Goal: Transaction & Acquisition: Purchase product/service

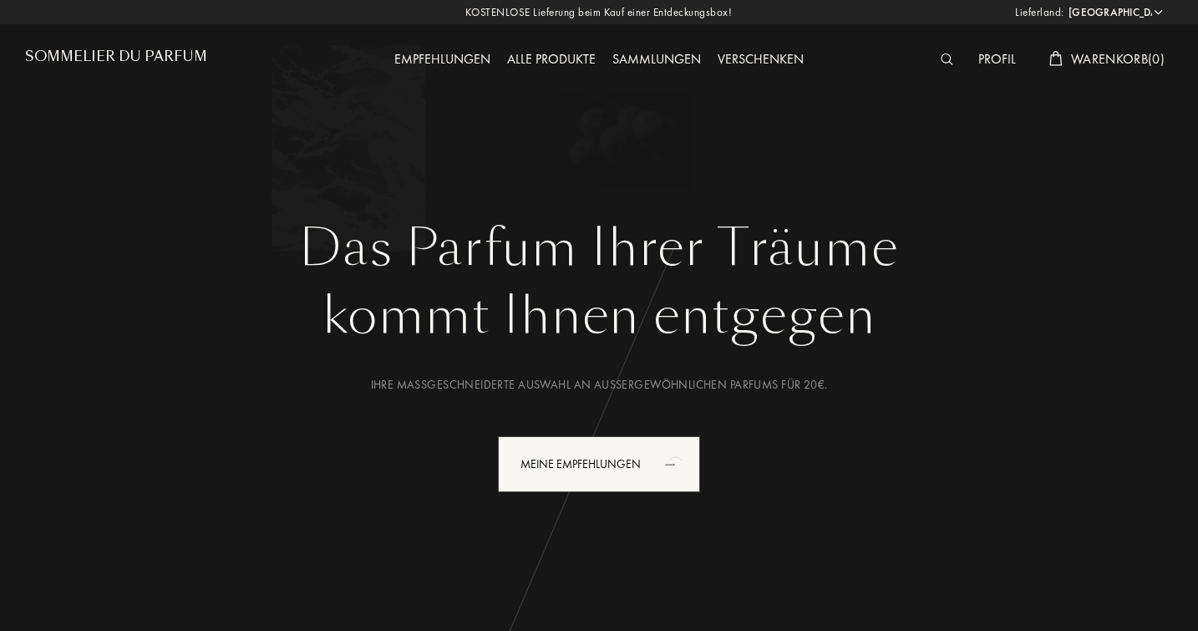
select select "DE"
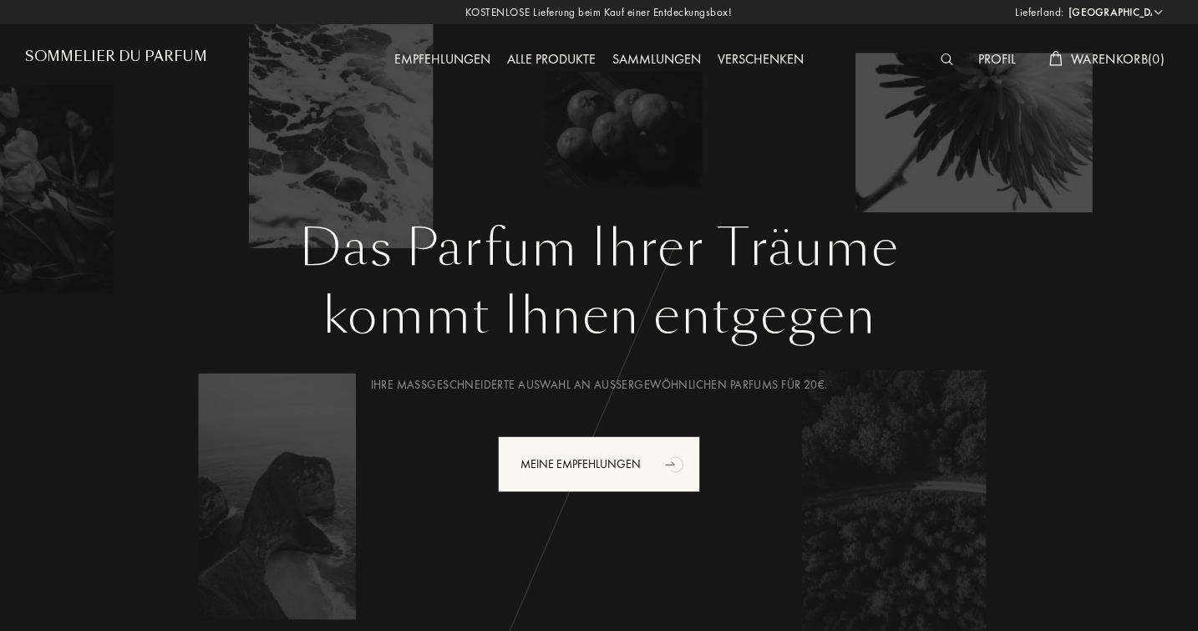
click at [541, 62] on div "Alle Produkte" at bounding box center [551, 60] width 105 height 22
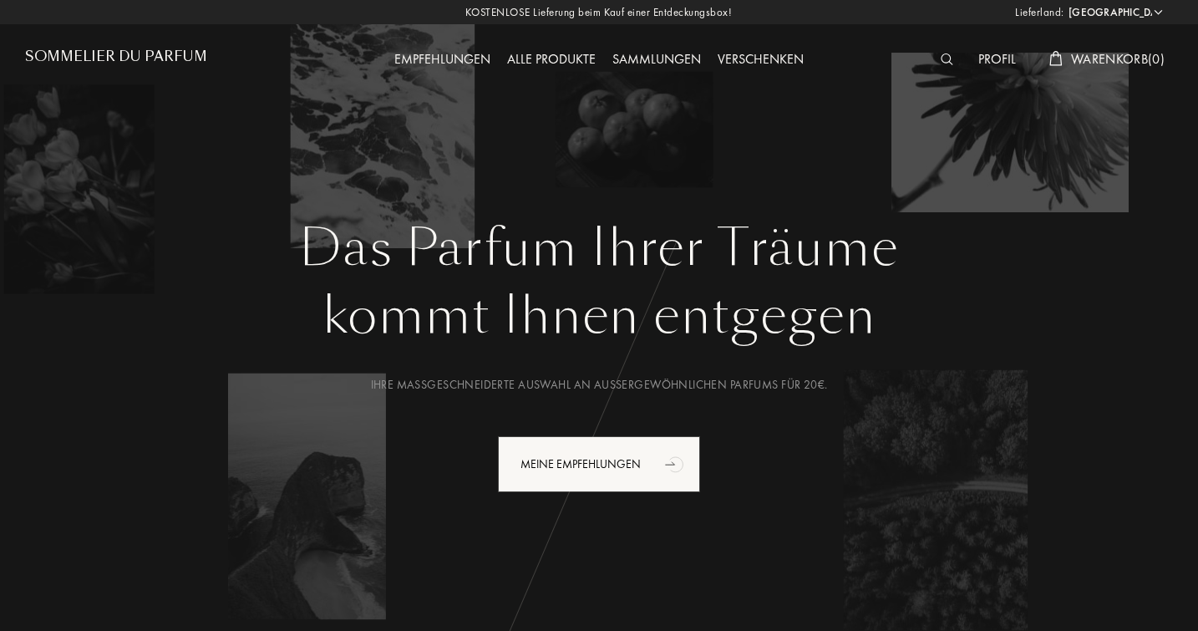
click at [995, 59] on div "Profil" at bounding box center [997, 60] width 54 height 22
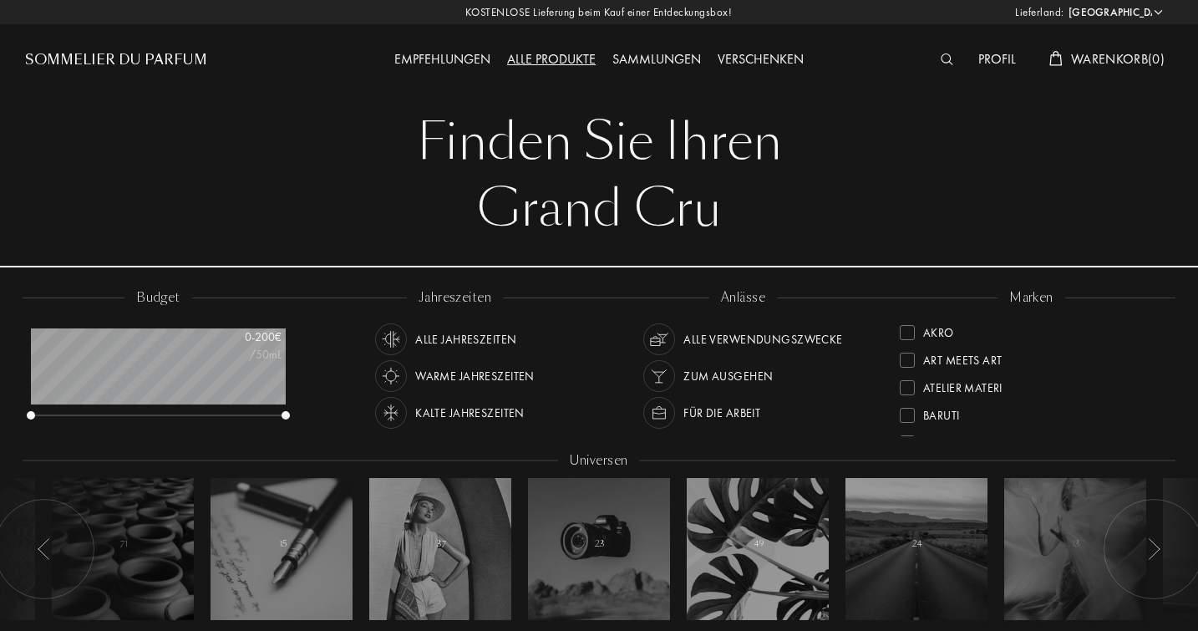
select select "DE"
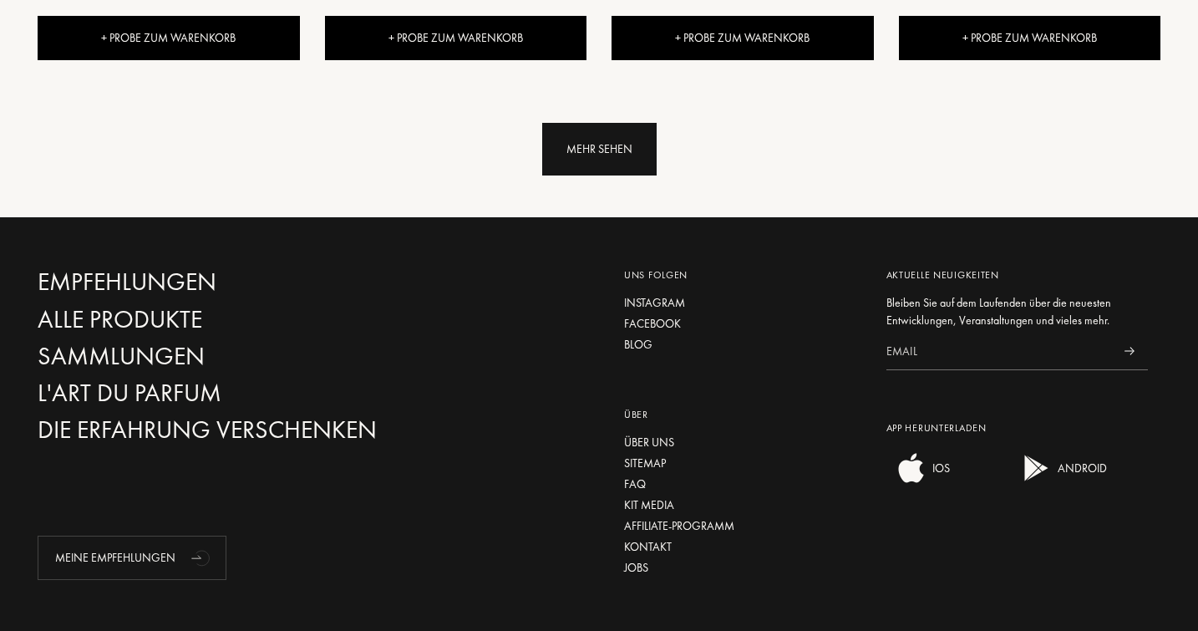
scroll to position [2104, 0]
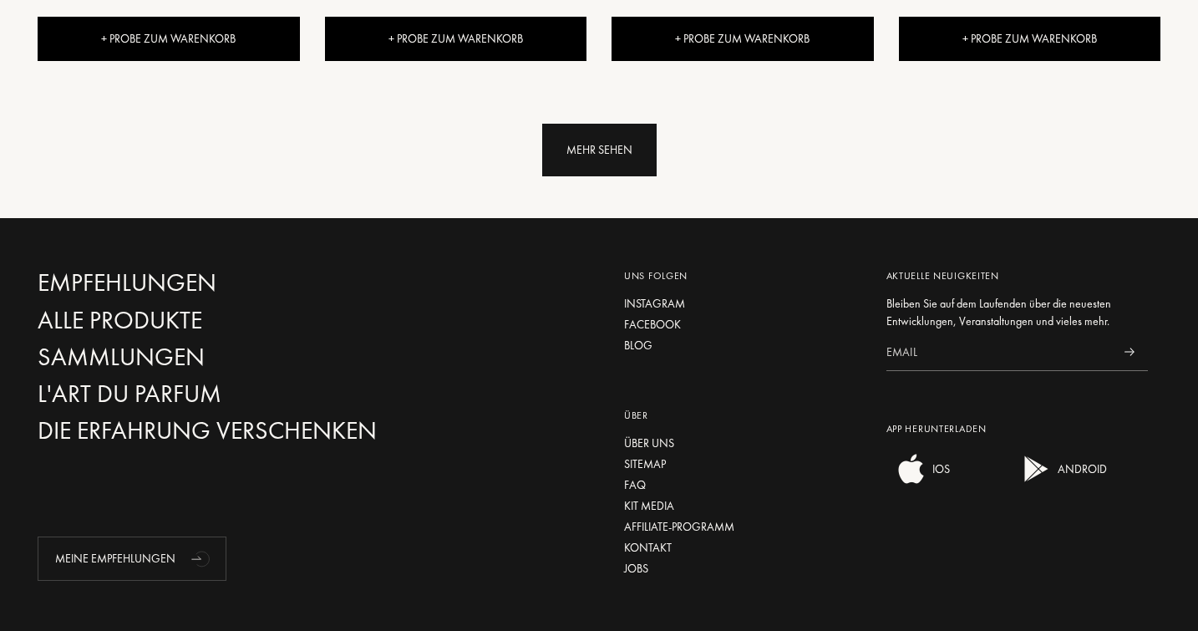
click at [601, 124] on div "Mehr sehen" at bounding box center [599, 150] width 114 height 53
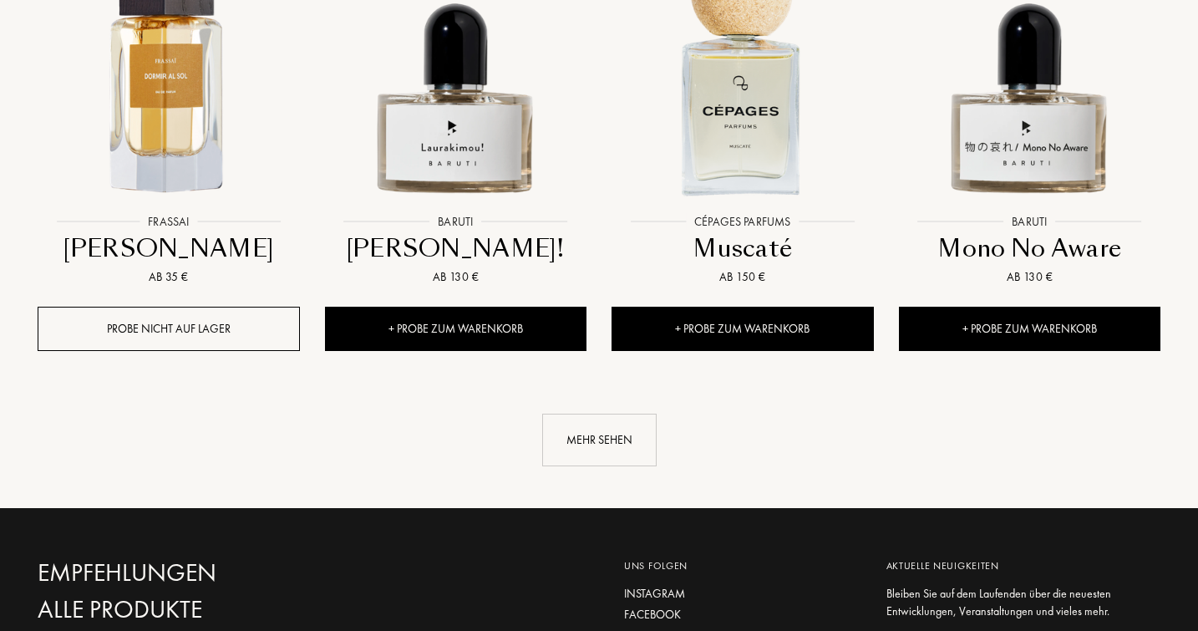
scroll to position [3228, 0]
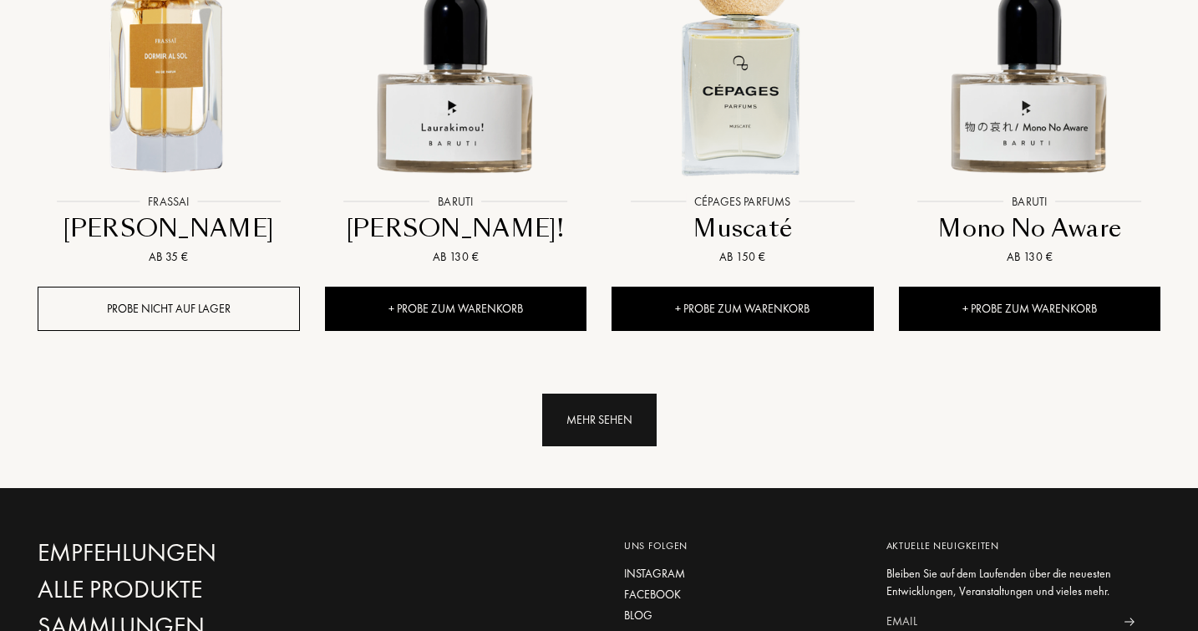
click at [603, 394] on div "Mehr sehen" at bounding box center [599, 420] width 114 height 53
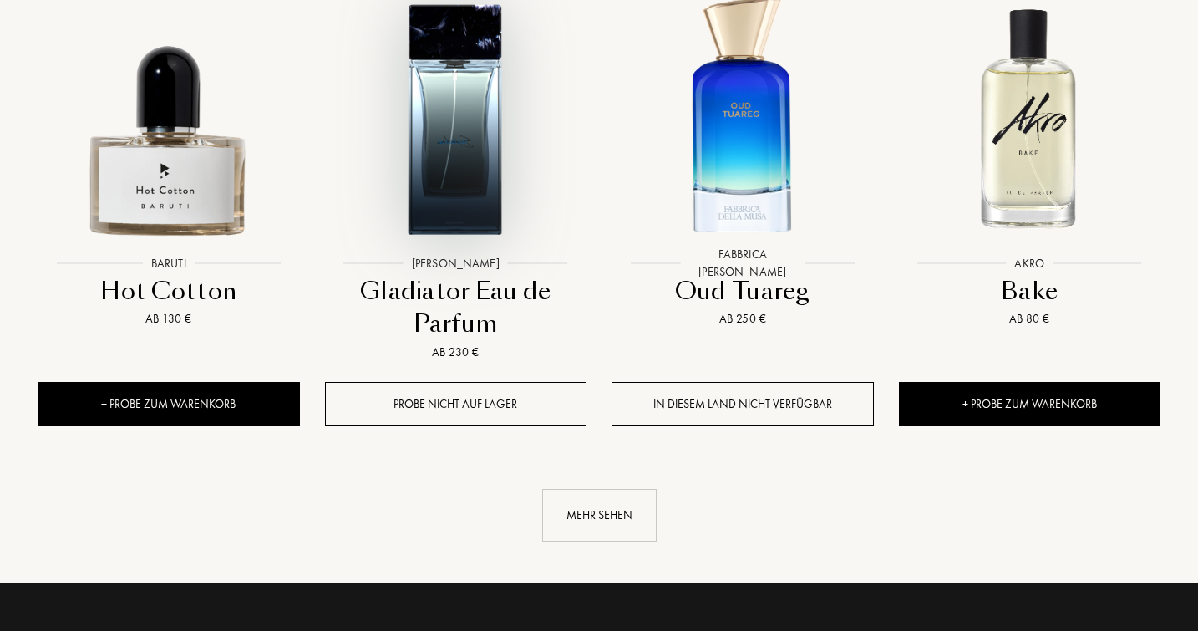
scroll to position [4603, 0]
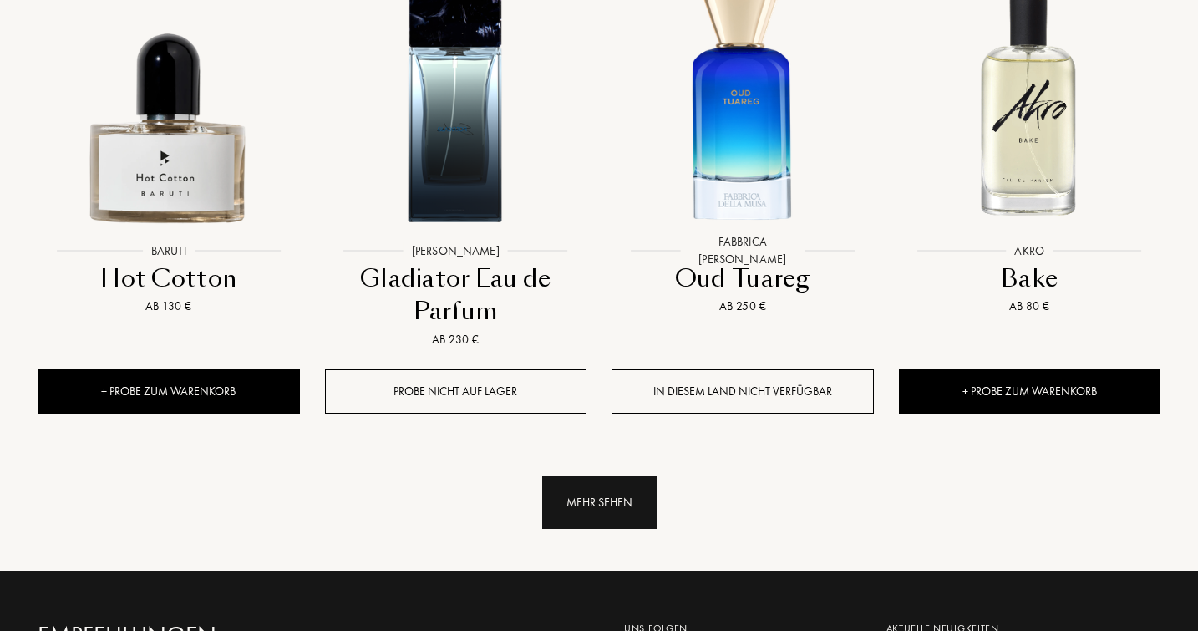
click at [596, 476] on div "Mehr sehen" at bounding box center [599, 502] width 114 height 53
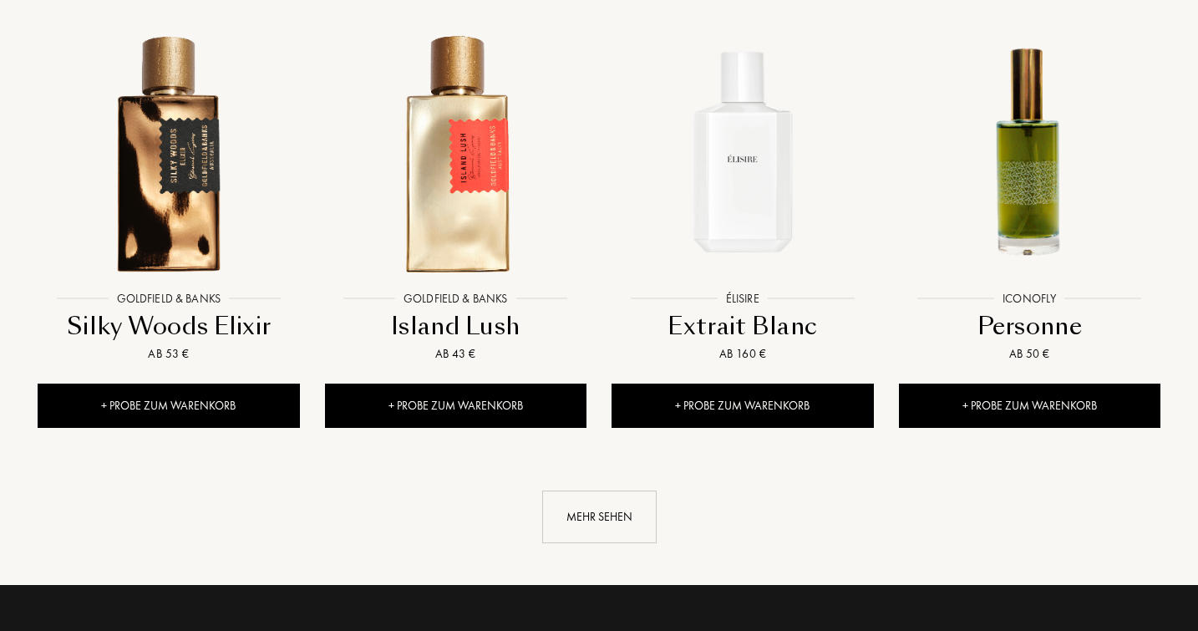
scroll to position [5976, 0]
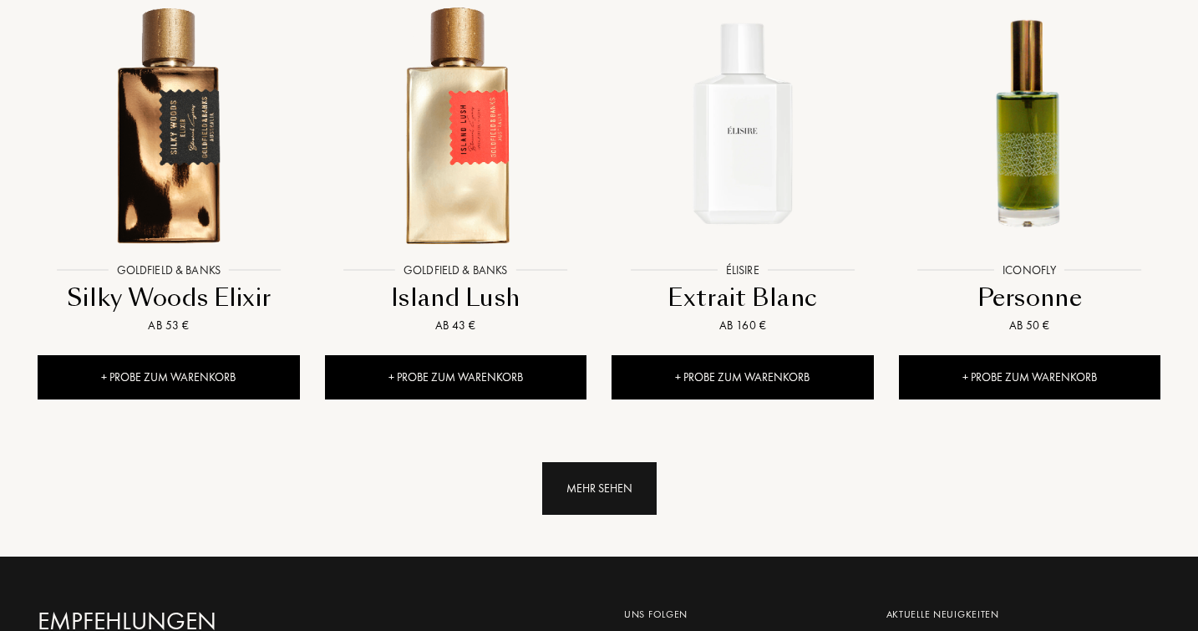
click at [593, 462] on div "Mehr sehen" at bounding box center [599, 488] width 114 height 53
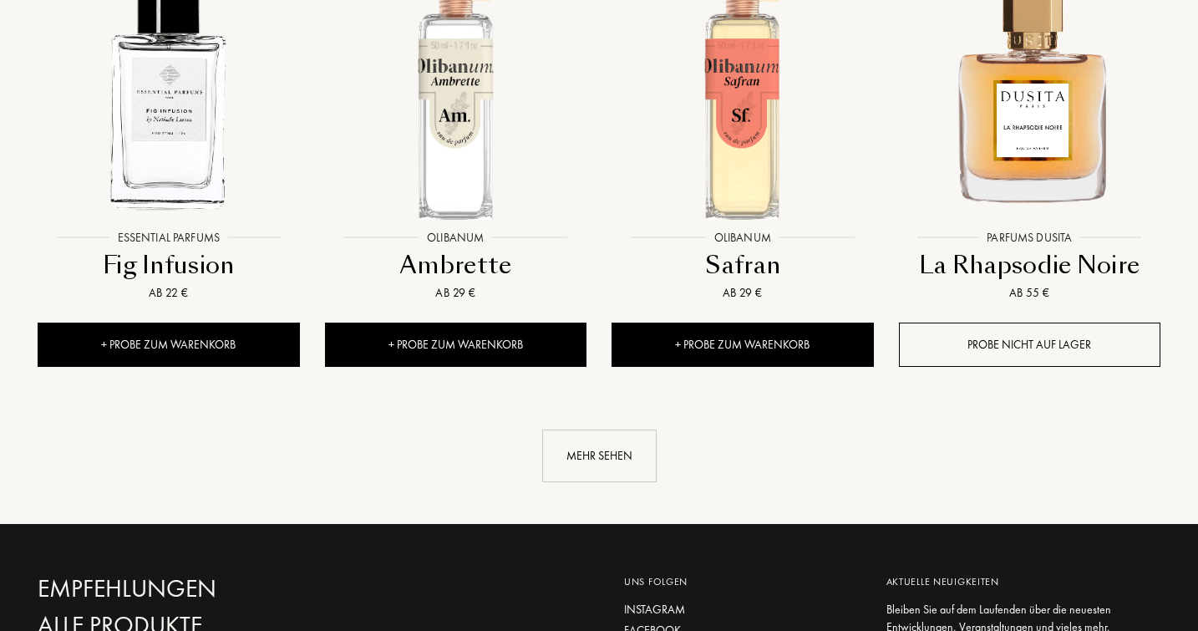
scroll to position [7415, 0]
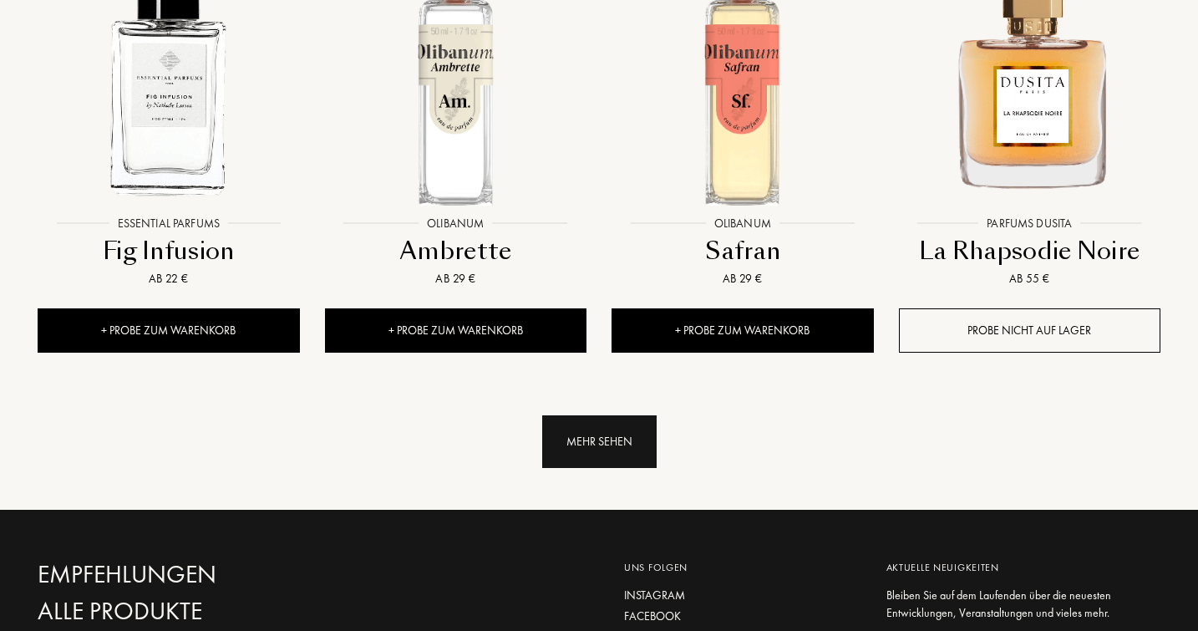
click at [590, 415] on div "Mehr sehen" at bounding box center [599, 441] width 114 height 53
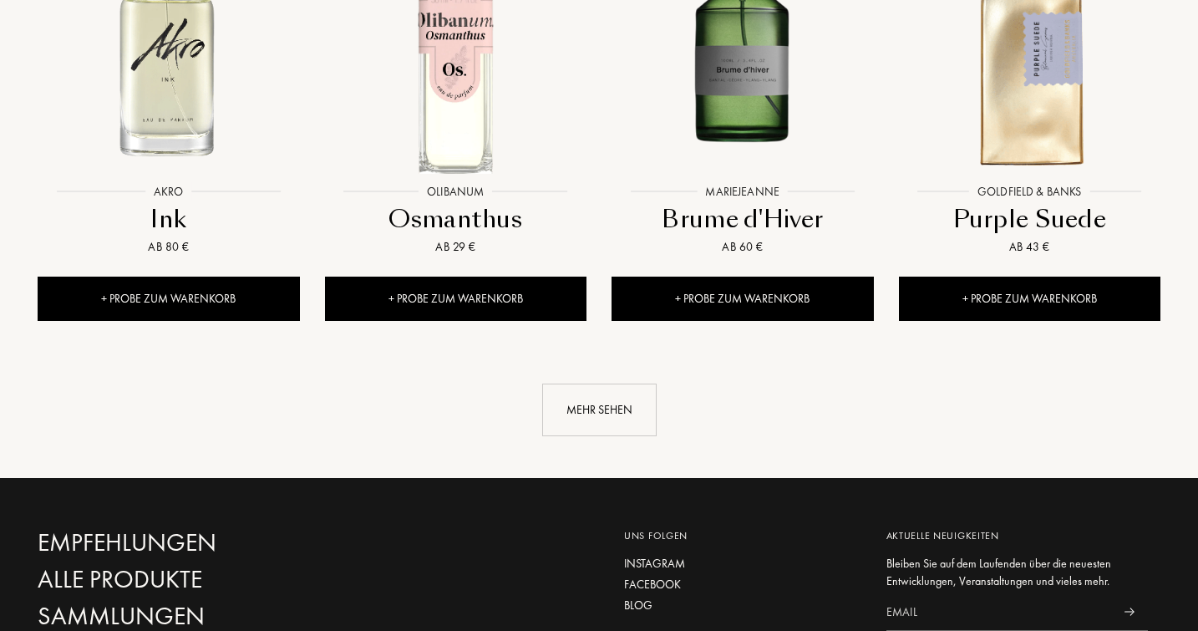
scroll to position [8816, 0]
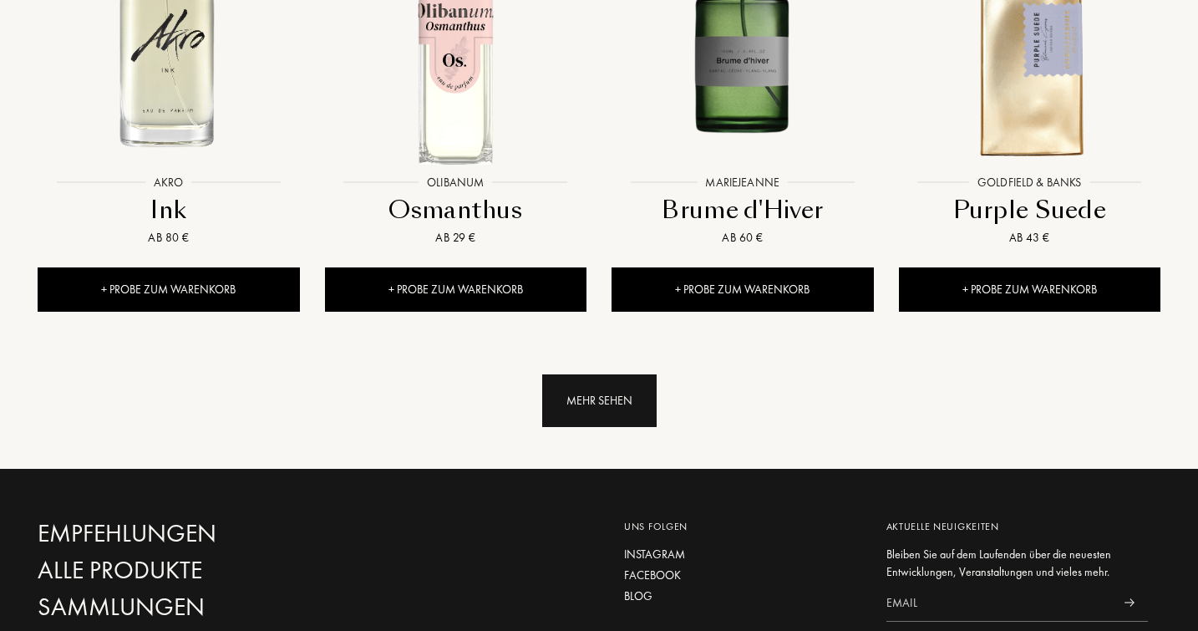
click at [594, 374] on div "Mehr sehen" at bounding box center [599, 400] width 114 height 53
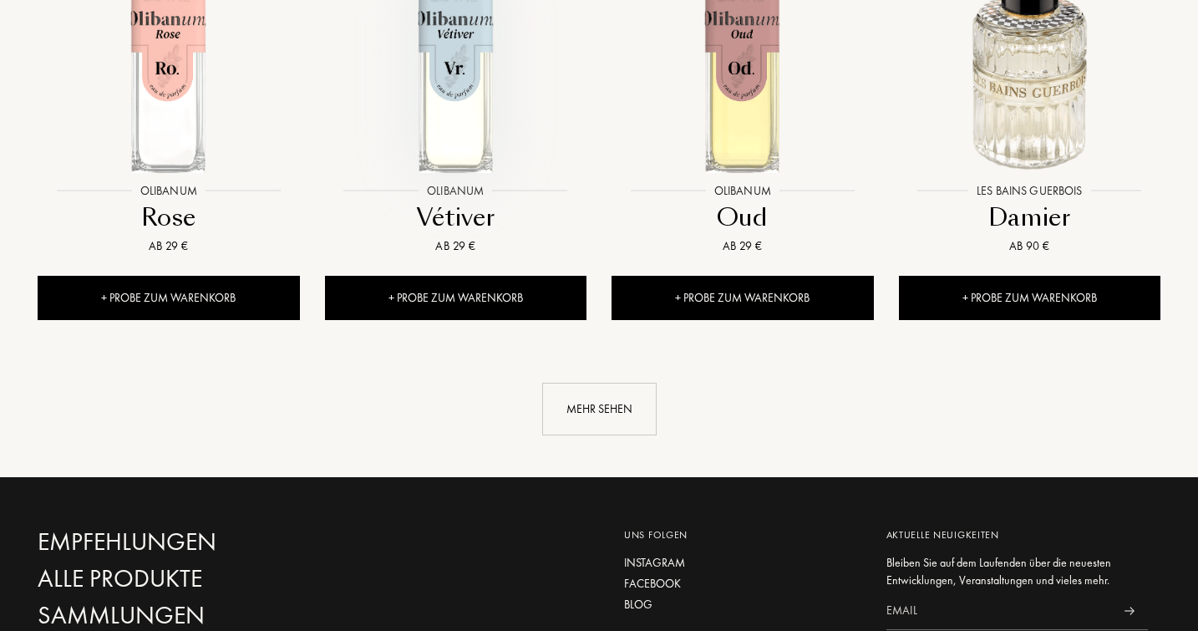
scroll to position [10179, 0]
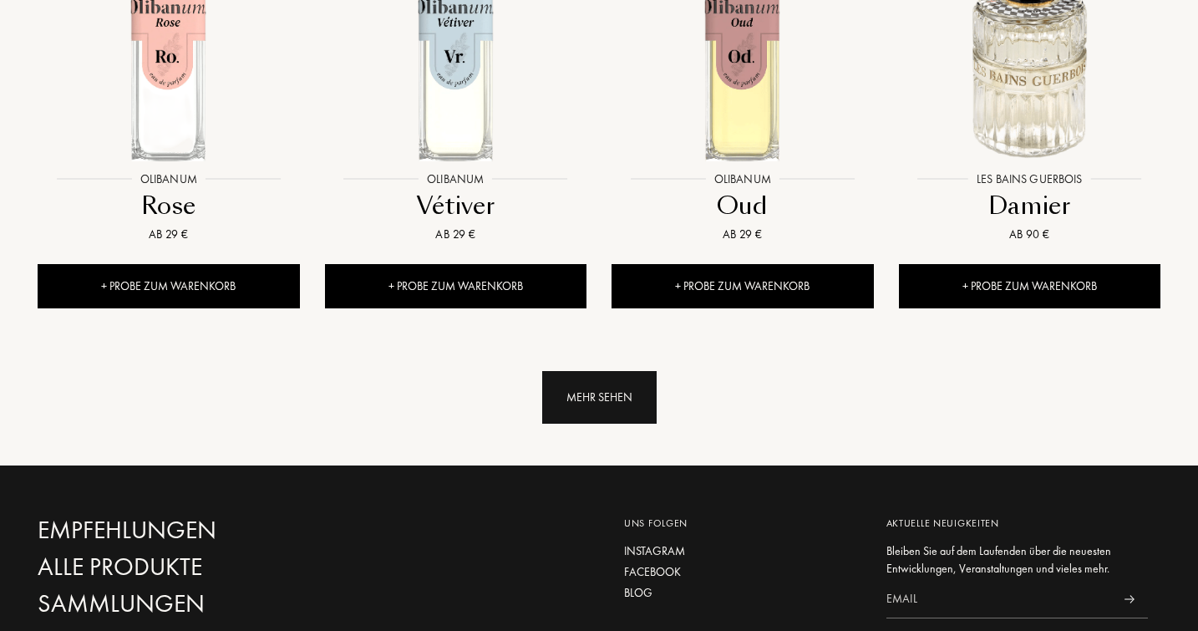
click at [594, 371] on div "Mehr sehen" at bounding box center [599, 397] width 114 height 53
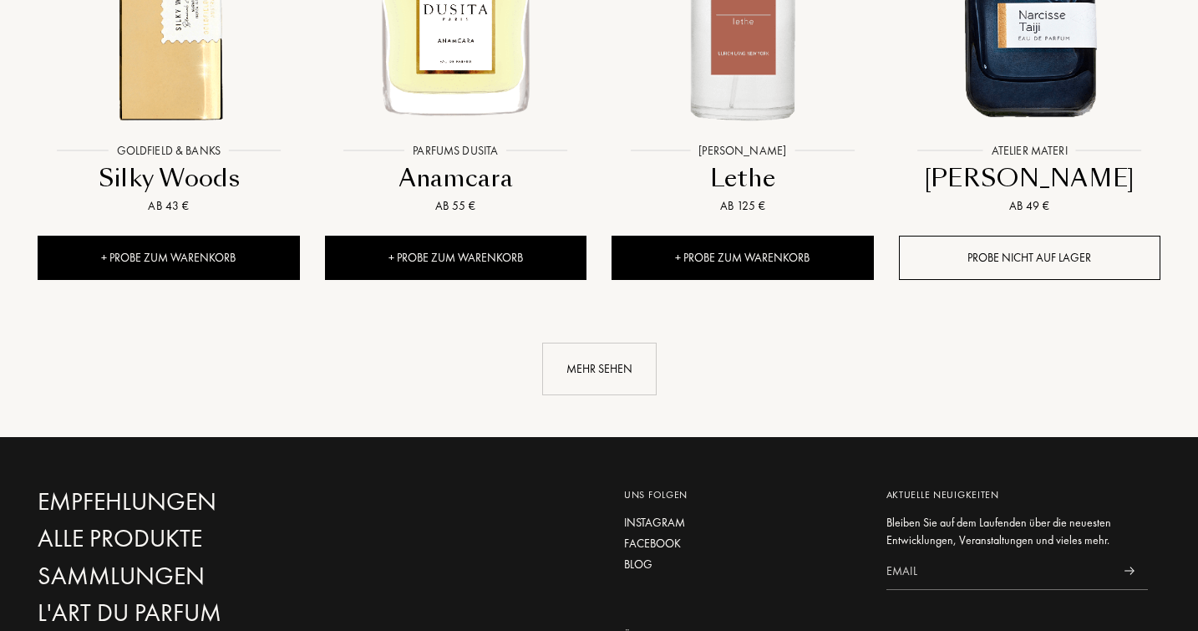
scroll to position [11580, 0]
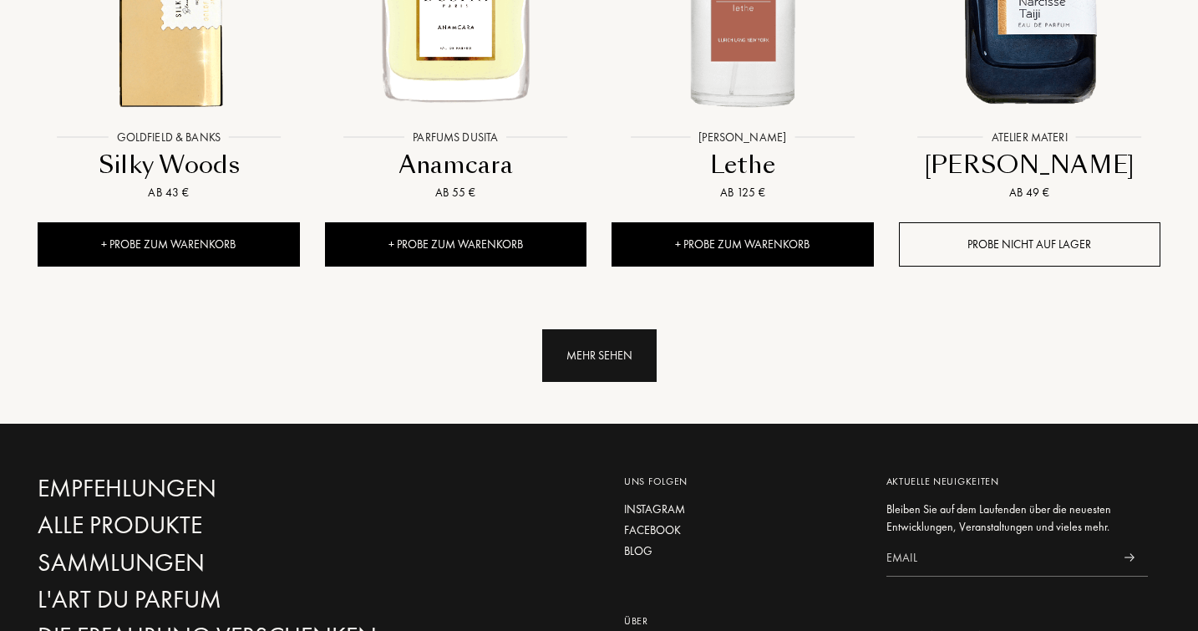
click at [587, 329] on div "Mehr sehen" at bounding box center [599, 355] width 114 height 53
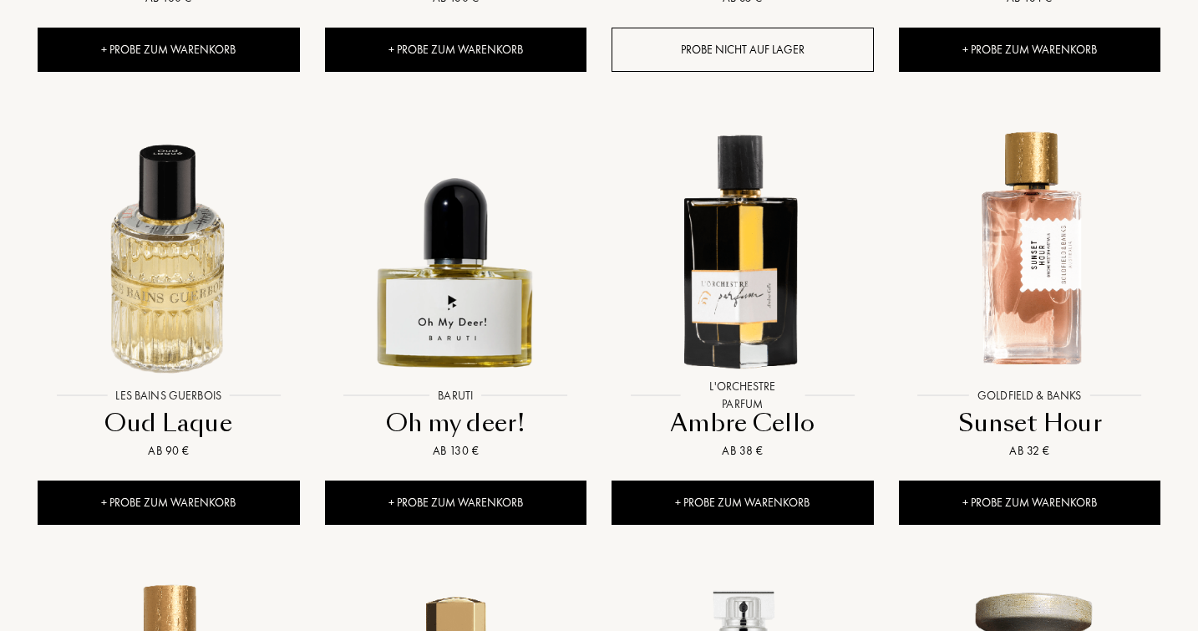
scroll to position [10879, 0]
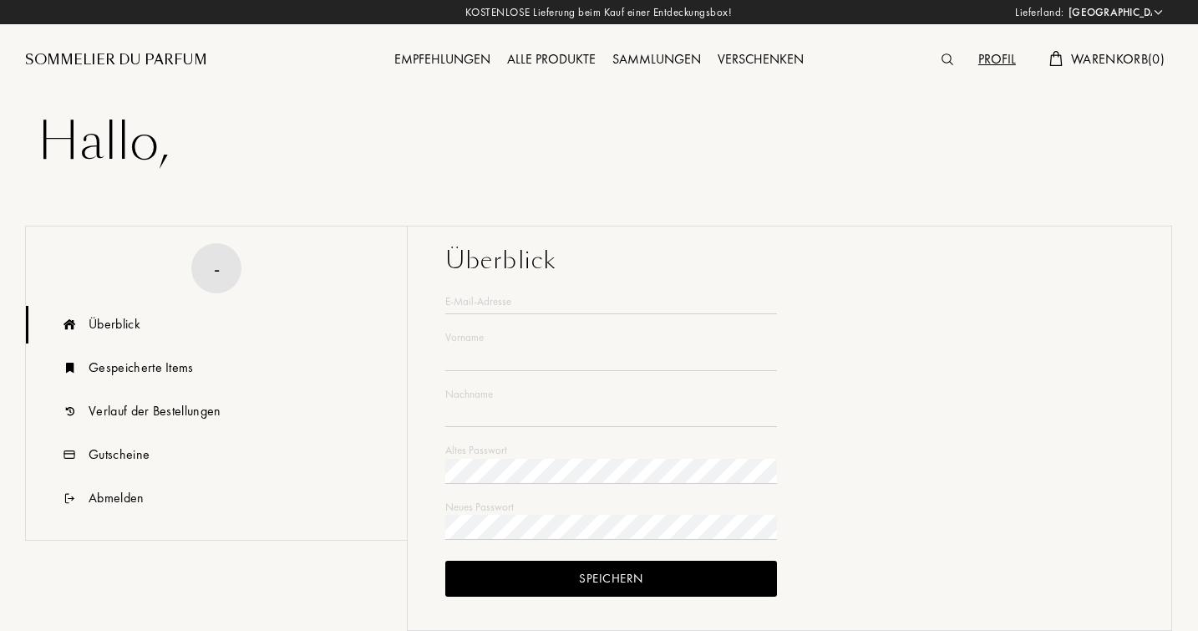
select select "DE"
type input "[PERSON_NAME]"
type input "Reulecke"
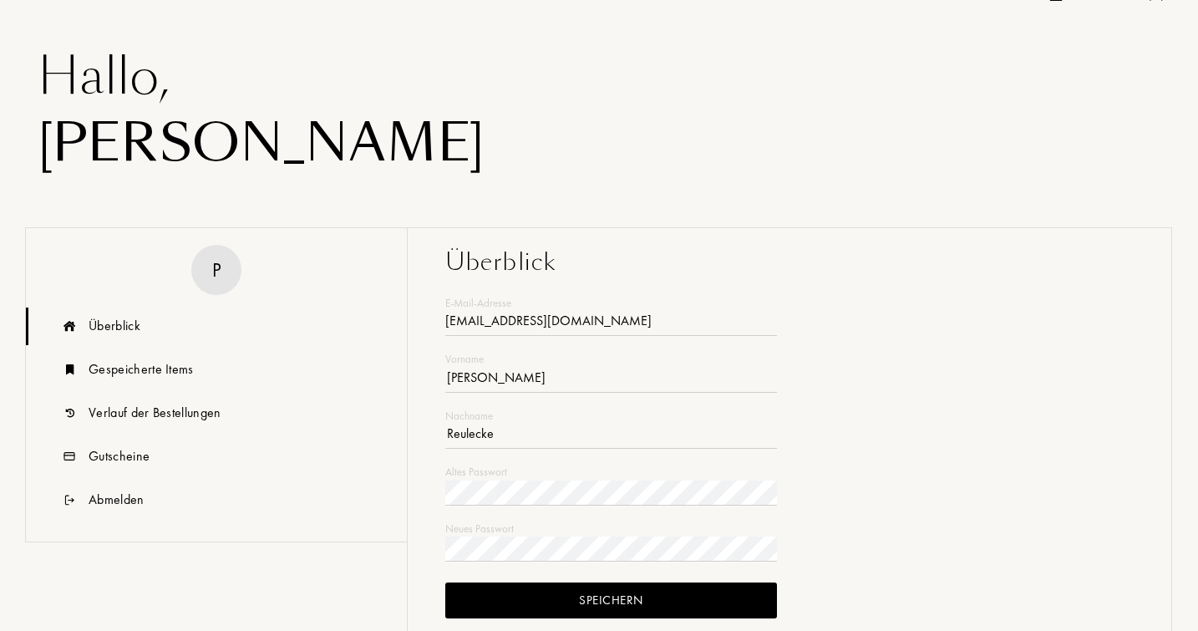
scroll to position [152, 0]
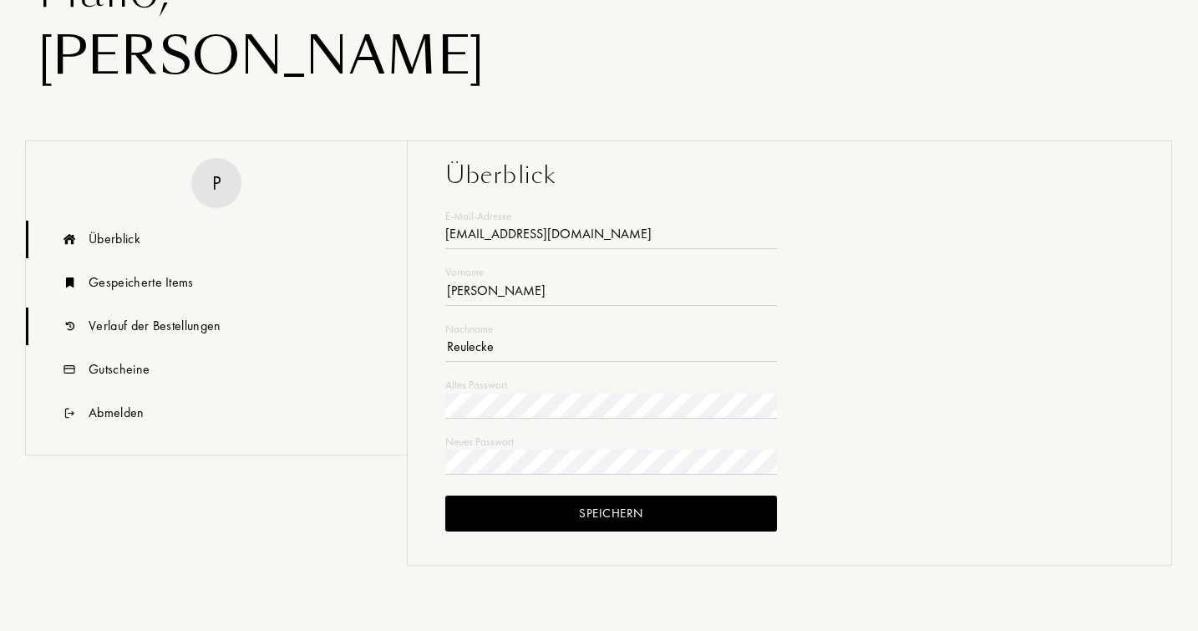
click at [147, 325] on div "Verlauf der Bestellungen" at bounding box center [155, 326] width 133 height 20
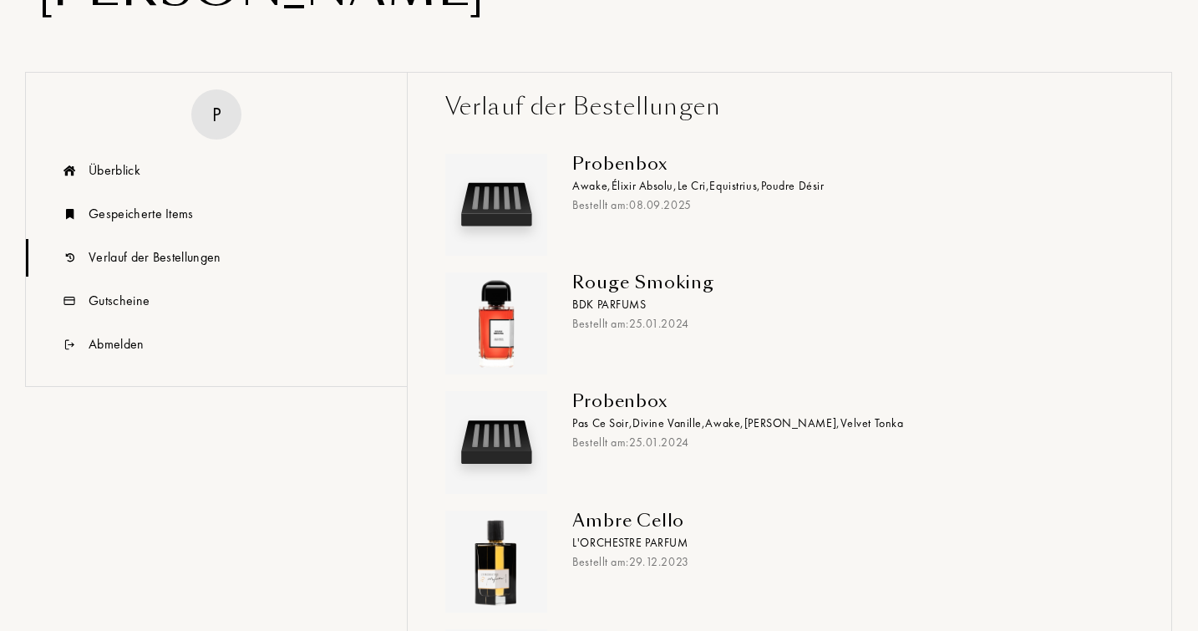
scroll to position [223, 0]
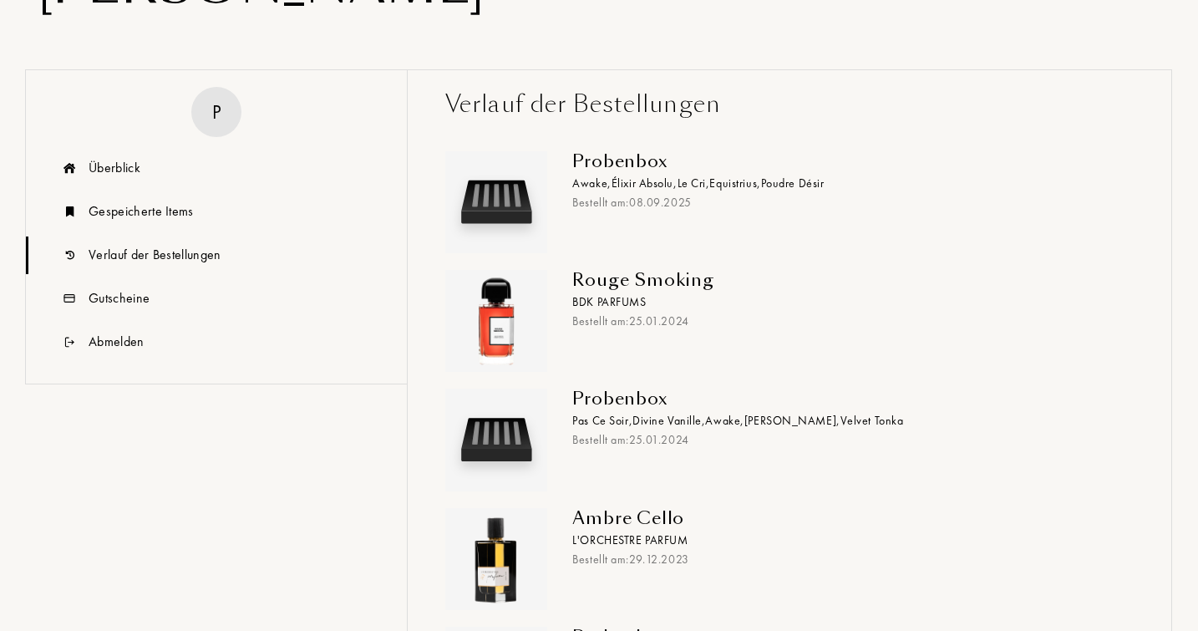
click at [613, 277] on div "Rouge Smoking" at bounding box center [846, 280] width 549 height 20
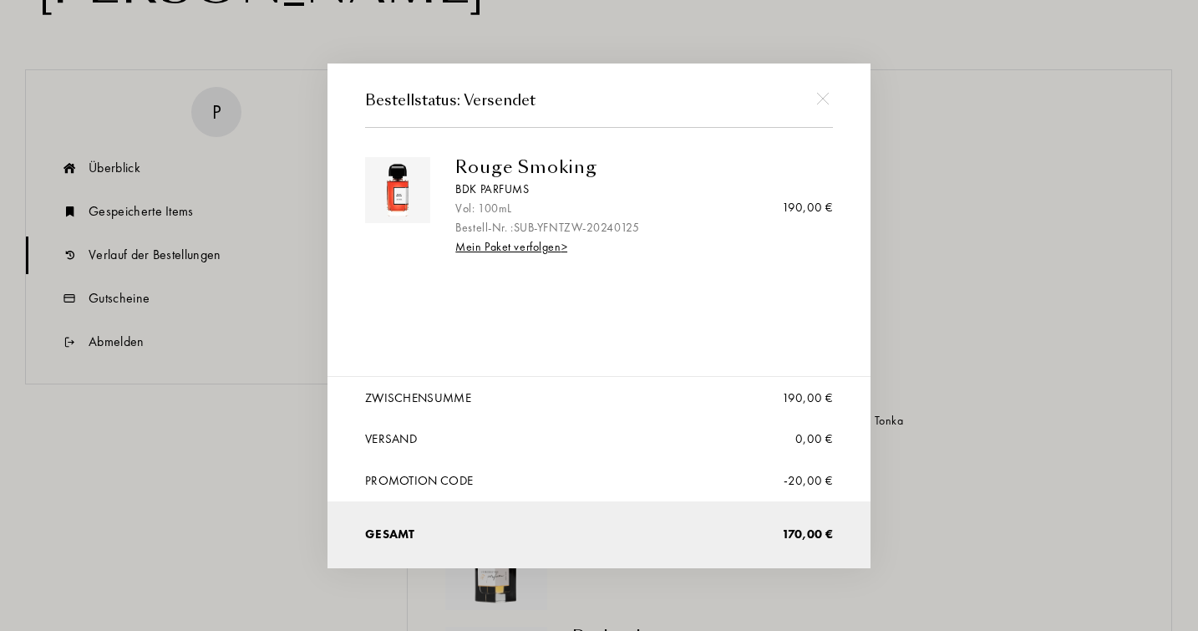
click at [486, 171] on div "Rouge Smoking" at bounding box center [637, 167] width 365 height 20
click at [501, 173] on div "Rouge Smoking" at bounding box center [637, 167] width 365 height 20
click at [821, 96] on img at bounding box center [822, 99] width 13 height 13
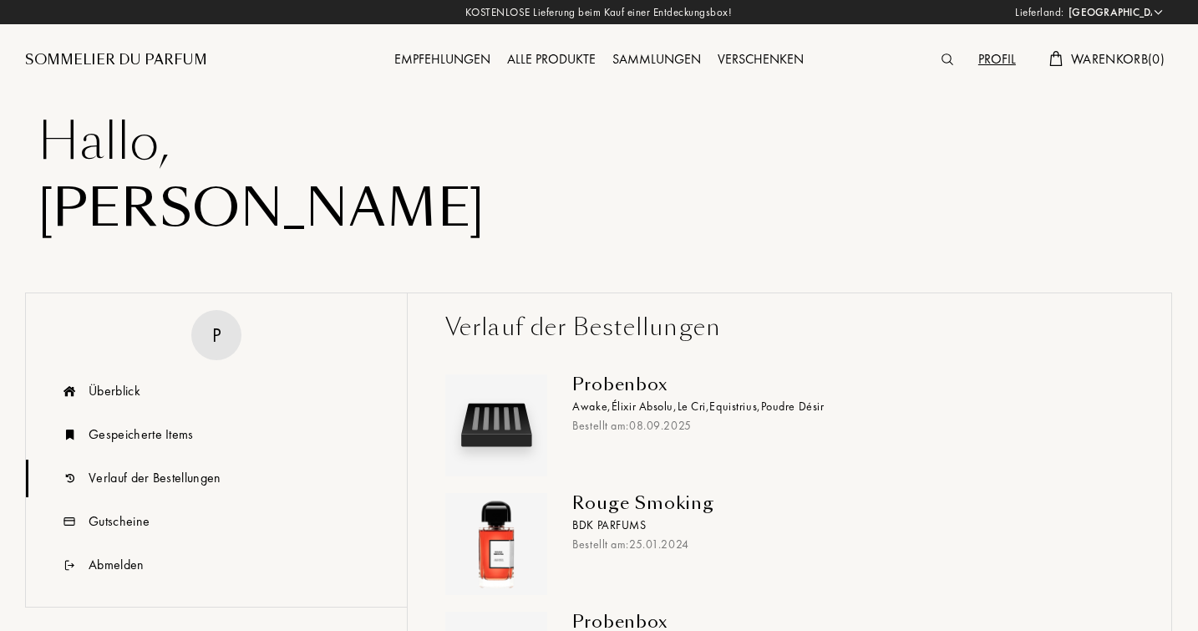
scroll to position [0, 0]
click at [616, 387] on div "Probenbox" at bounding box center [846, 384] width 549 height 20
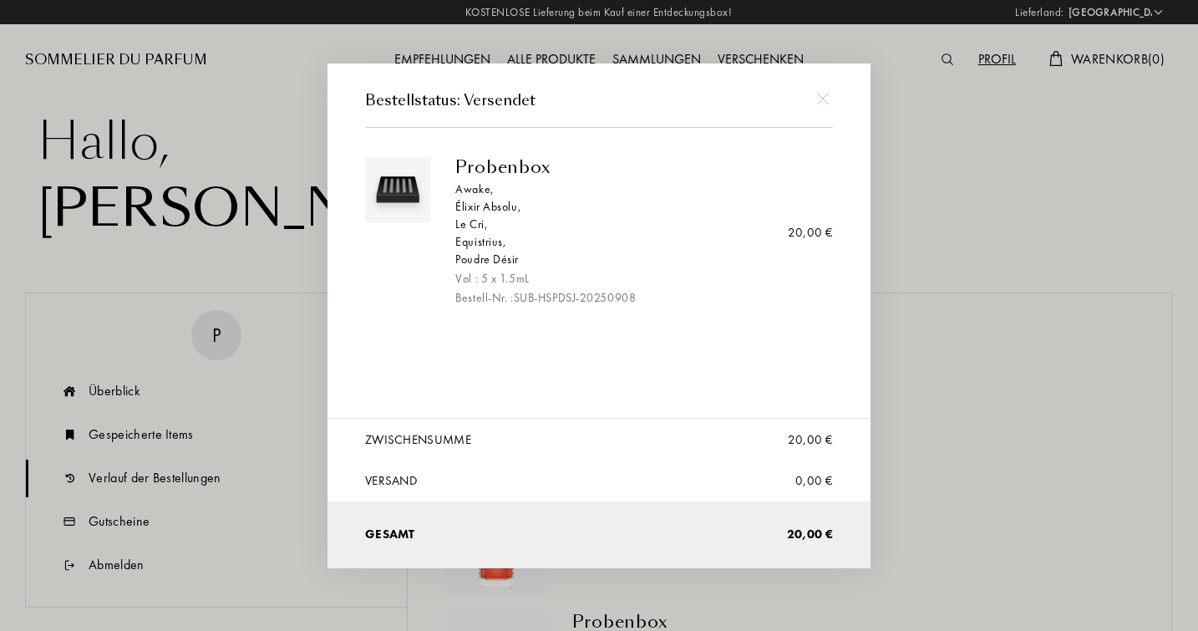
click at [823, 97] on img at bounding box center [822, 99] width 13 height 13
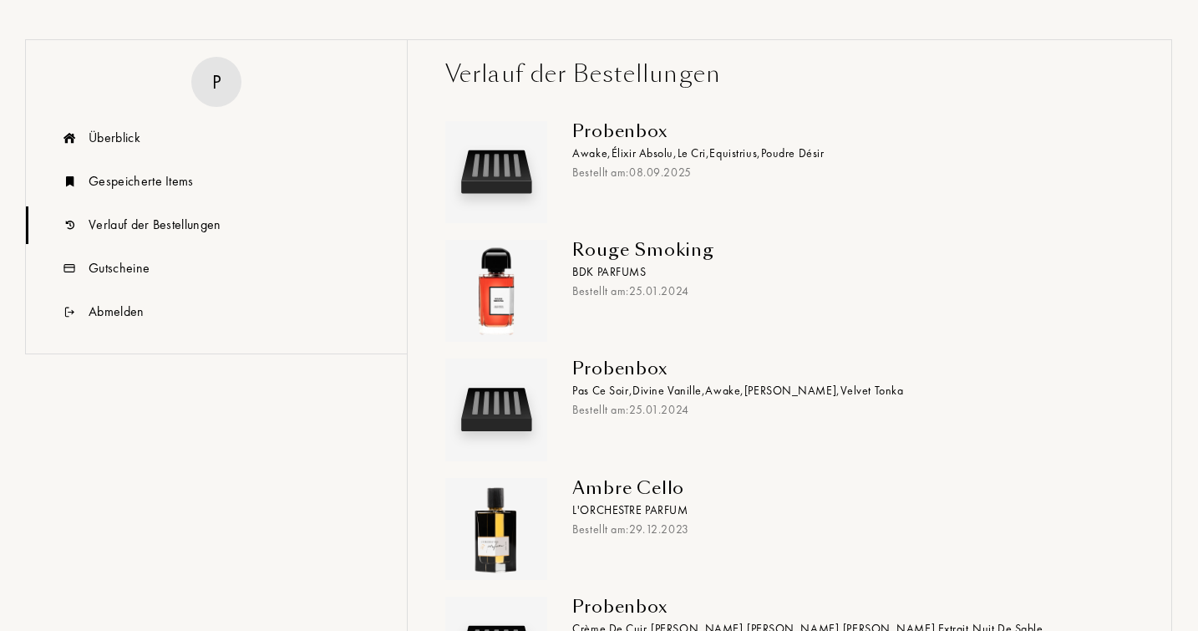
scroll to position [257, 0]
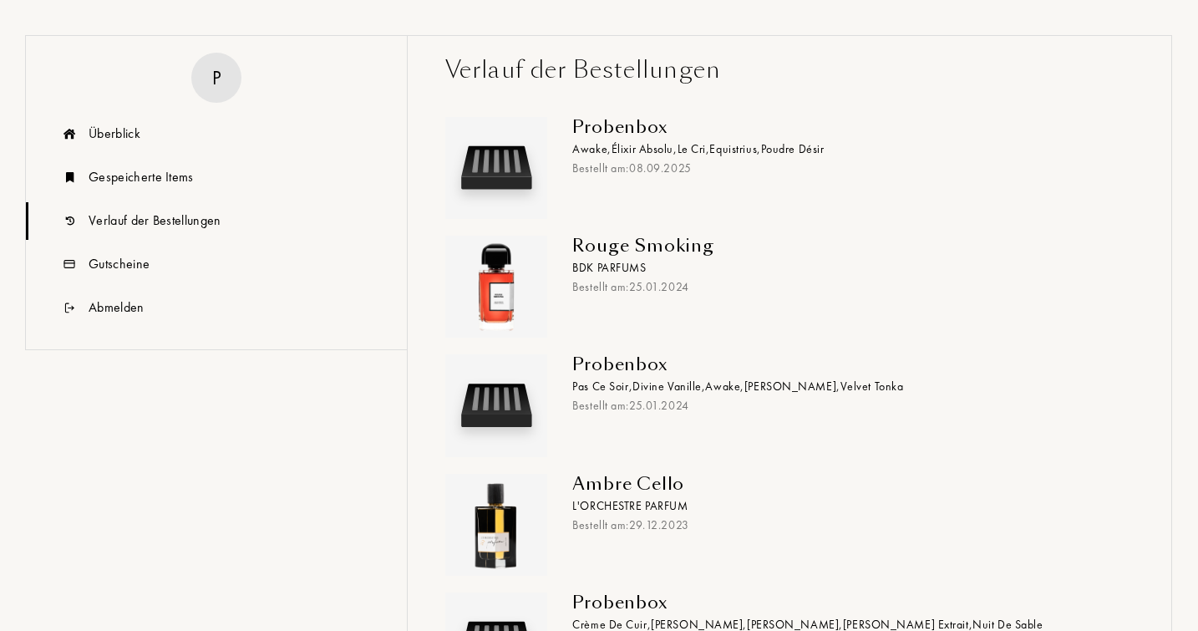
click at [621, 390] on span "Pas Ce Soir ," at bounding box center [602, 386] width 60 height 15
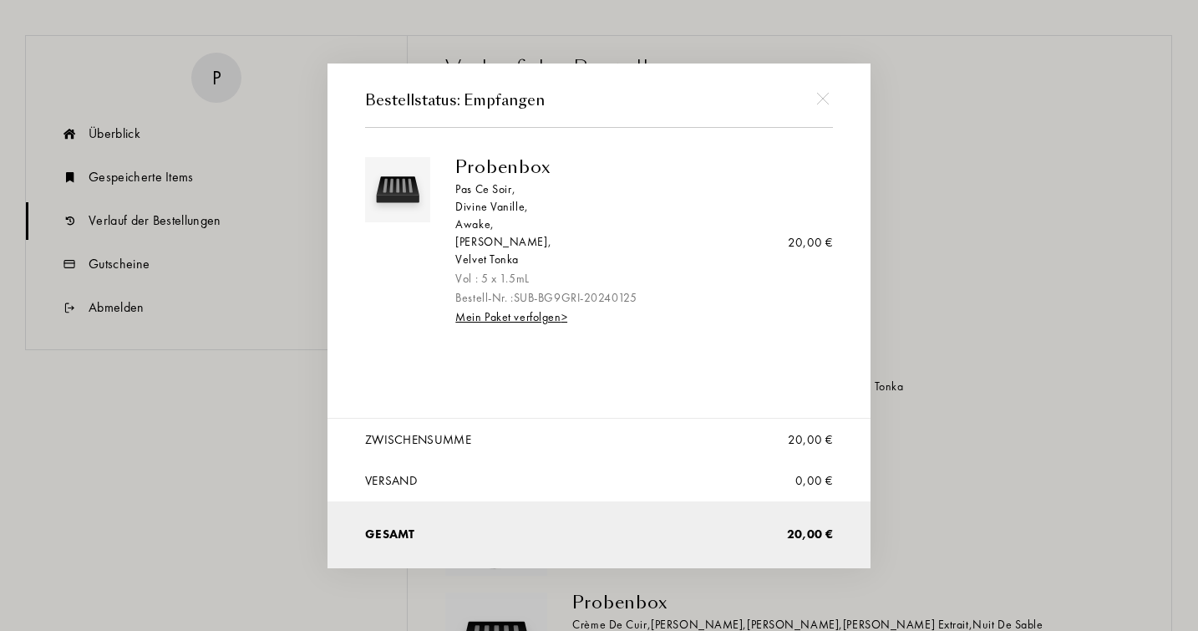
click at [487, 243] on div "Gris Charnel ," at bounding box center [637, 242] width 365 height 18
click at [822, 99] on img at bounding box center [822, 99] width 13 height 13
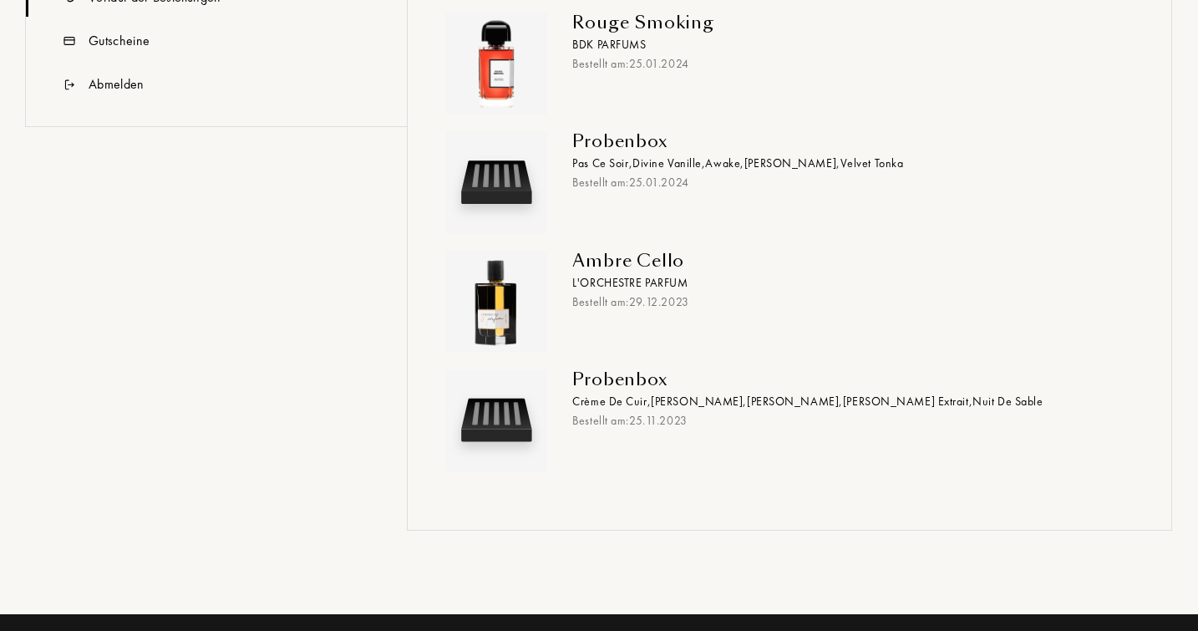
scroll to position [511, 0]
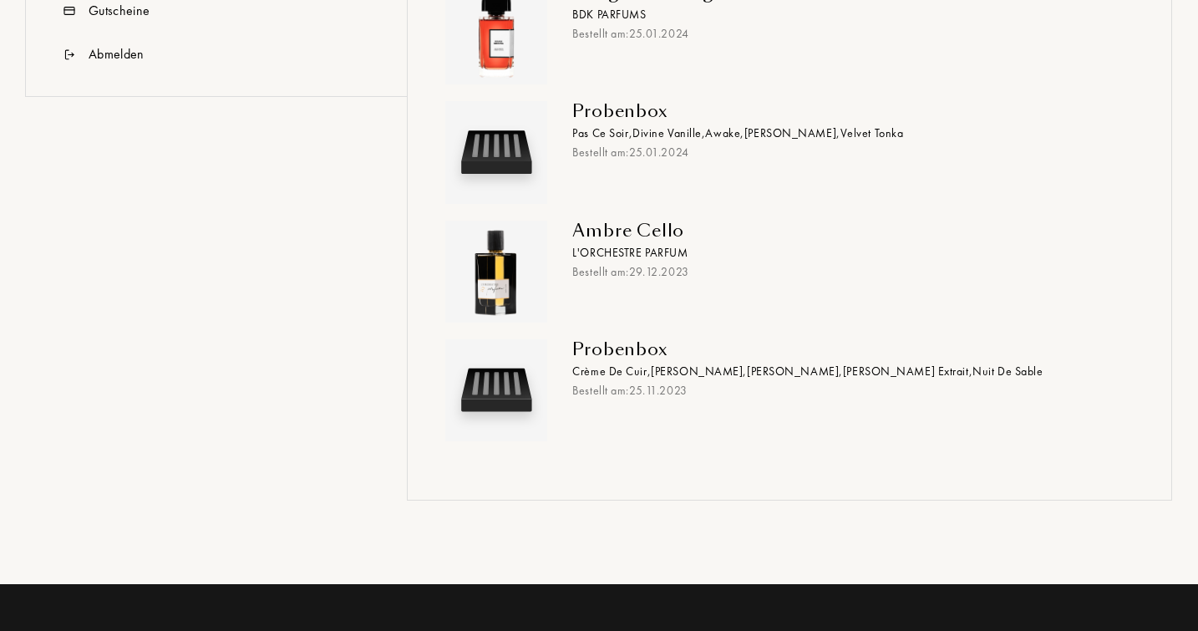
click at [639, 365] on span "Crème de Cuir ," at bounding box center [611, 371] width 79 height 15
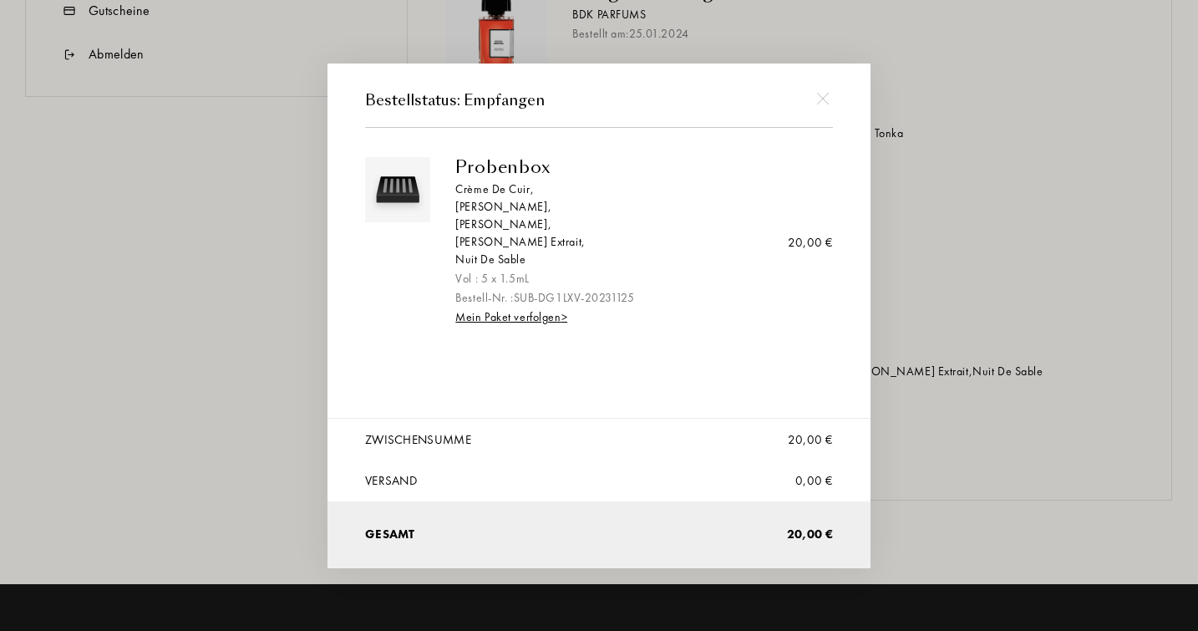
click at [502, 190] on div "Crème de Cuir ," at bounding box center [637, 190] width 365 height 18
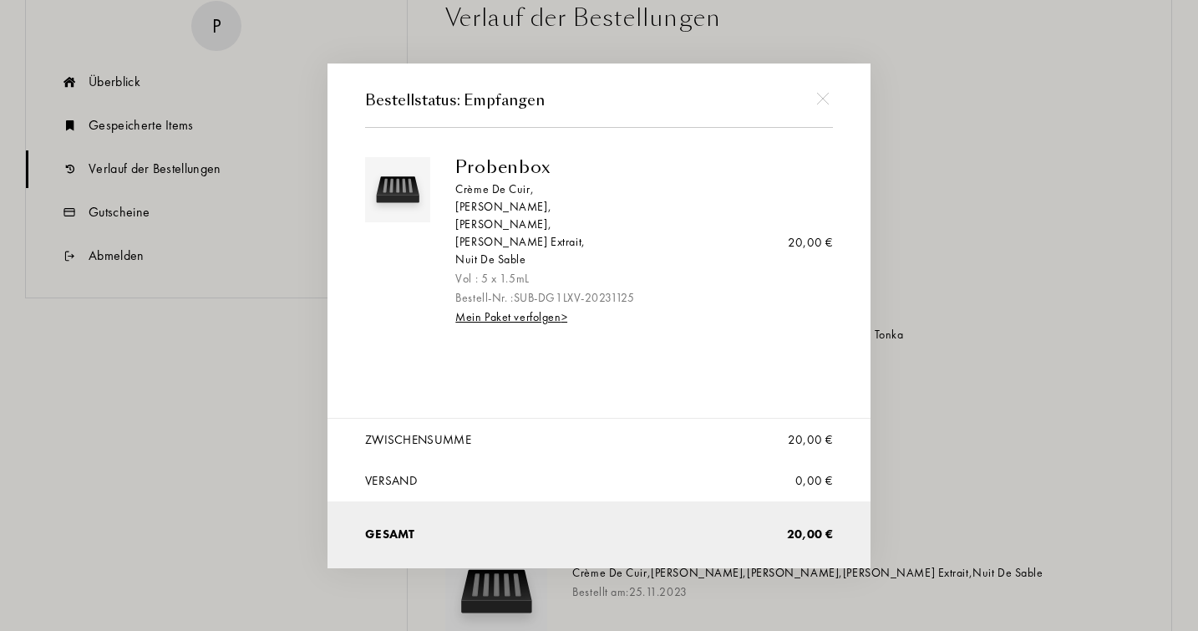
scroll to position [58, 0]
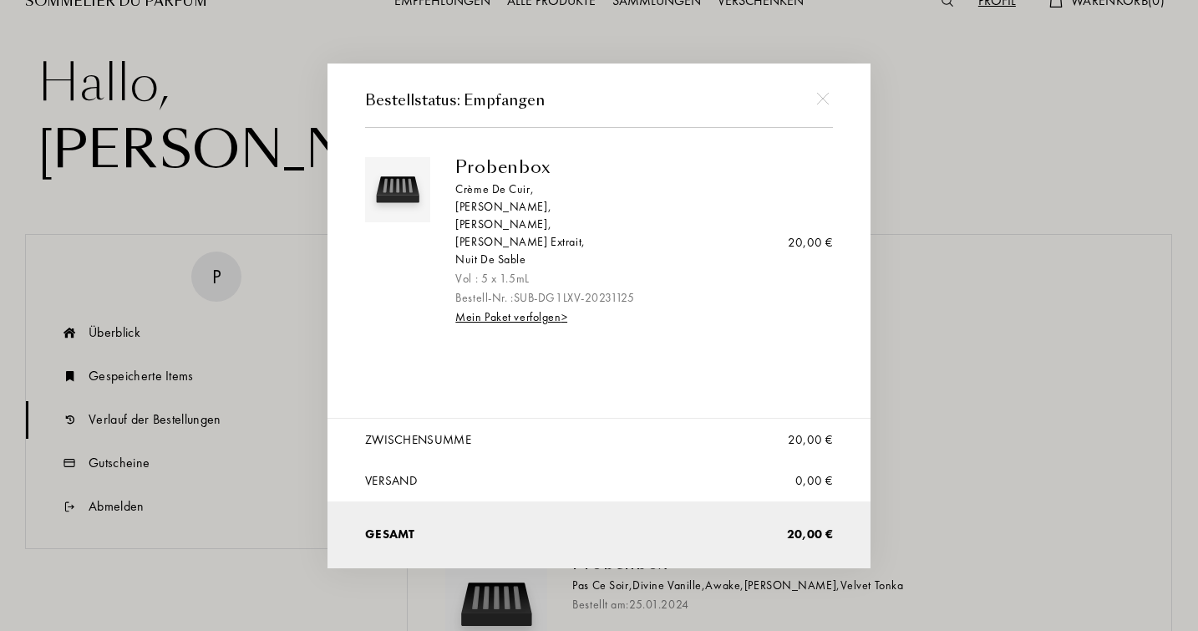
click at [829, 94] on div at bounding box center [823, 99] width 38 height 38
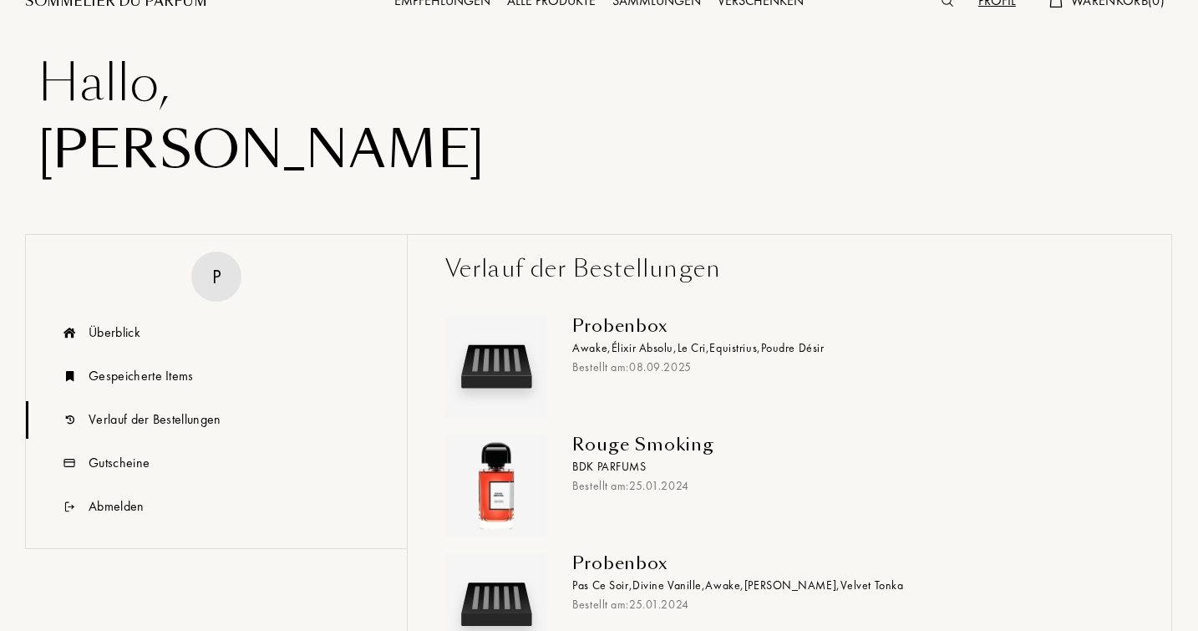
click at [646, 330] on div "Probenbox" at bounding box center [846, 326] width 549 height 20
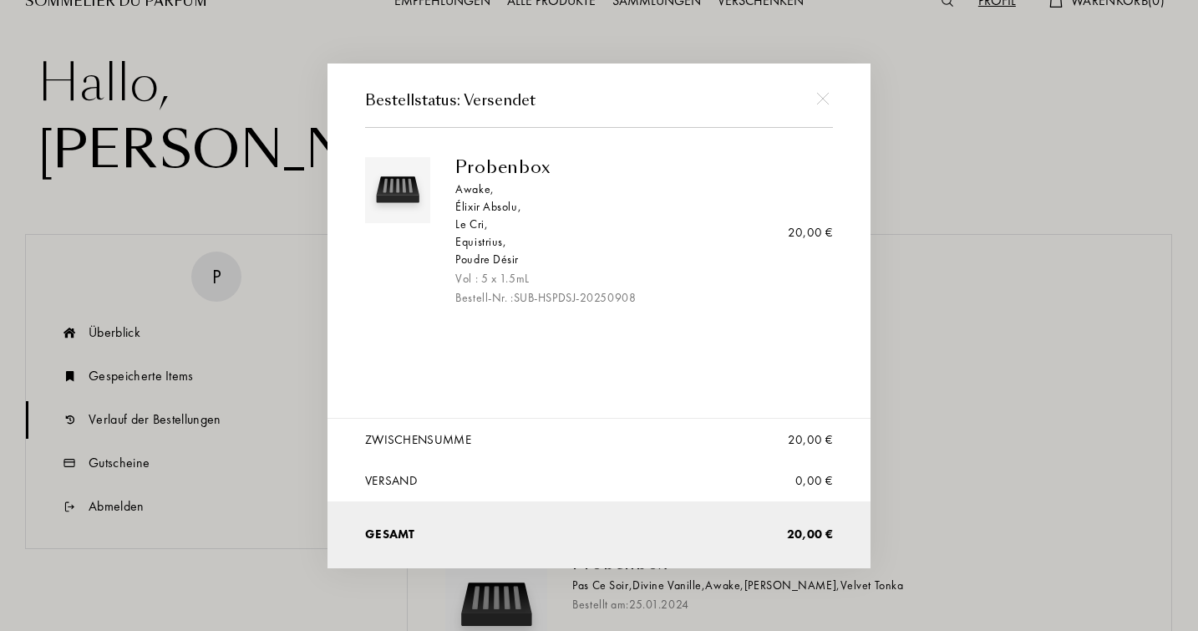
click at [477, 224] on div "Le Cri ," at bounding box center [637, 225] width 365 height 18
click at [822, 99] on img at bounding box center [822, 99] width 13 height 13
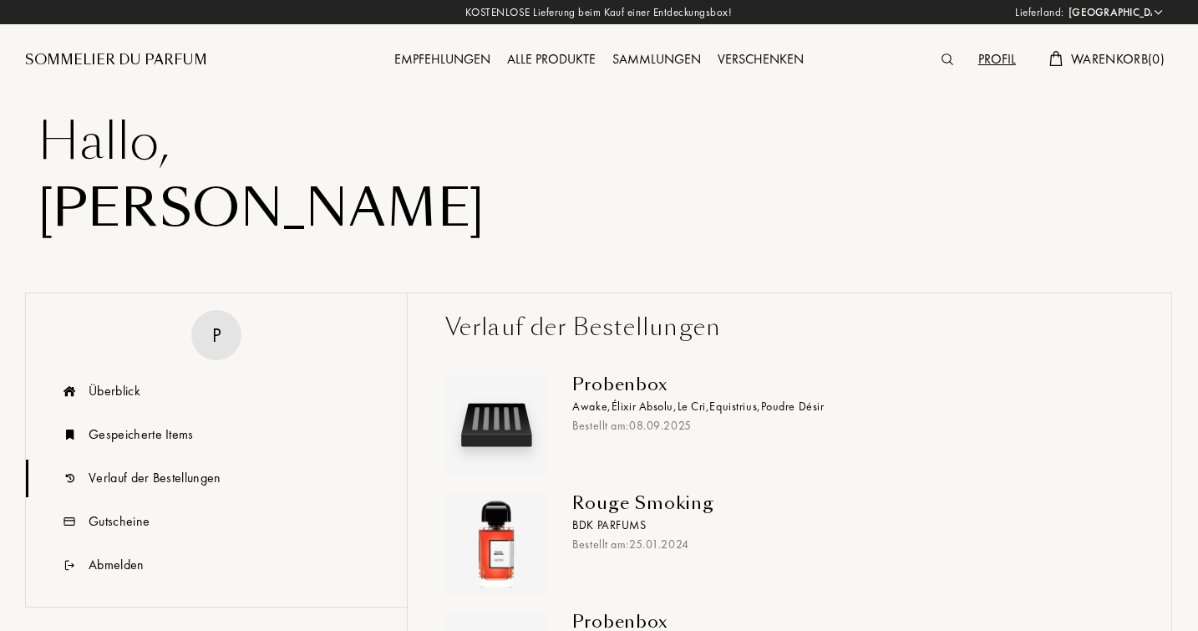
scroll to position [0, 0]
click at [174, 477] on div "Verlauf der Bestellungen" at bounding box center [155, 478] width 133 height 20
click at [549, 56] on div "Alle Produkte" at bounding box center [551, 60] width 105 height 22
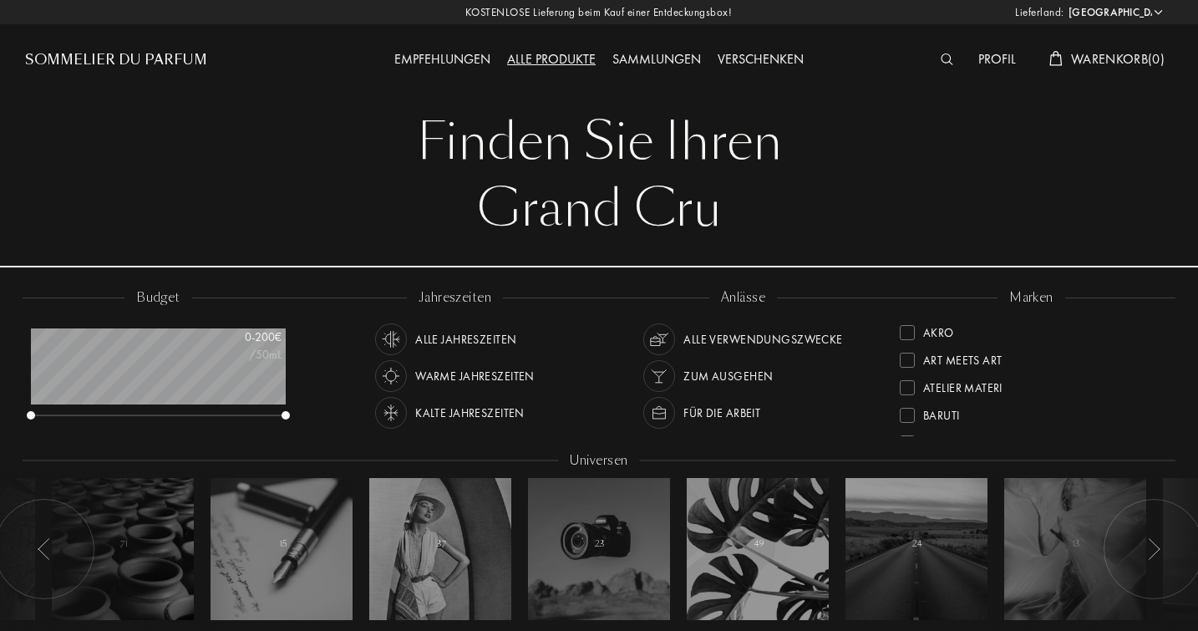
select select "DE"
click at [726, 374] on div "Zum Ausgehen" at bounding box center [728, 376] width 89 height 32
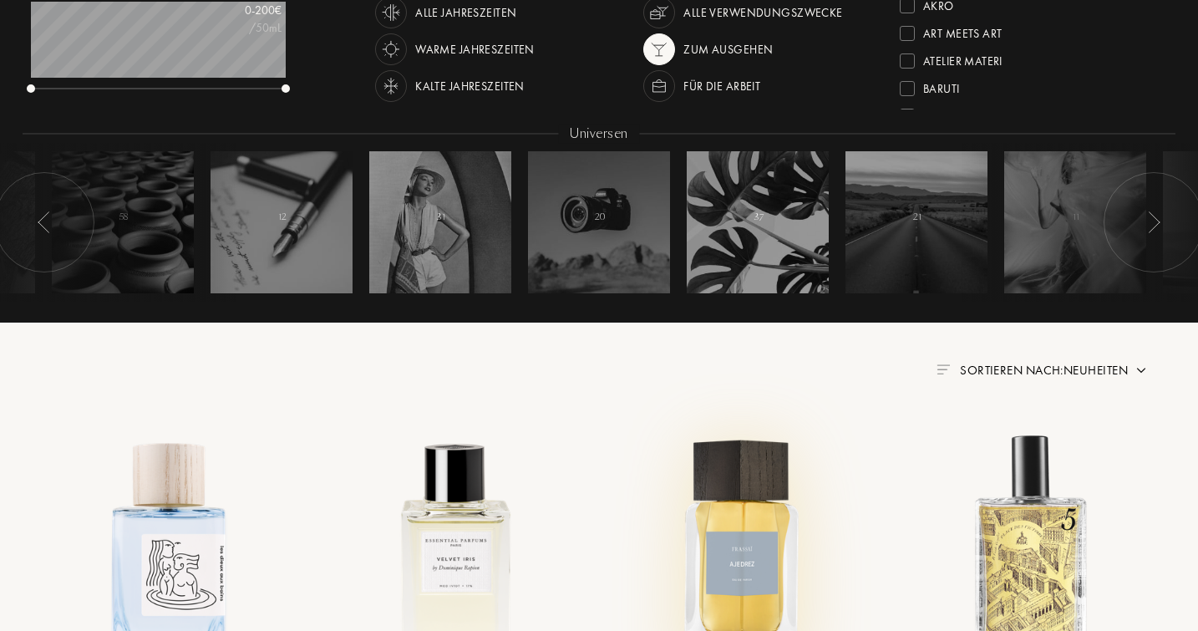
scroll to position [314, 0]
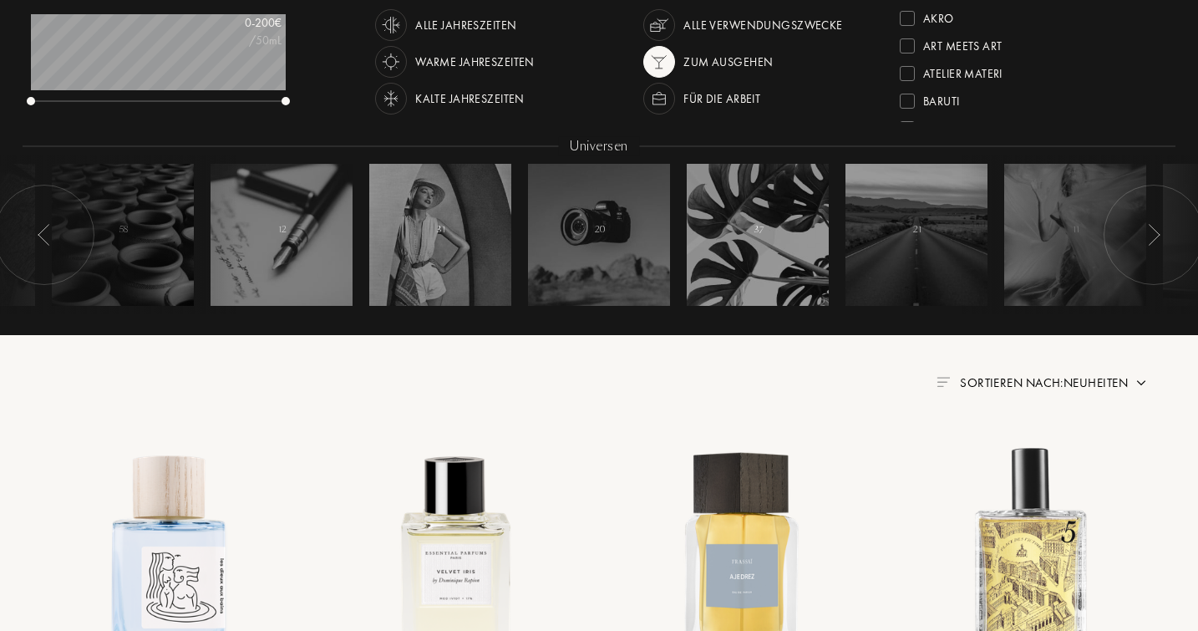
click at [710, 57] on div "Zum Ausgehen" at bounding box center [728, 62] width 89 height 32
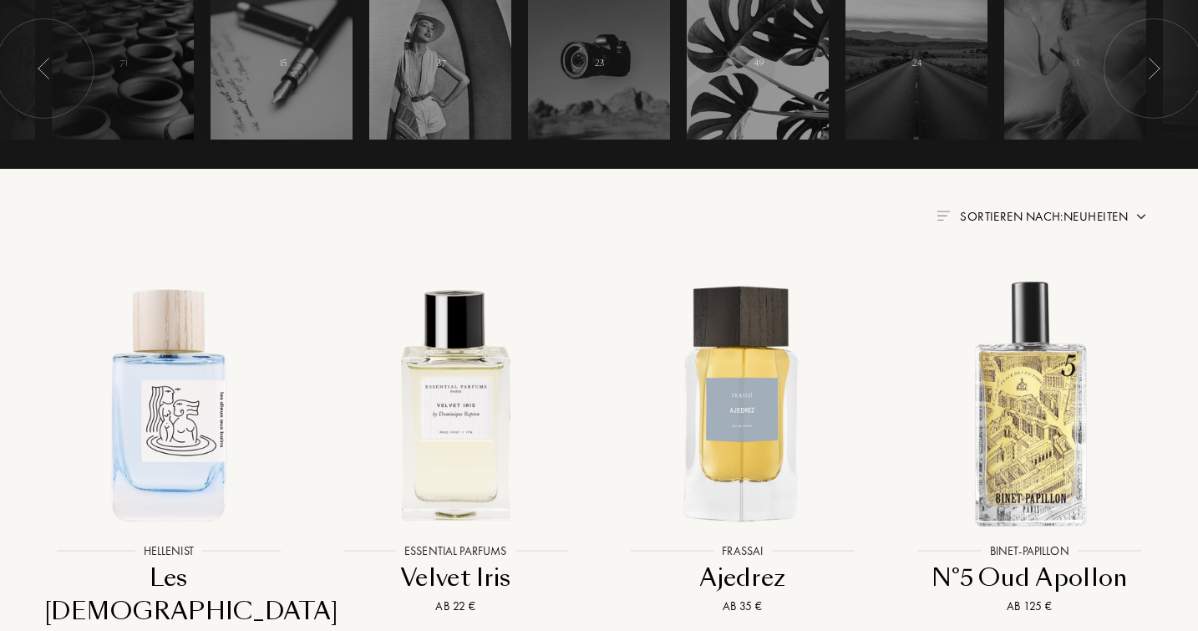
scroll to position [481, 0]
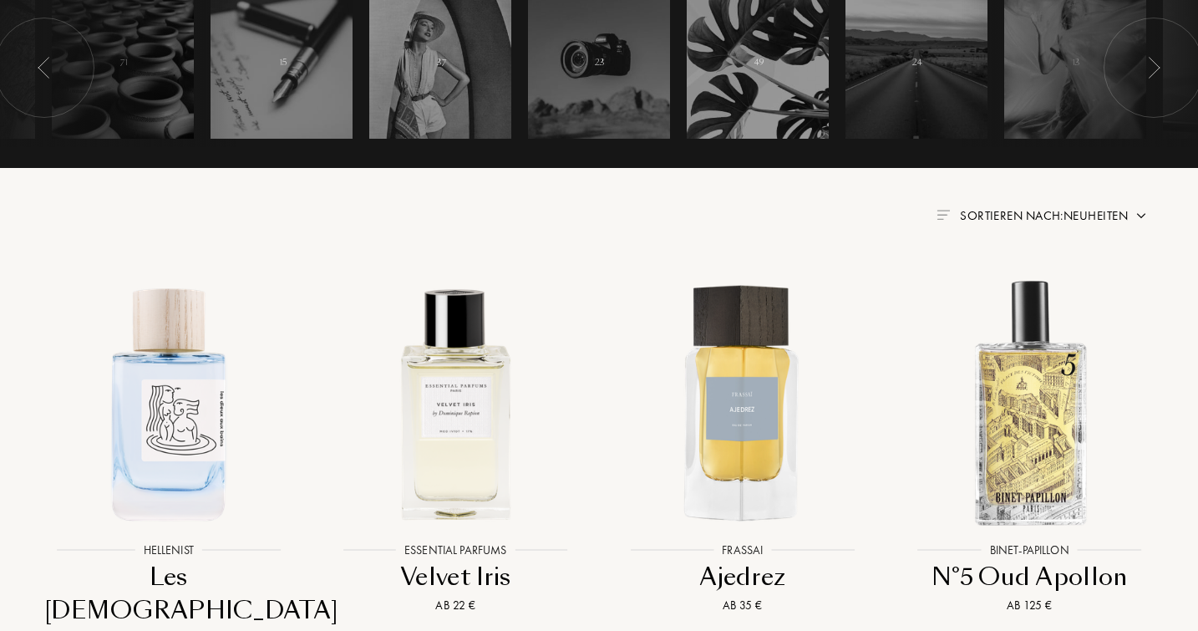
click at [1143, 215] on img at bounding box center [1141, 215] width 13 height 13
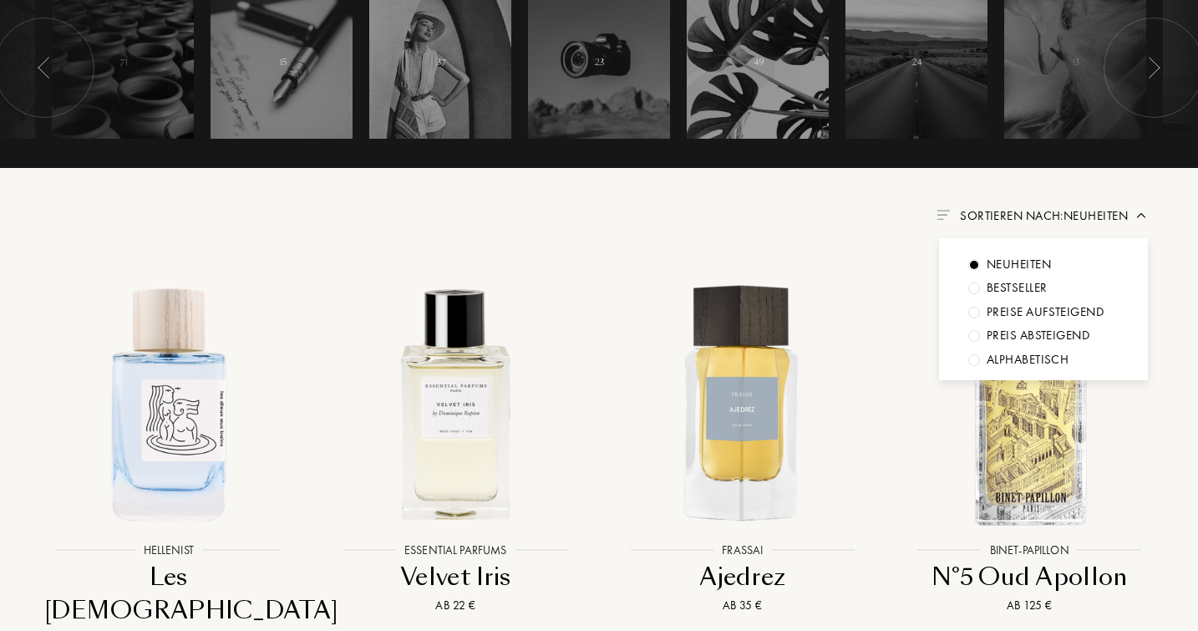
click at [979, 288] on div at bounding box center [975, 288] width 12 height 12
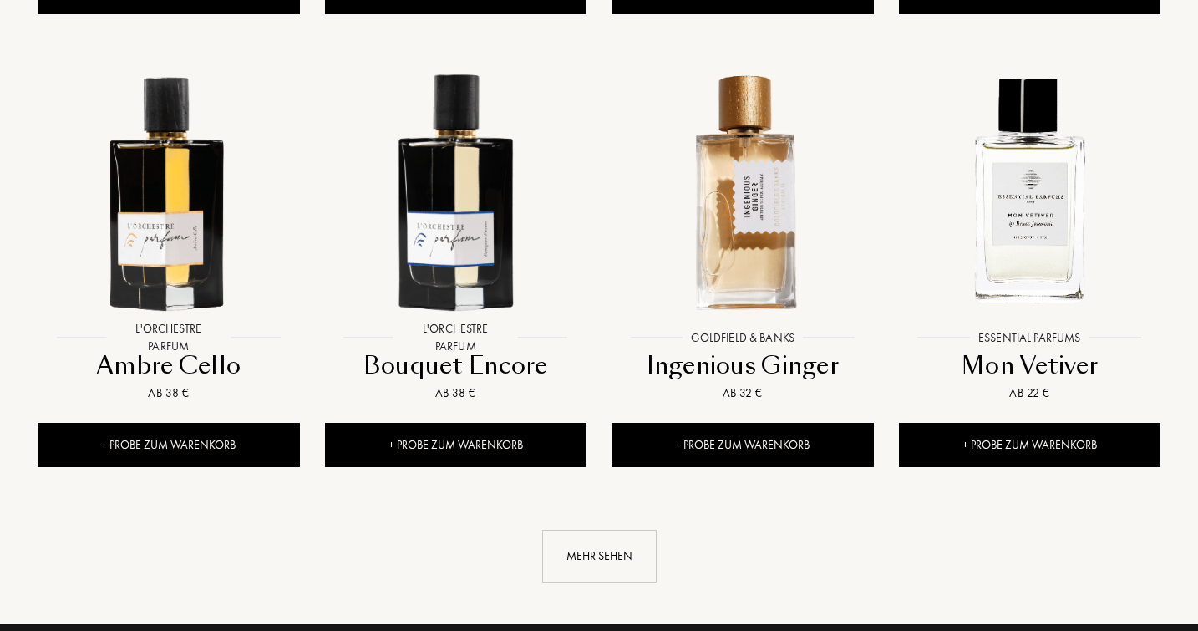
scroll to position [1691, 0]
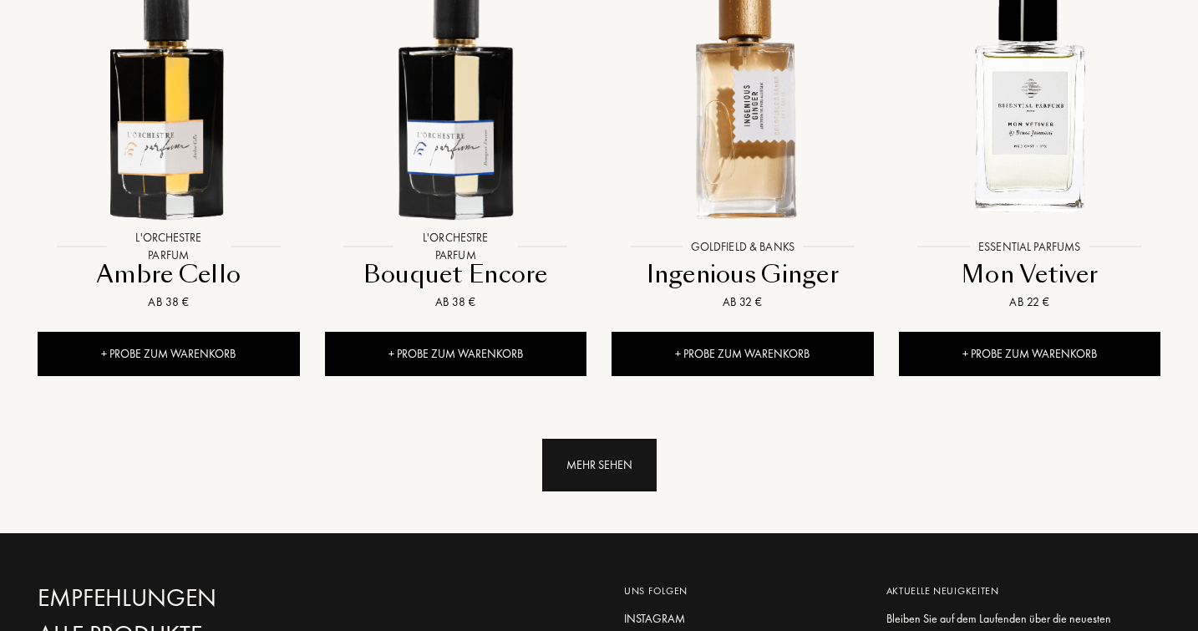
click at [580, 464] on div "Mehr sehen" at bounding box center [599, 465] width 114 height 53
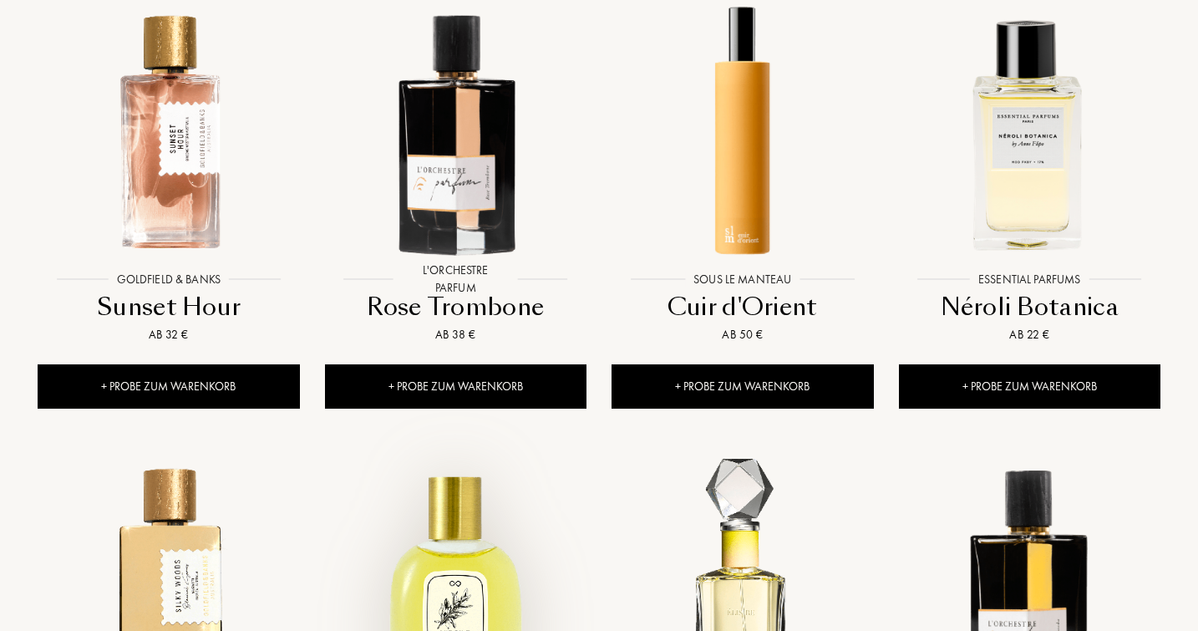
scroll to position [2100, 0]
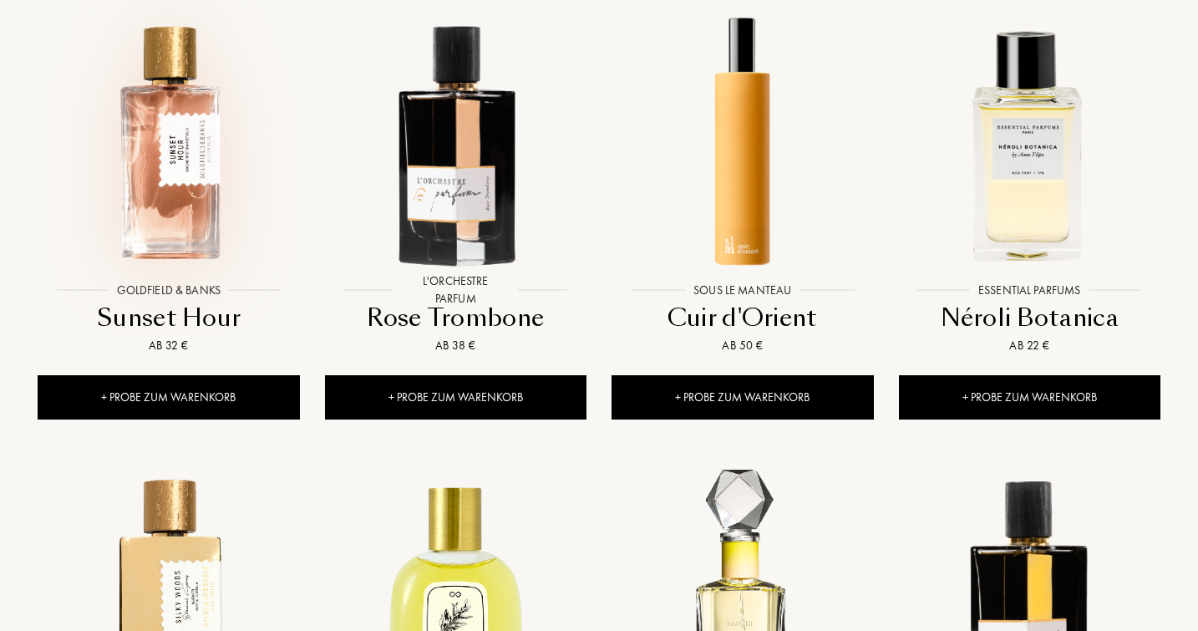
click at [185, 147] on img at bounding box center [168, 143] width 258 height 258
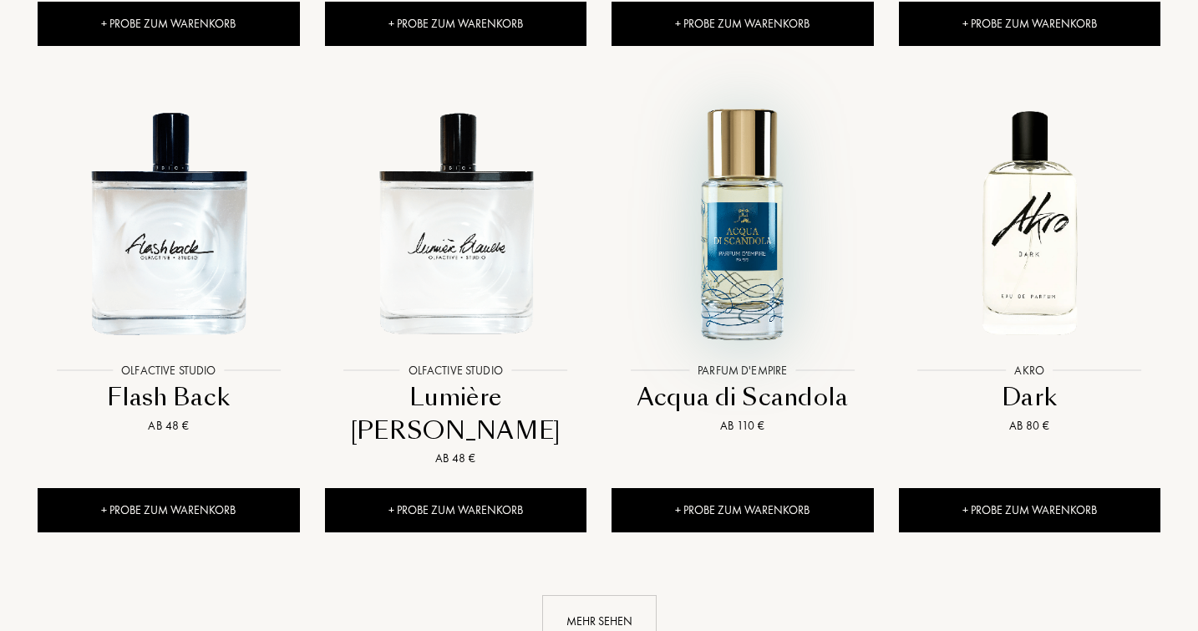
scroll to position [2977, 0]
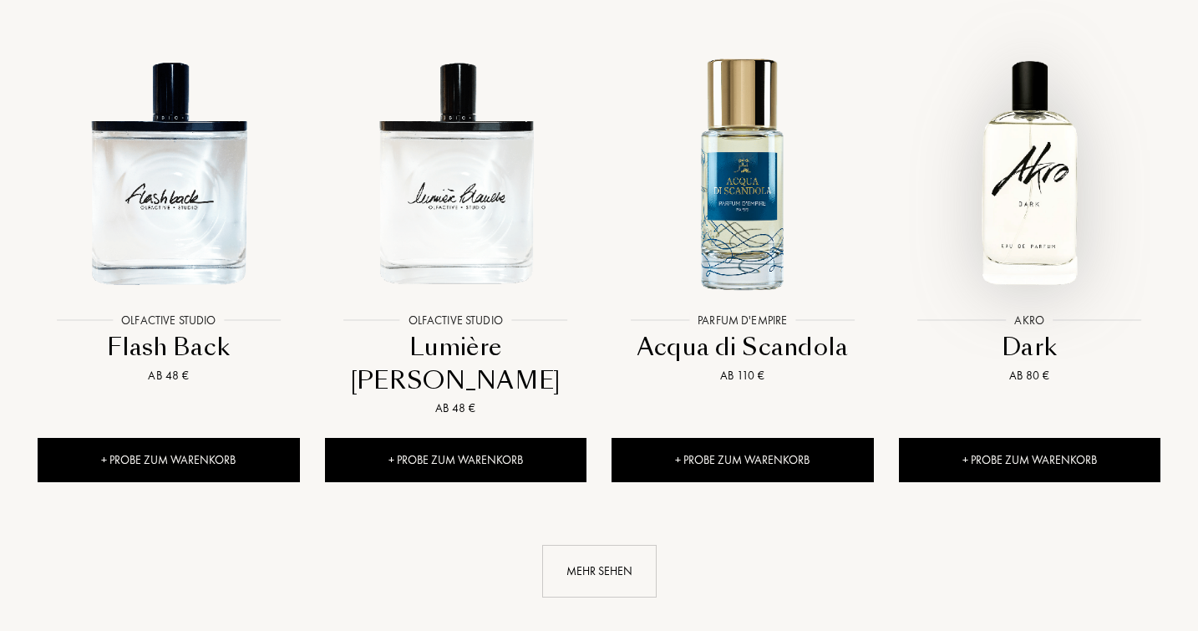
click at [1037, 336] on div at bounding box center [1030, 187] width 287 height 324
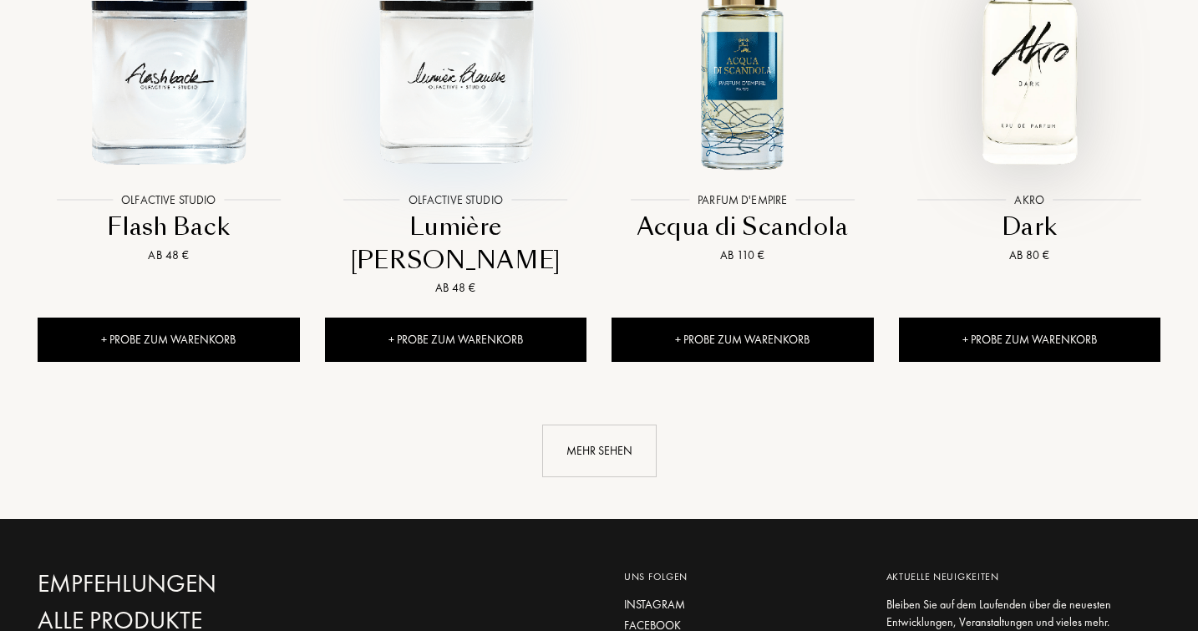
scroll to position [3118, 0]
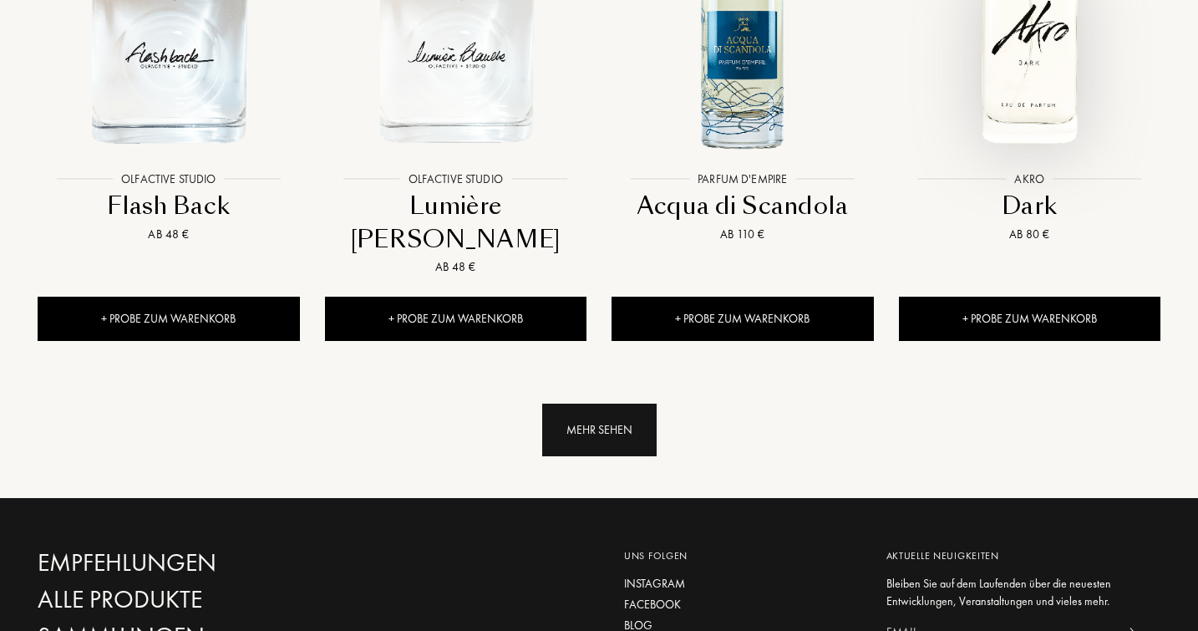
click at [582, 407] on div "Mehr sehen" at bounding box center [599, 430] width 114 height 53
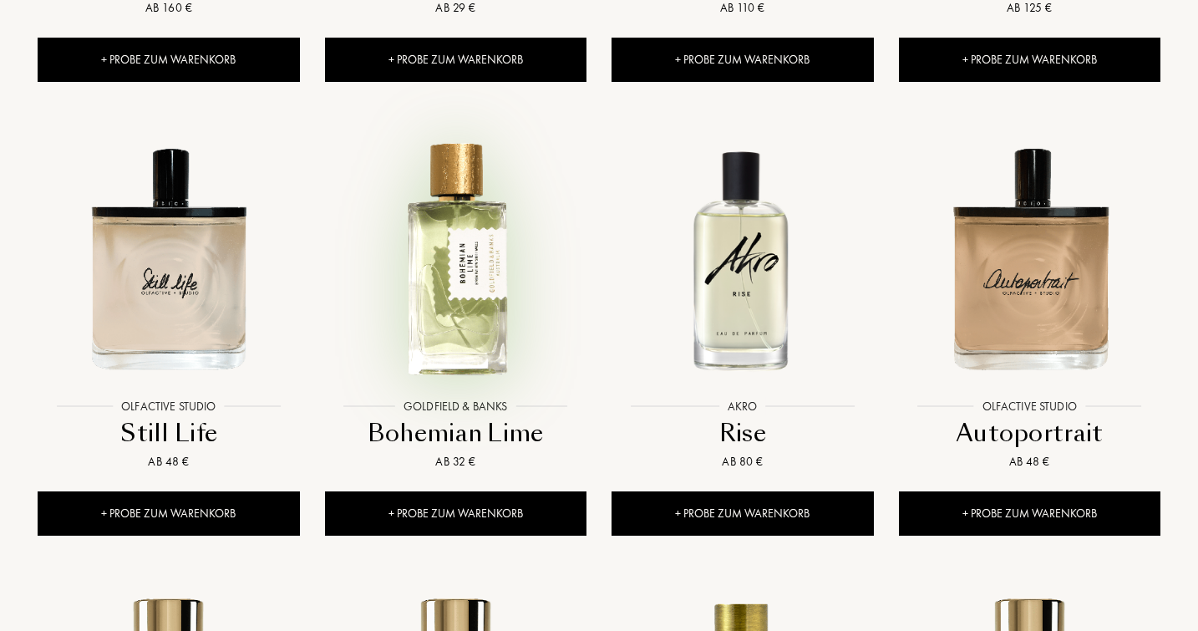
scroll to position [3836, 0]
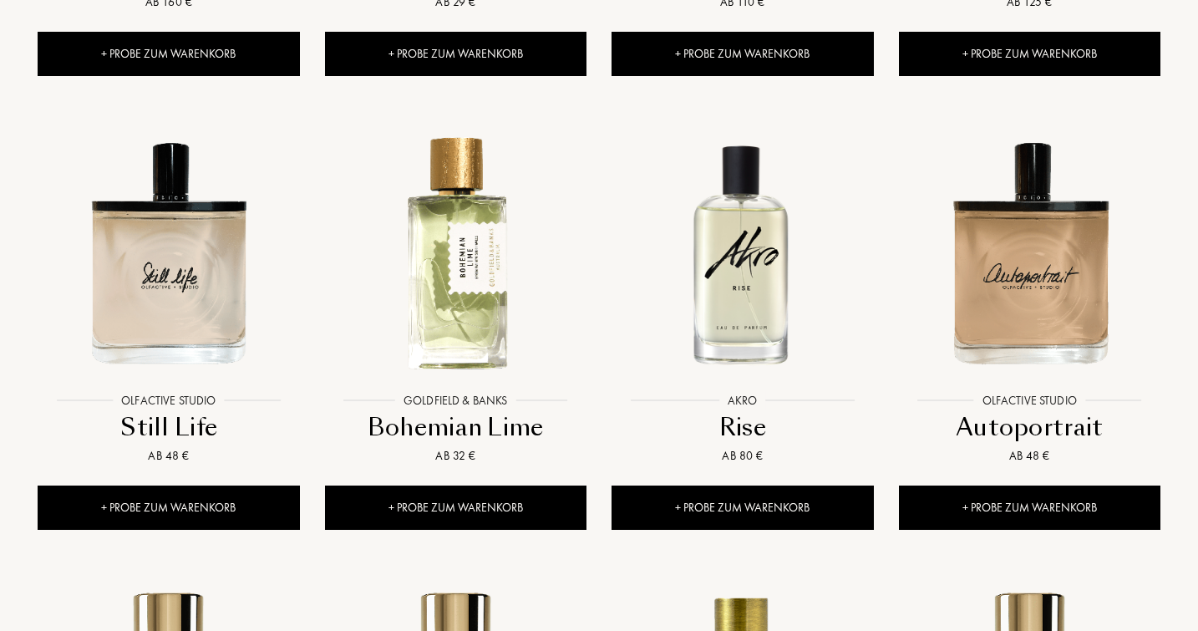
click at [732, 411] on div "Rise" at bounding box center [742, 427] width 249 height 33
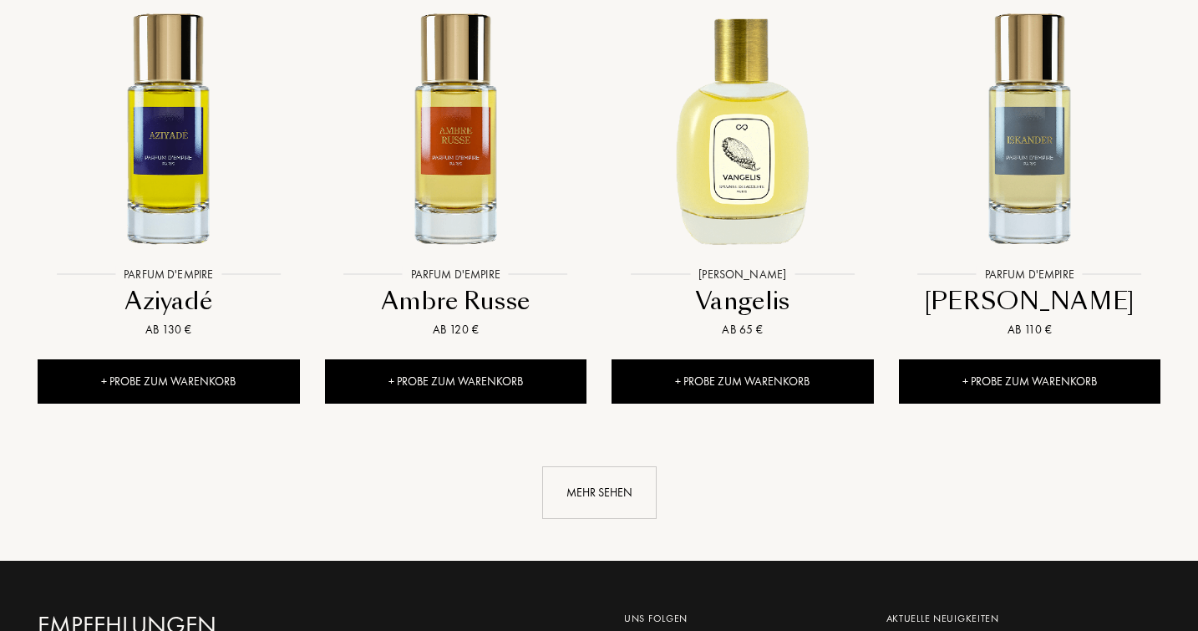
scroll to position [4443, 0]
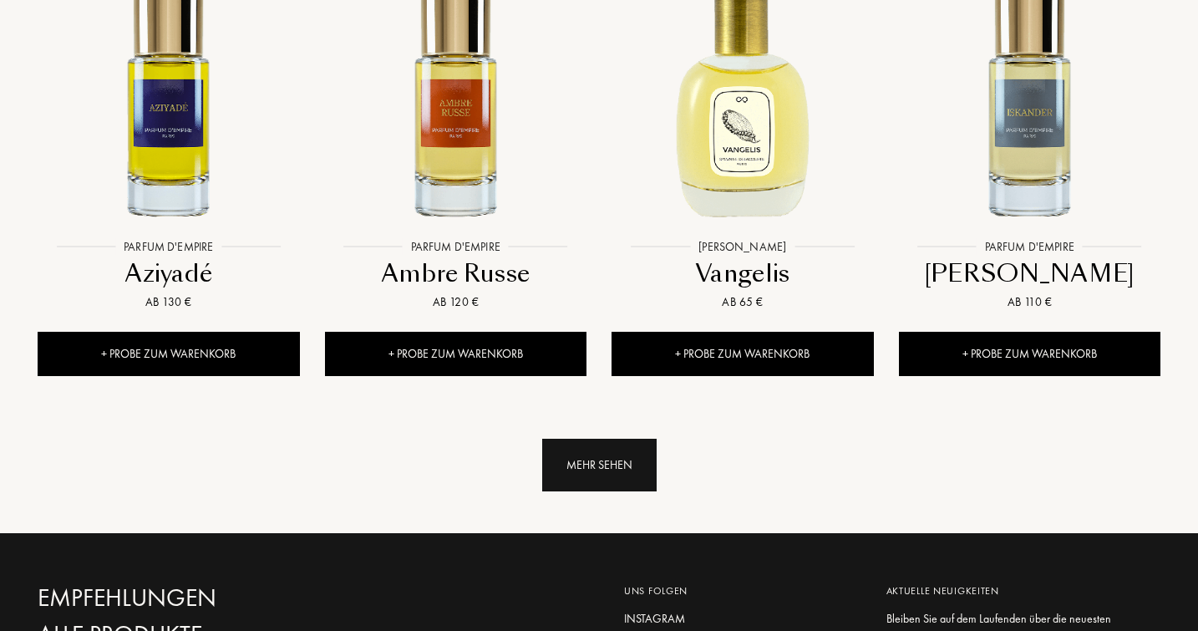
click at [596, 439] on div "Mehr sehen" at bounding box center [599, 465] width 114 height 53
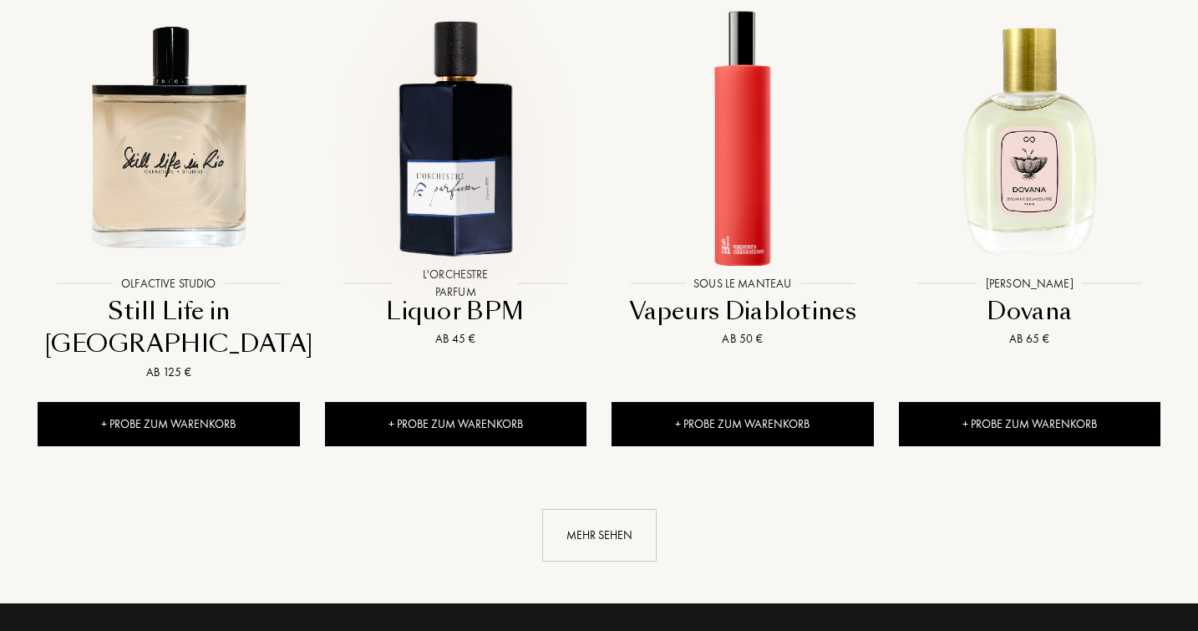
scroll to position [5767, 0]
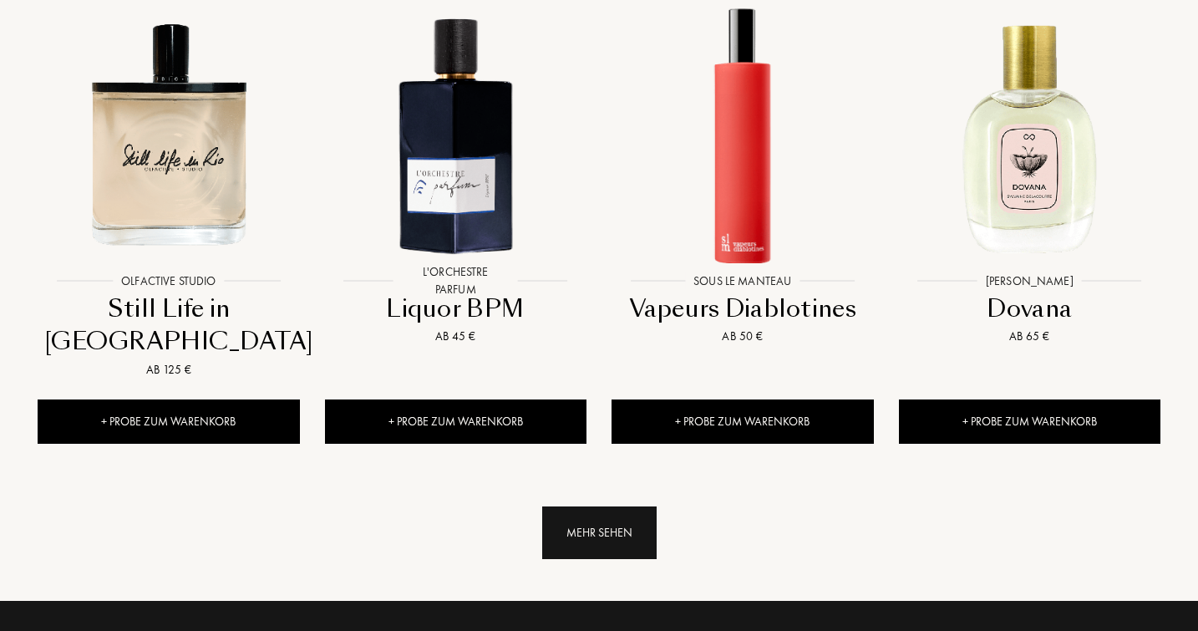
click at [598, 506] on div "Mehr sehen" at bounding box center [599, 532] width 114 height 53
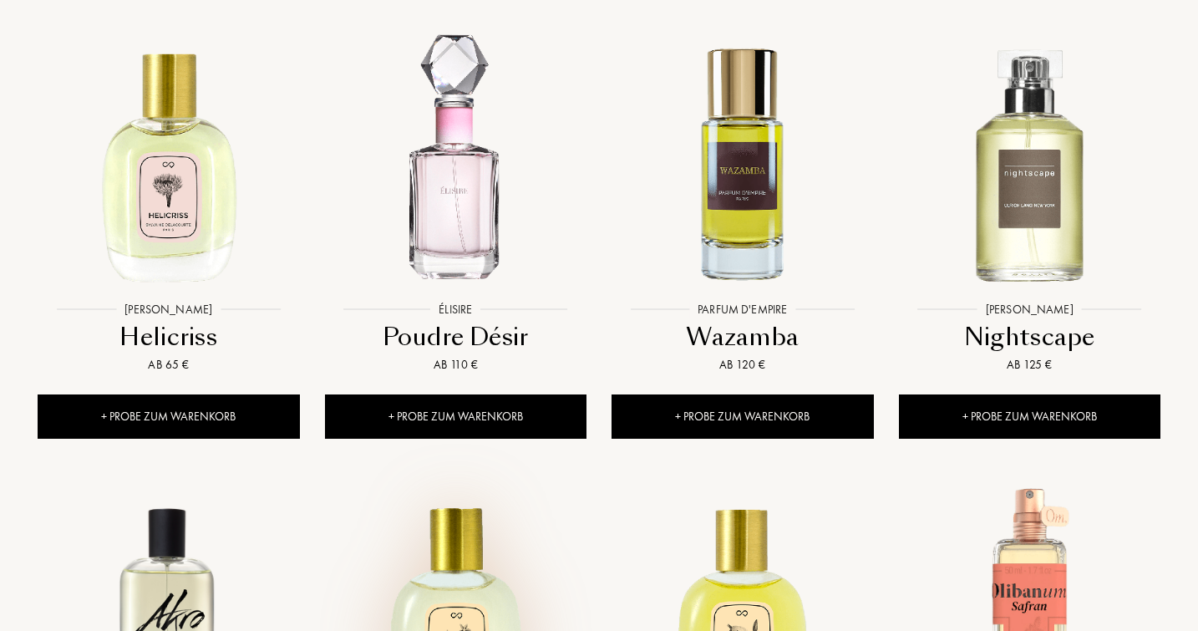
scroll to position [6228, 0]
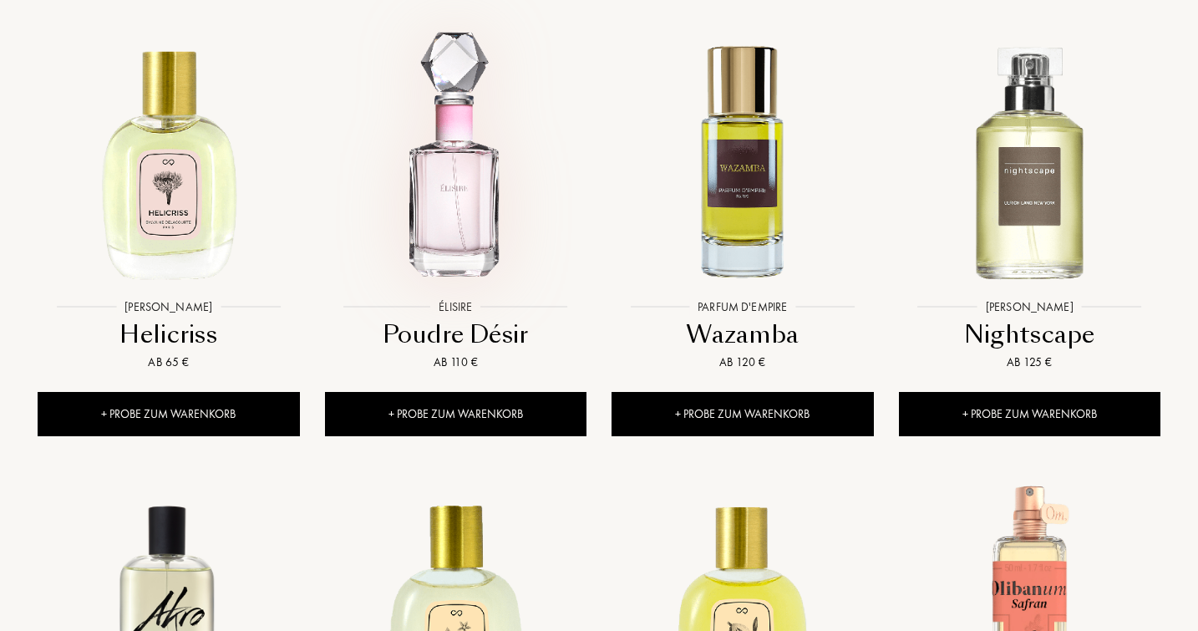
click at [453, 161] on img at bounding box center [456, 160] width 258 height 258
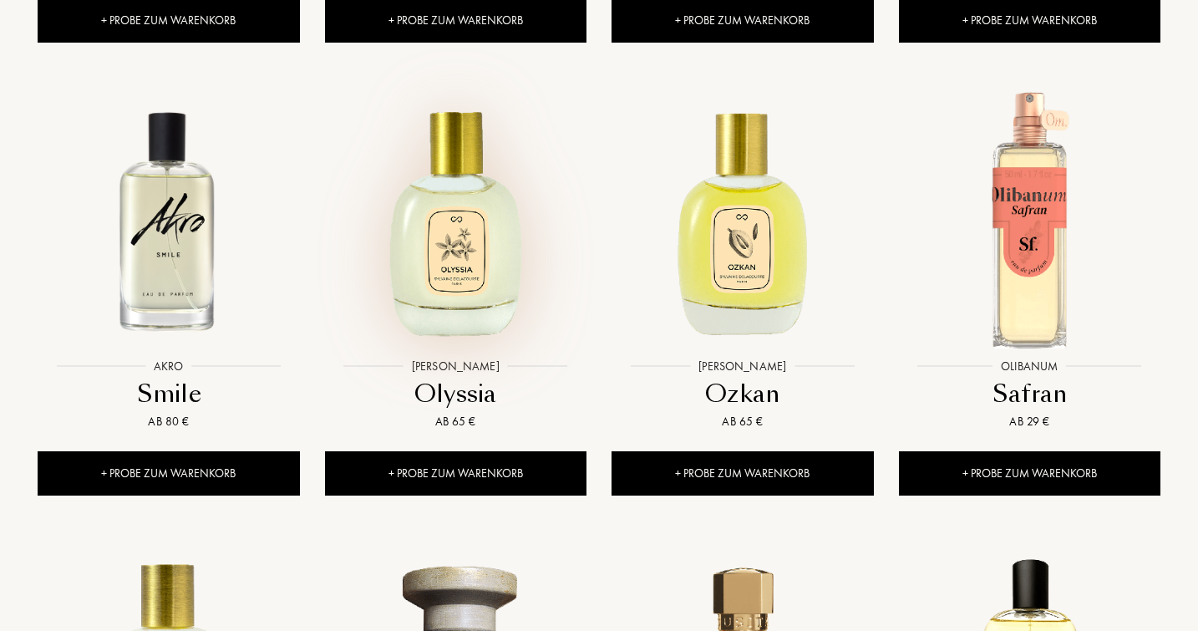
scroll to position [6622, 0]
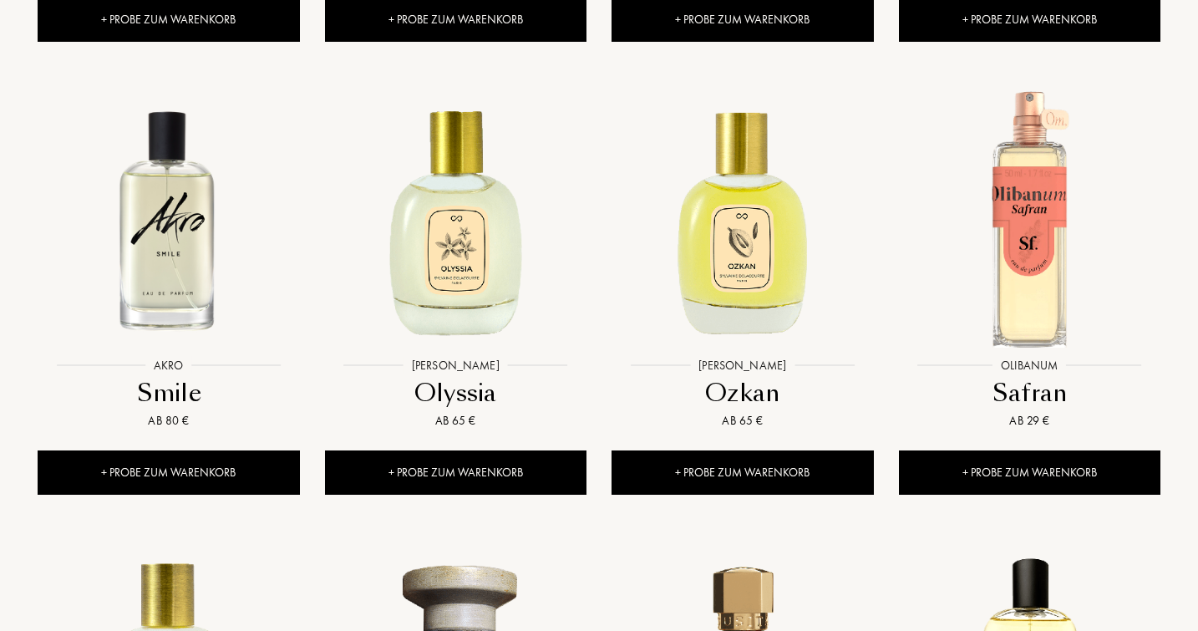
click at [172, 316] on div at bounding box center [168, 233] width 287 height 324
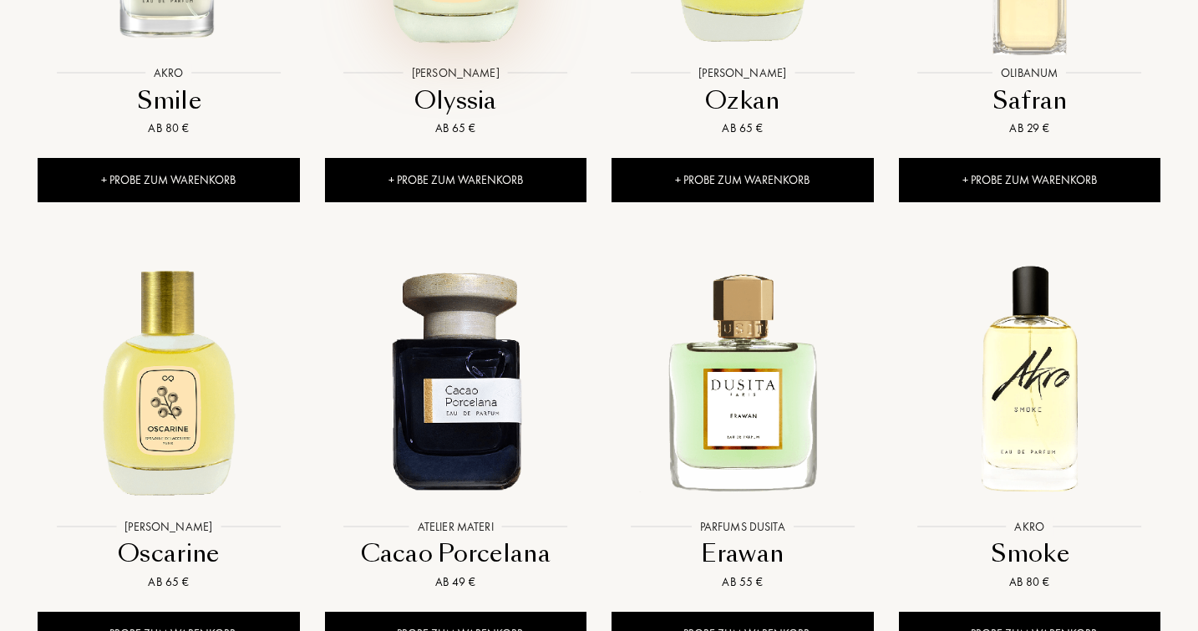
scroll to position [6924, 0]
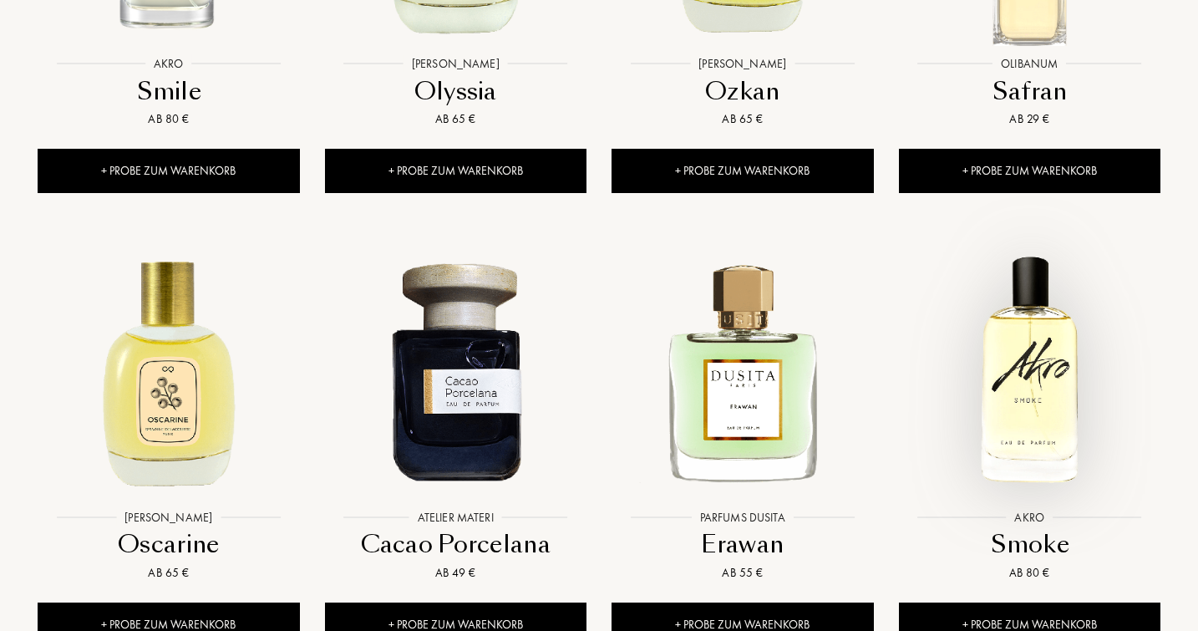
click at [1028, 303] on img at bounding box center [1030, 370] width 258 height 258
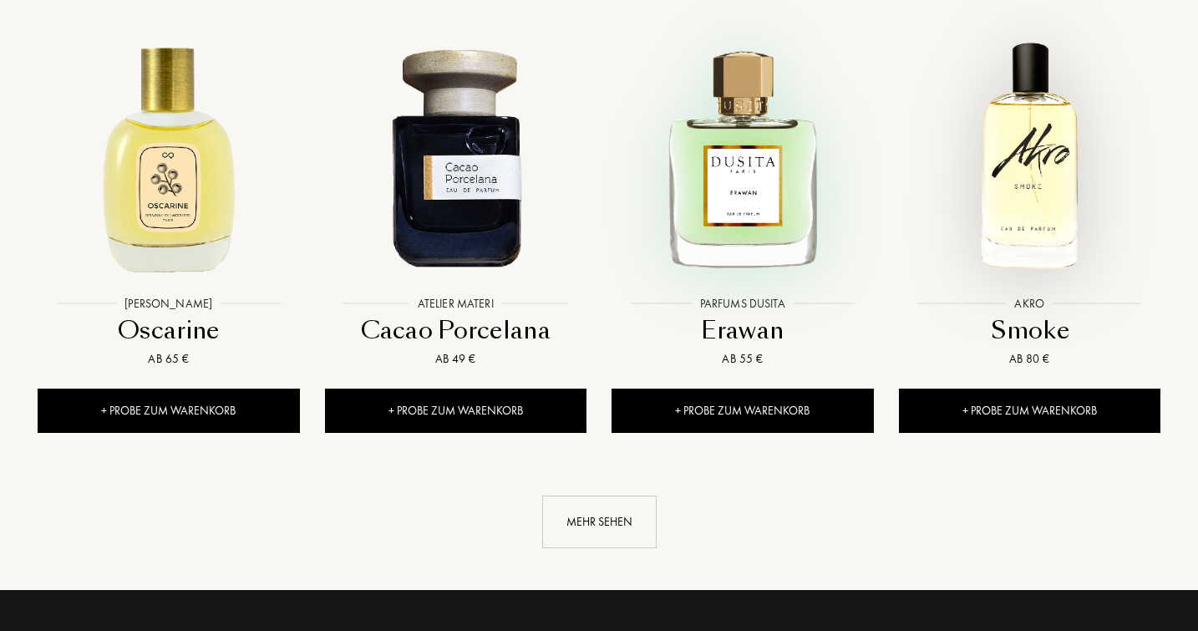
scroll to position [7140, 0]
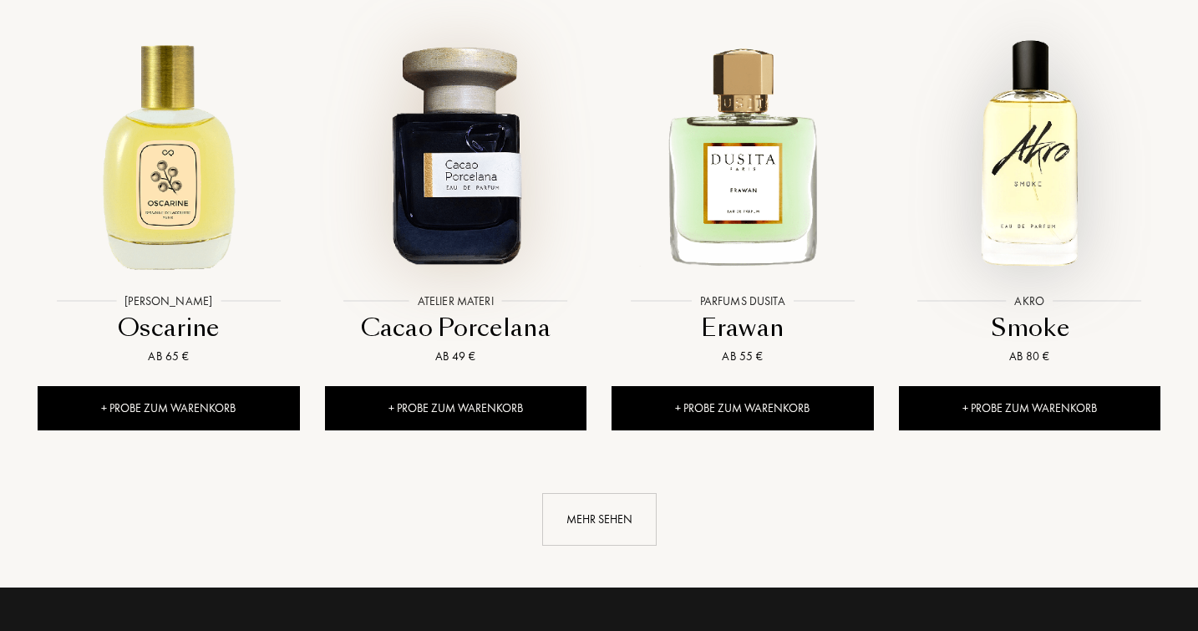
click at [467, 130] on img at bounding box center [456, 153] width 258 height 258
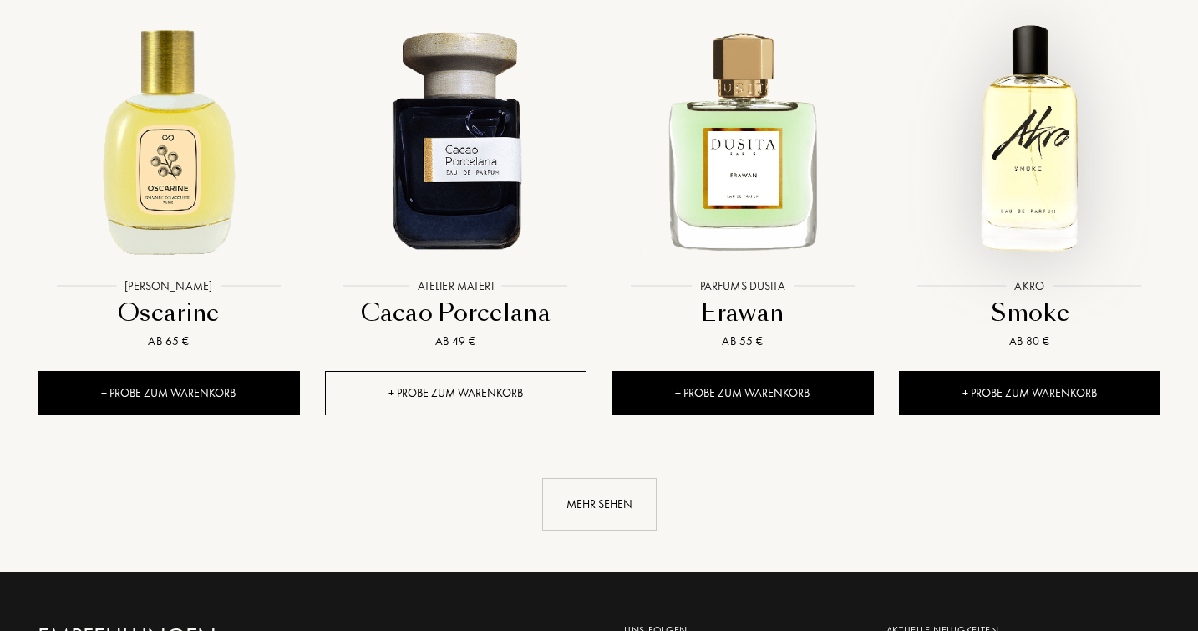
scroll to position [7160, 0]
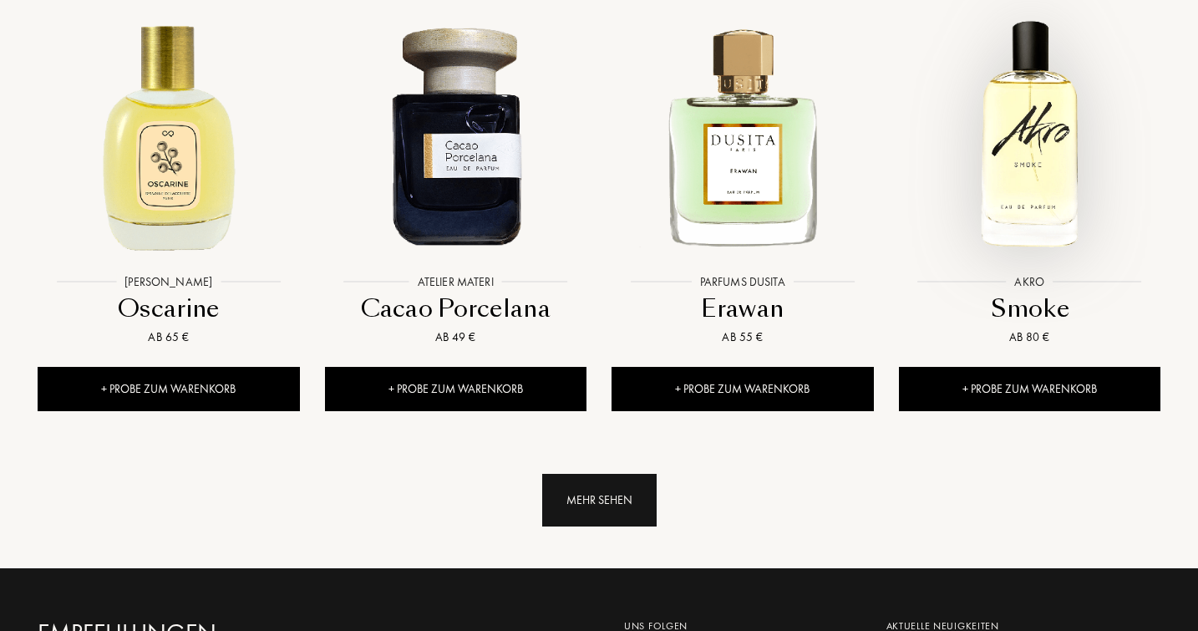
click at [598, 474] on div "Mehr sehen" at bounding box center [599, 500] width 114 height 53
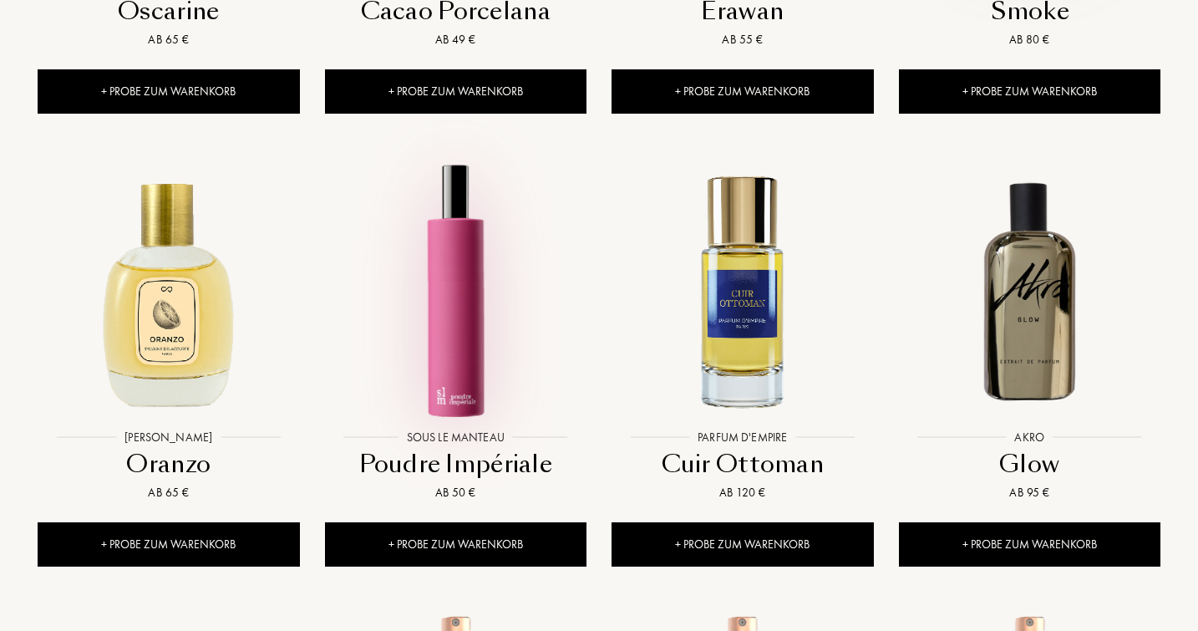
scroll to position [7460, 0]
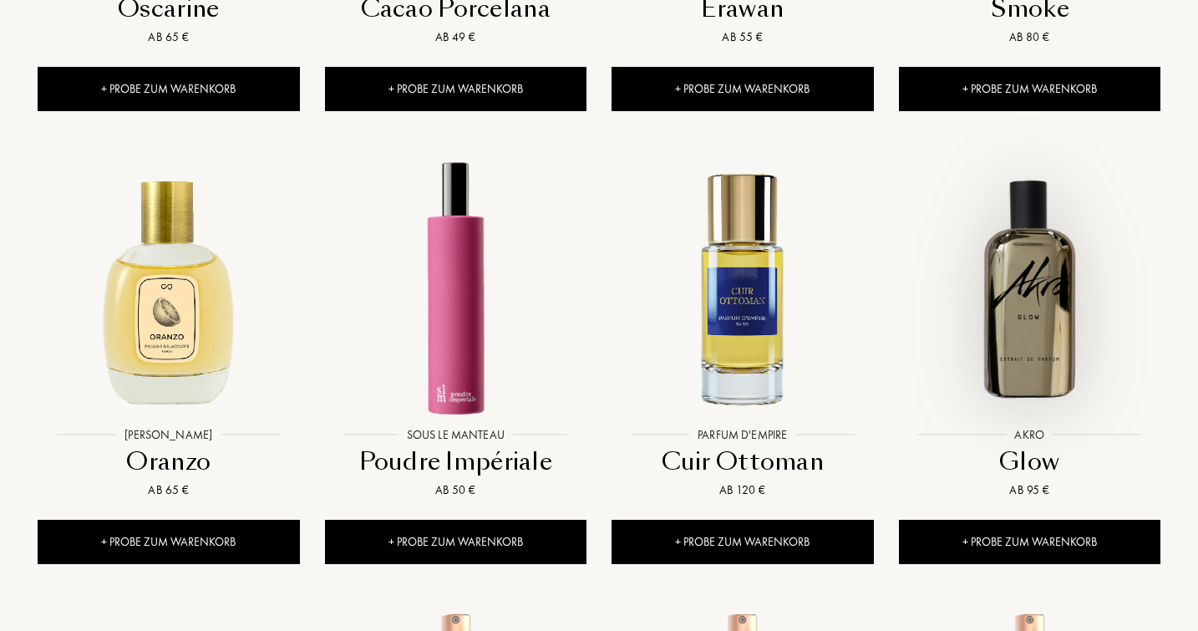
click at [1051, 261] on img at bounding box center [1030, 288] width 258 height 258
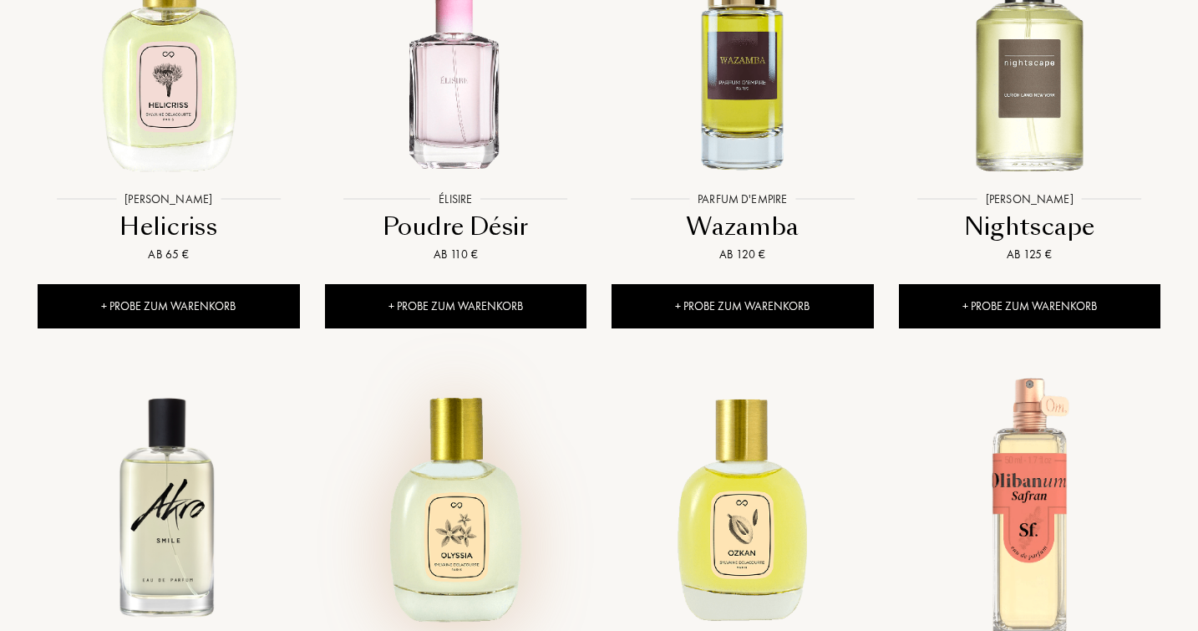
scroll to position [6359, 0]
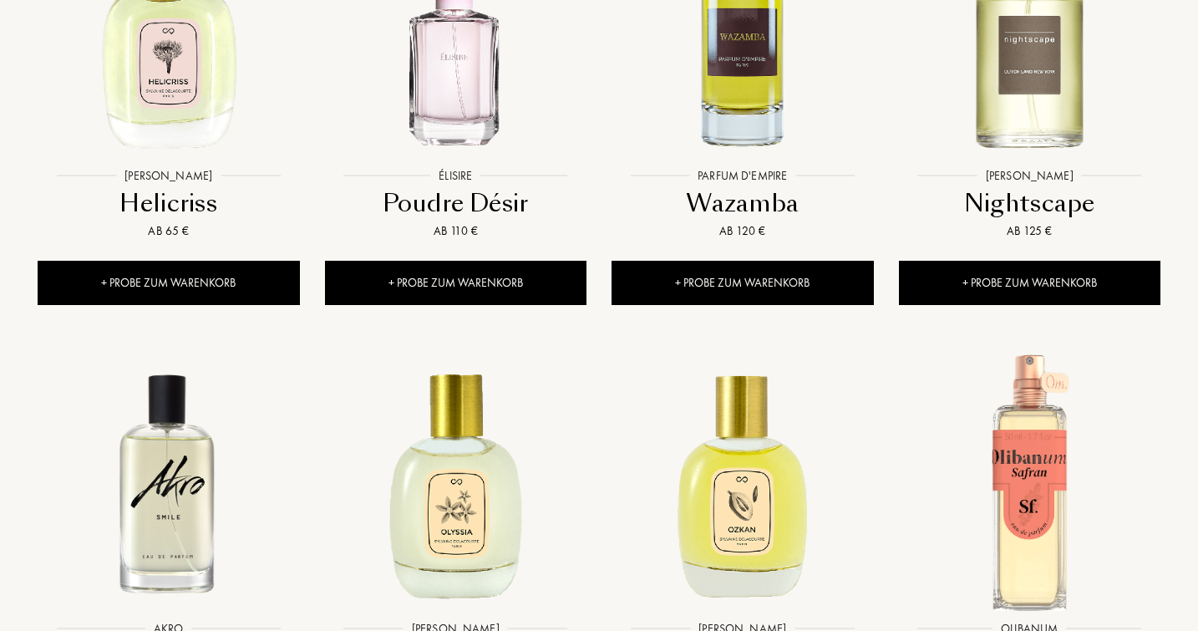
click at [135, 462] on img at bounding box center [168, 482] width 258 height 258
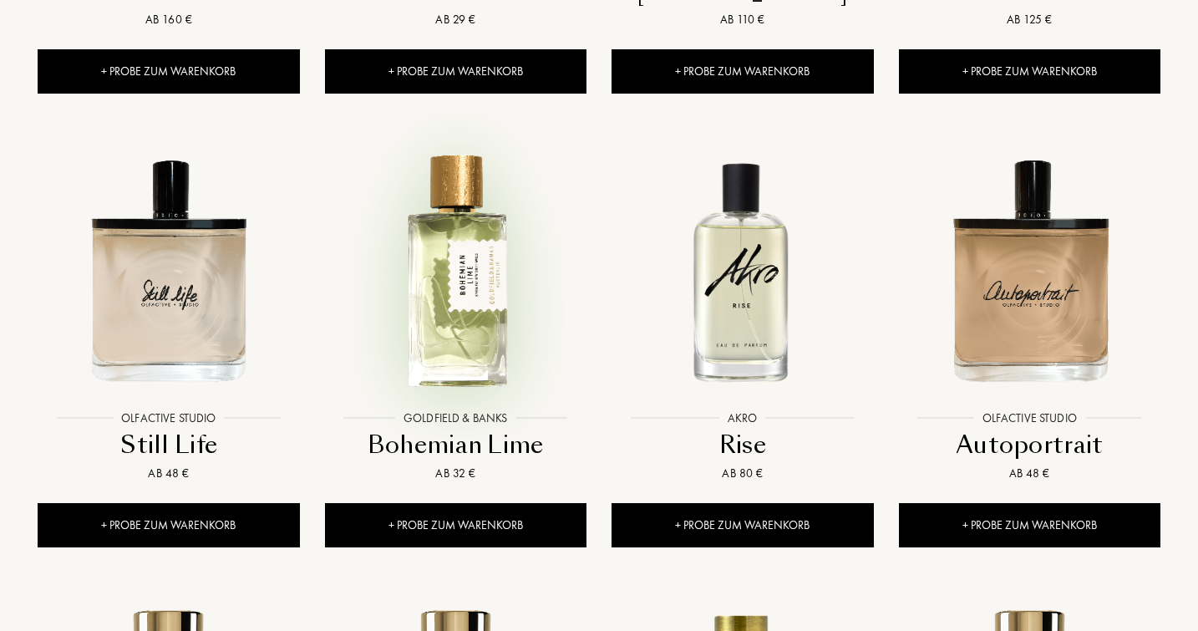
scroll to position [3819, 0]
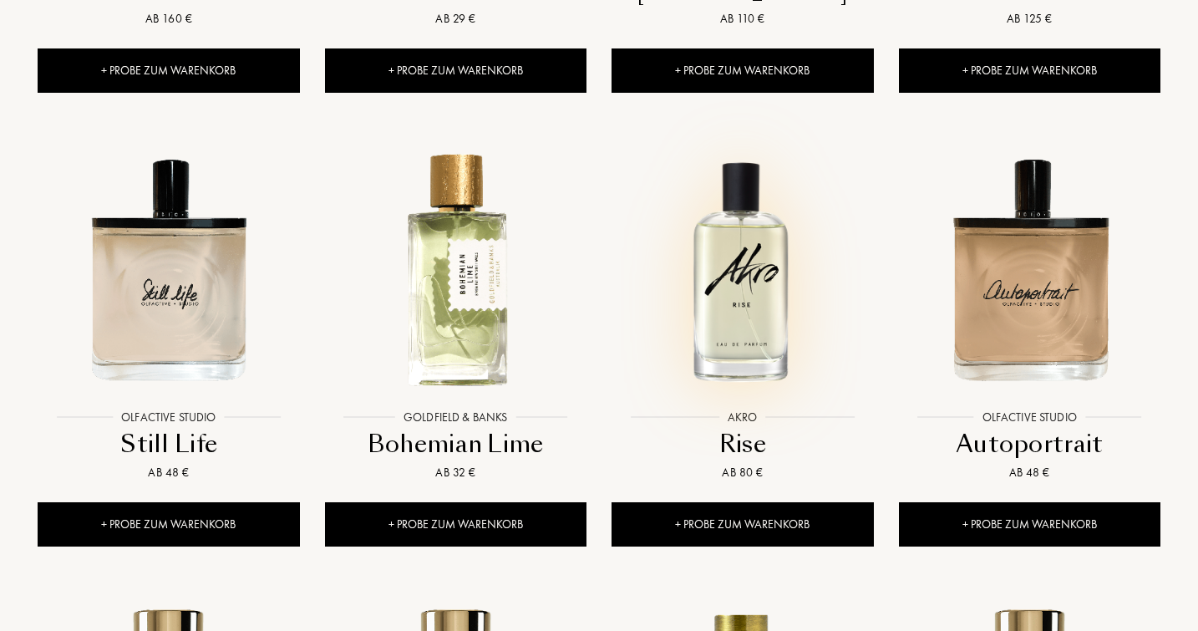
click at [750, 259] on img at bounding box center [742, 269] width 258 height 258
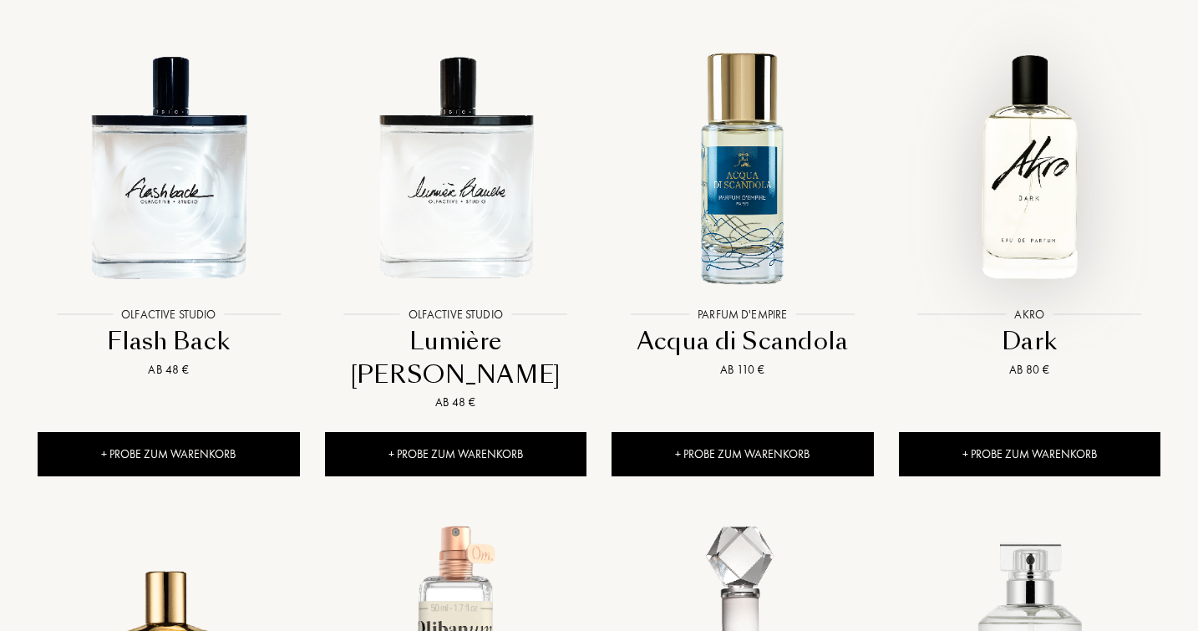
scroll to position [2980, 0]
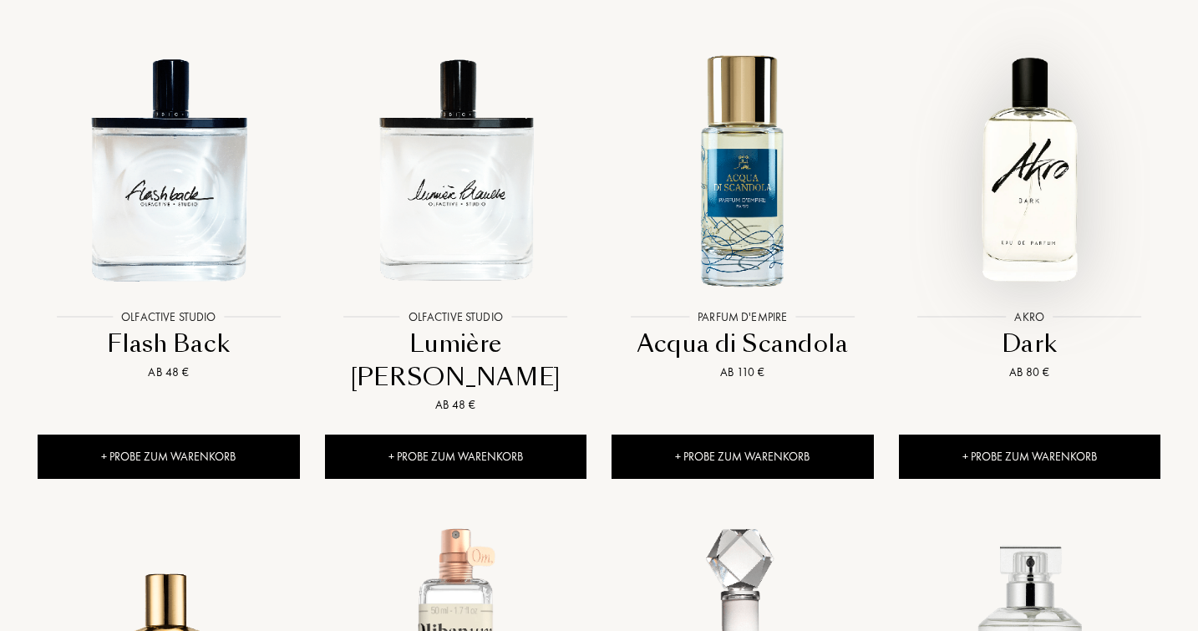
click at [1021, 188] on img at bounding box center [1030, 169] width 258 height 258
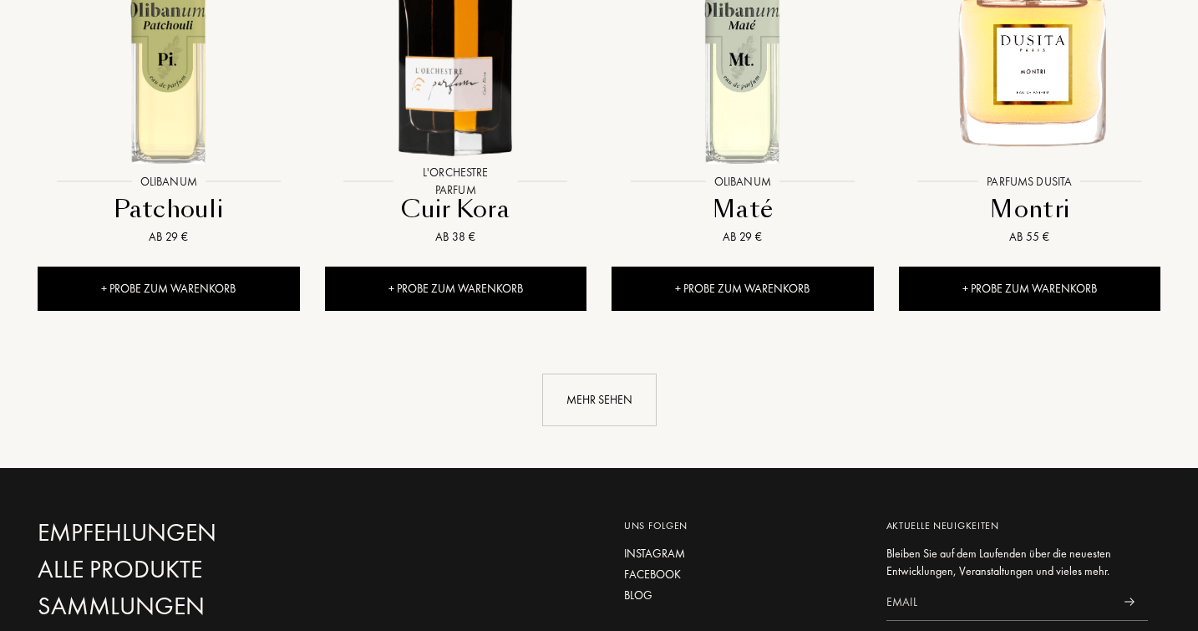
scroll to position [8620, 0]
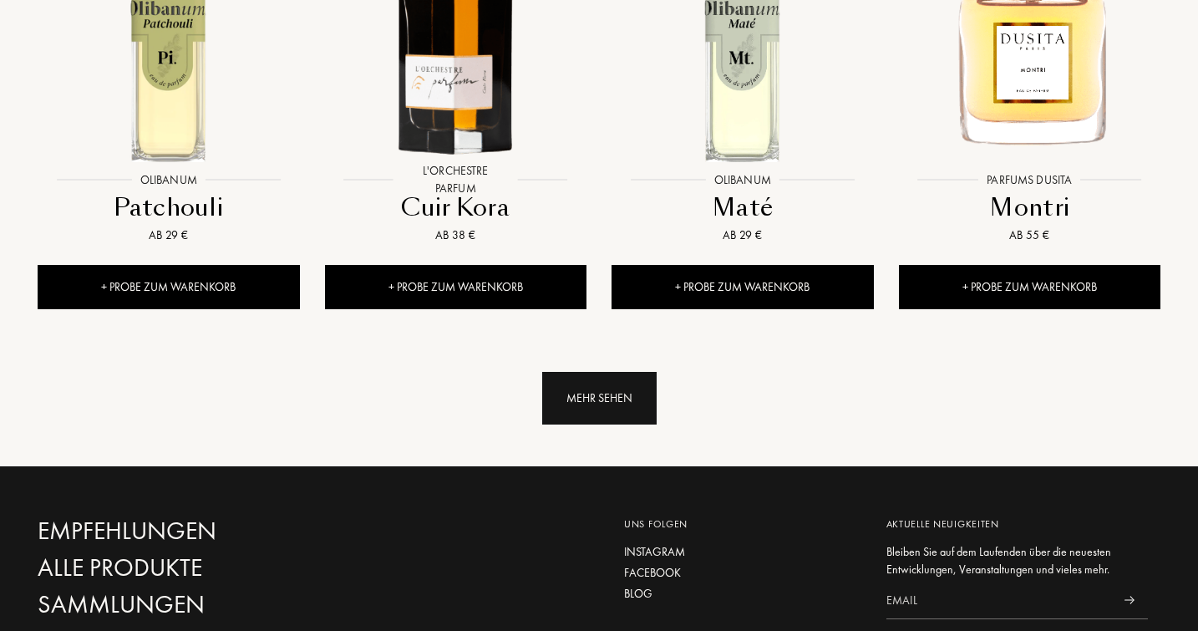
click at [603, 372] on div "Mehr sehen" at bounding box center [599, 398] width 114 height 53
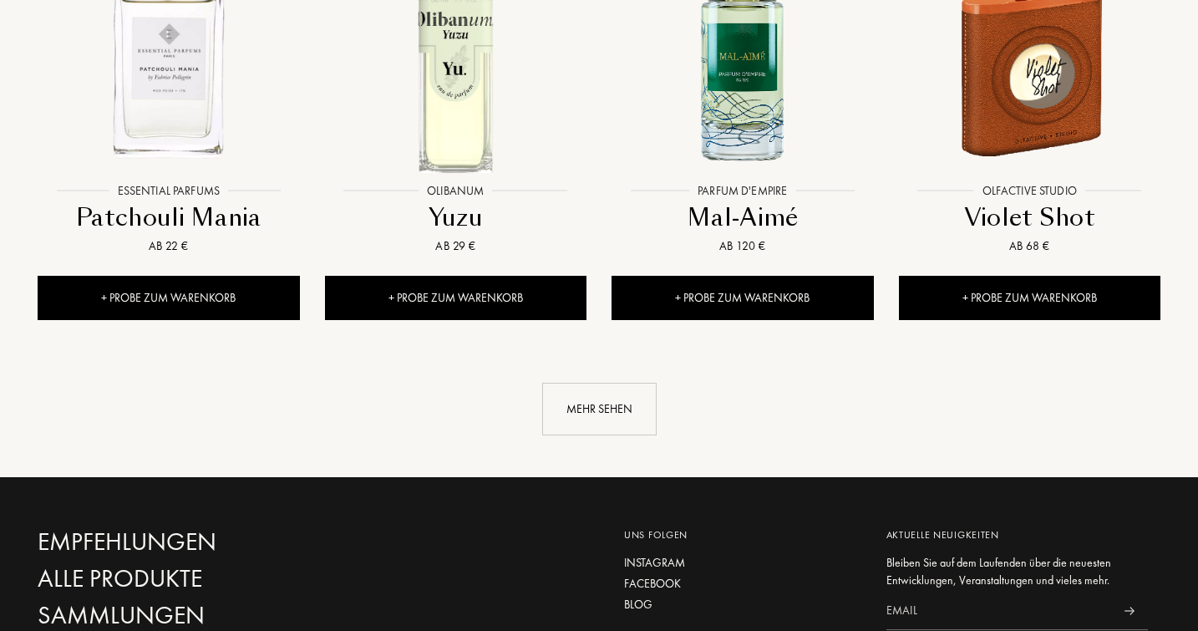
scroll to position [9976, 0]
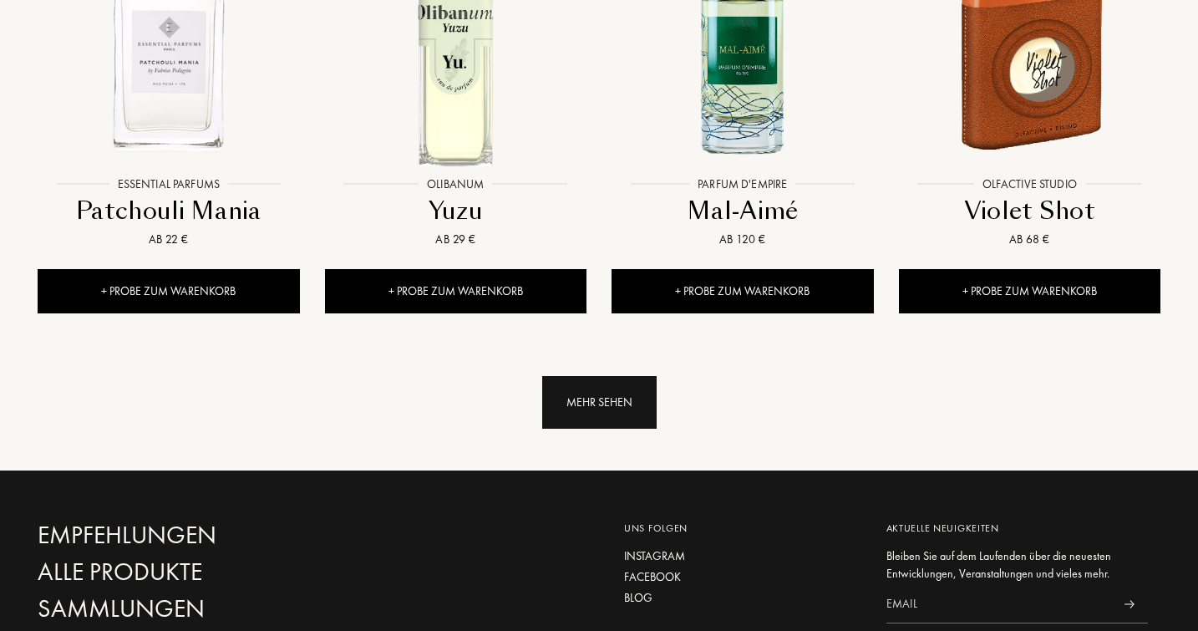
click at [604, 376] on div "Mehr sehen" at bounding box center [599, 402] width 114 height 53
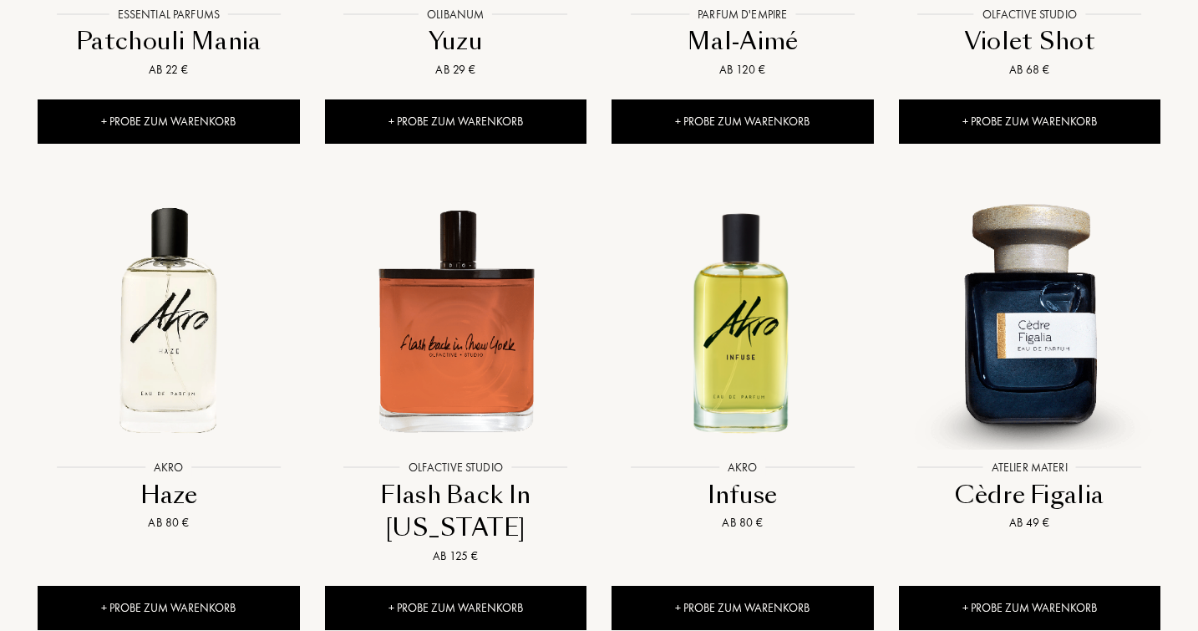
scroll to position [10148, 0]
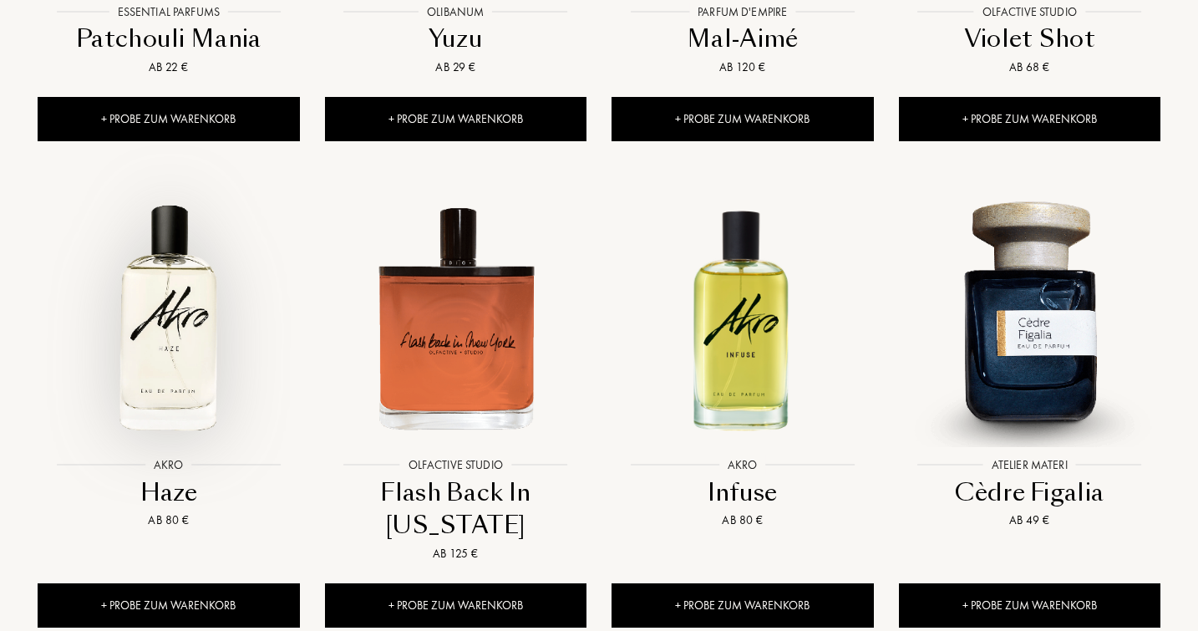
click at [176, 248] on img at bounding box center [168, 318] width 258 height 258
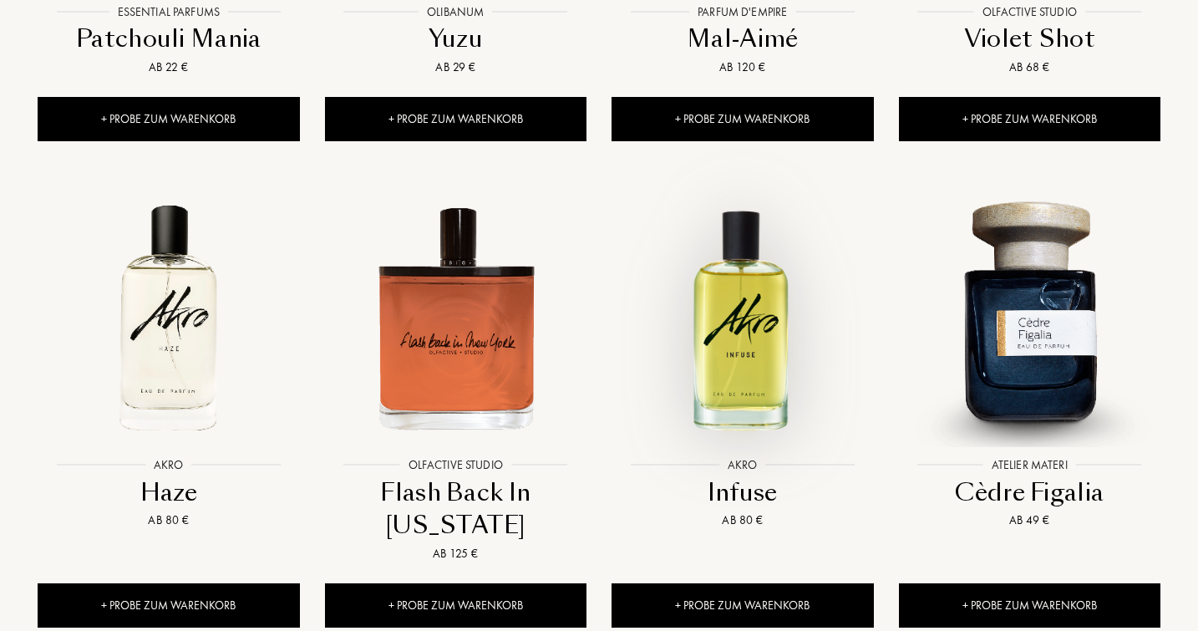
click at [724, 261] on img at bounding box center [742, 318] width 258 height 258
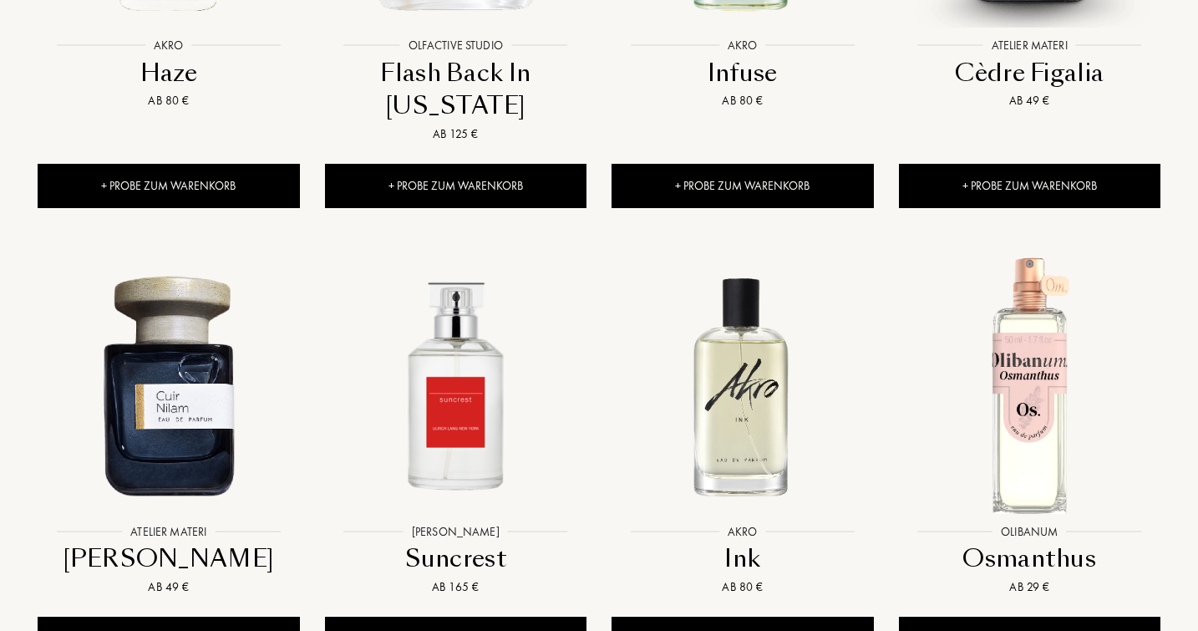
scroll to position [10588, 0]
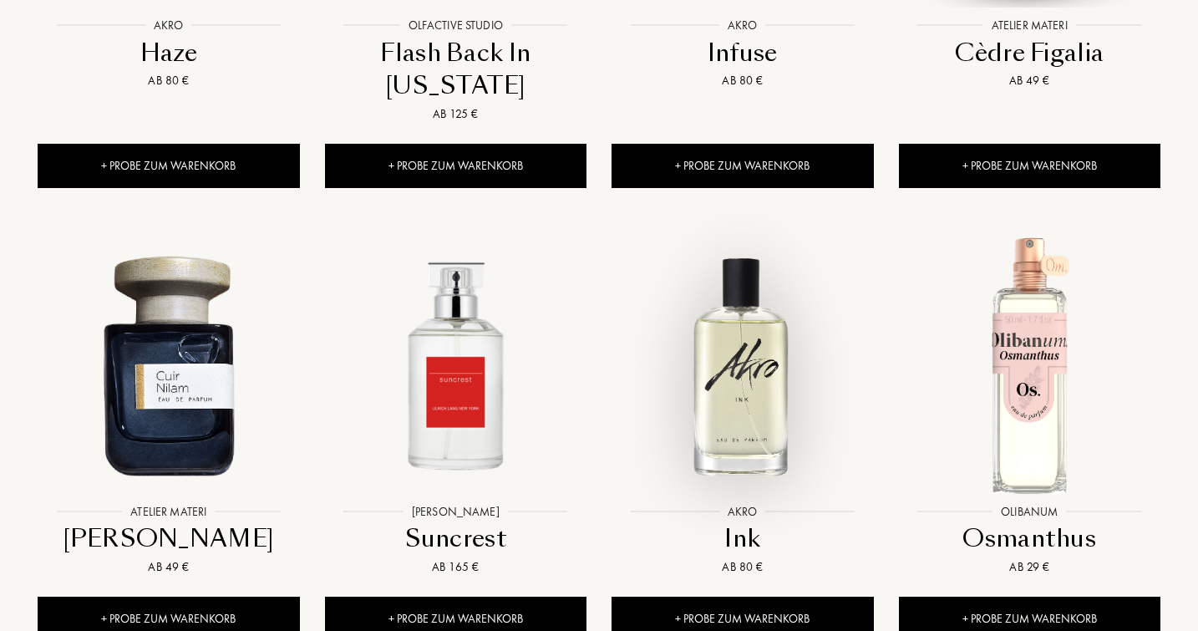
click at [755, 313] on img at bounding box center [742, 365] width 258 height 258
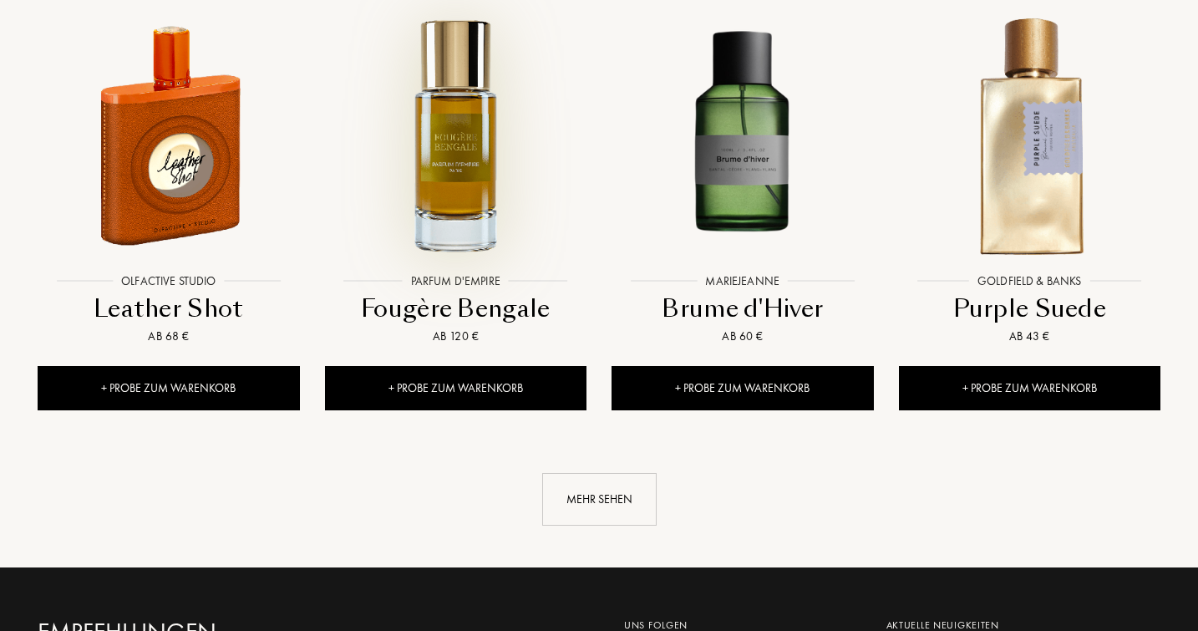
scroll to position [11287, 0]
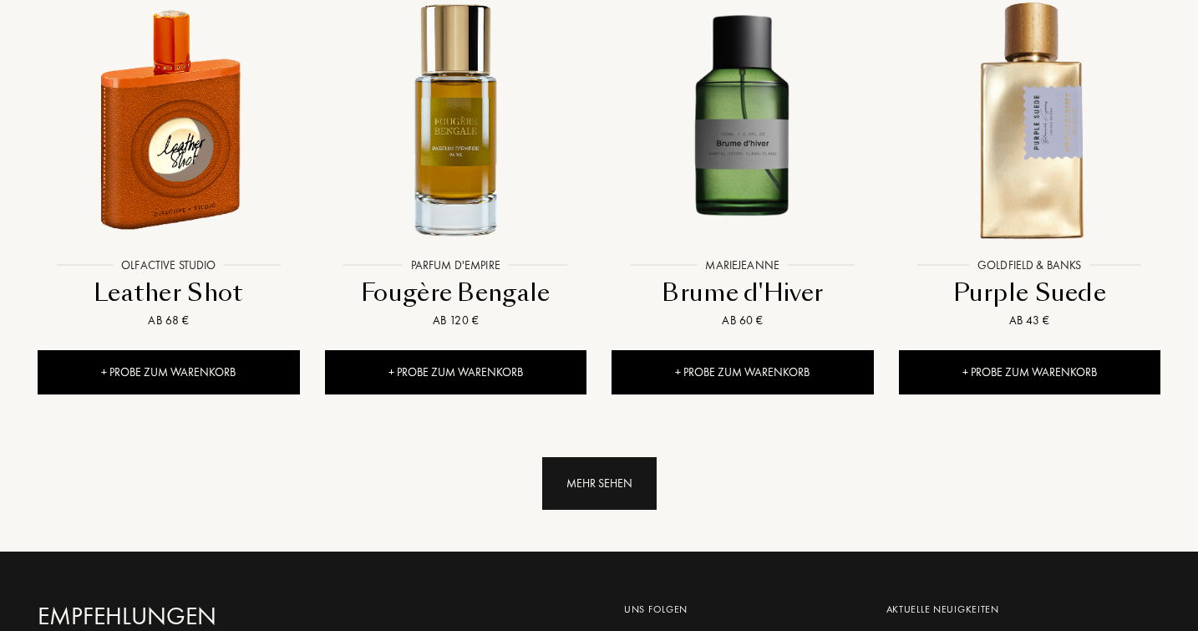
click at [598, 457] on div "Mehr sehen" at bounding box center [599, 483] width 114 height 53
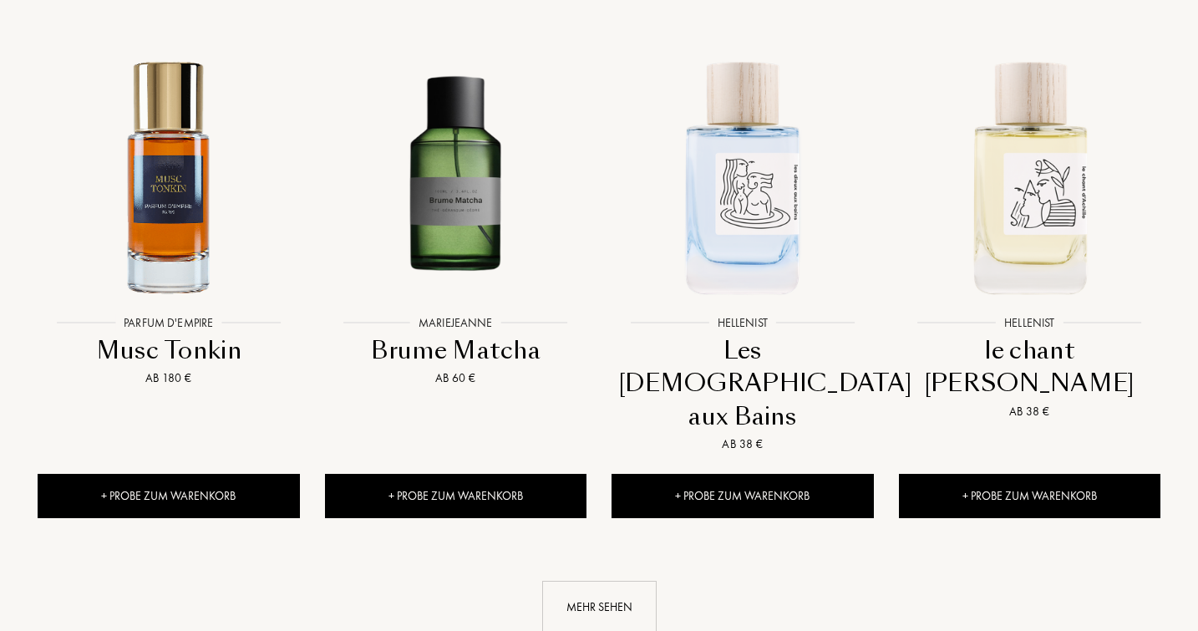
scroll to position [12625, 0]
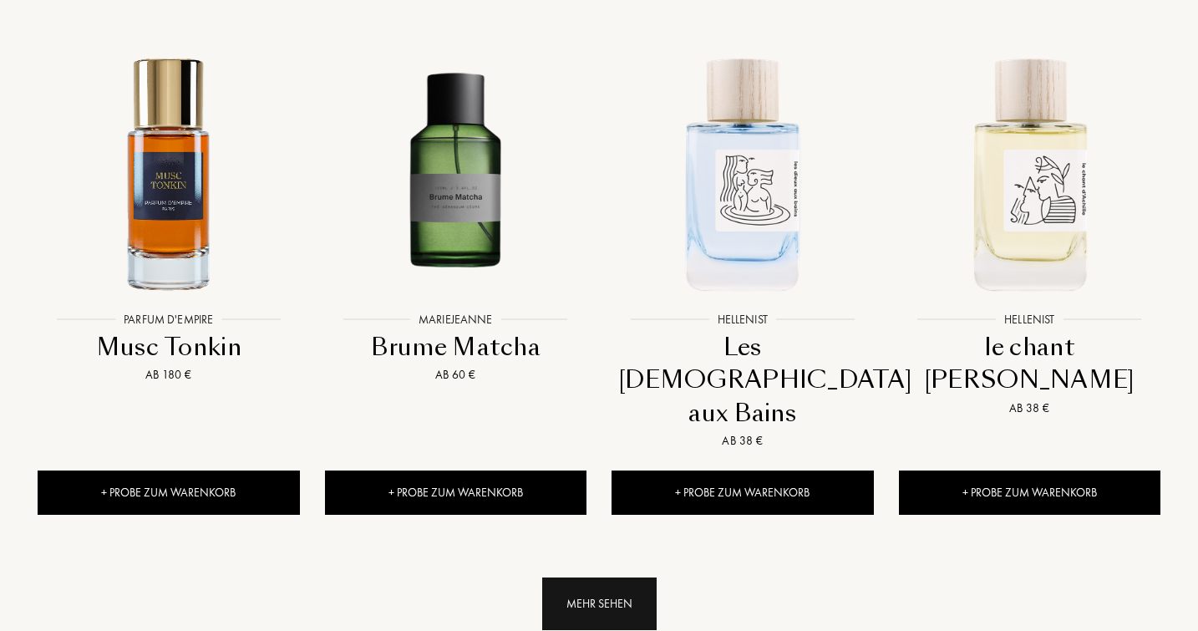
click at [600, 577] on div "Mehr sehen" at bounding box center [599, 603] width 114 height 53
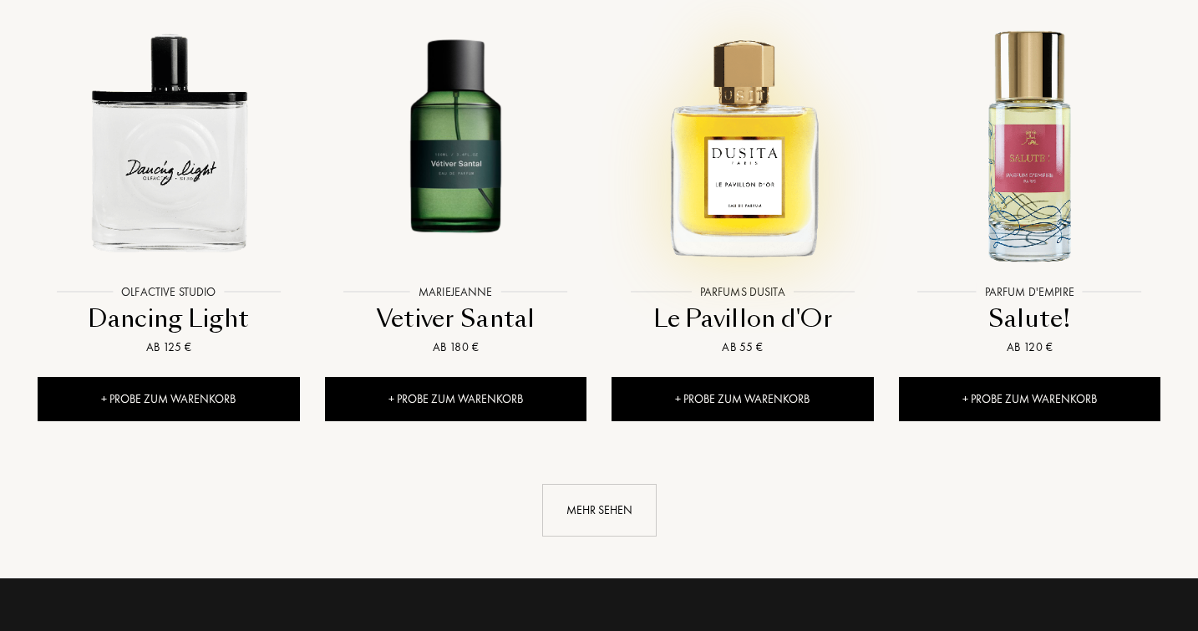
scroll to position [14166, 0]
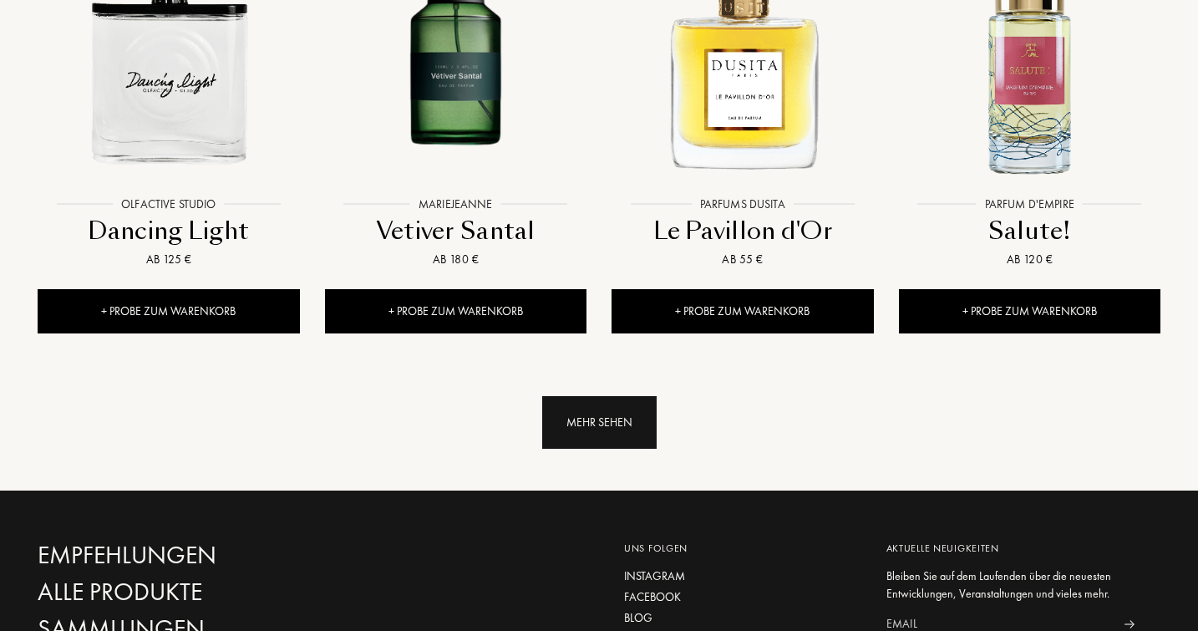
click at [604, 396] on div "Mehr sehen" at bounding box center [599, 422] width 114 height 53
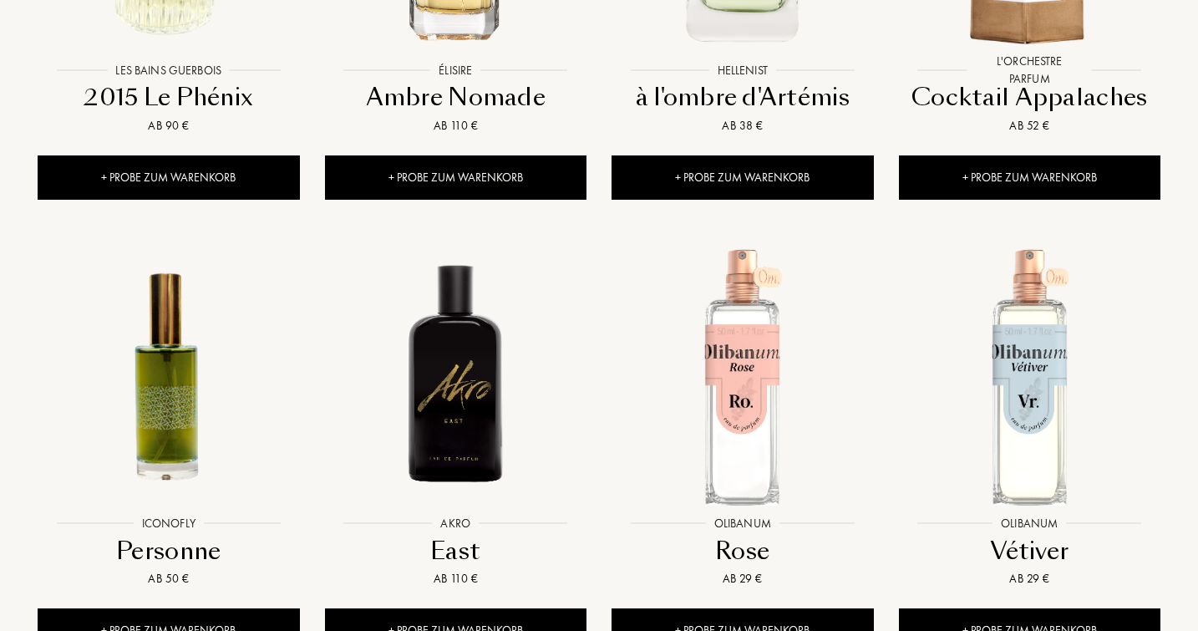
scroll to position [14754, 0]
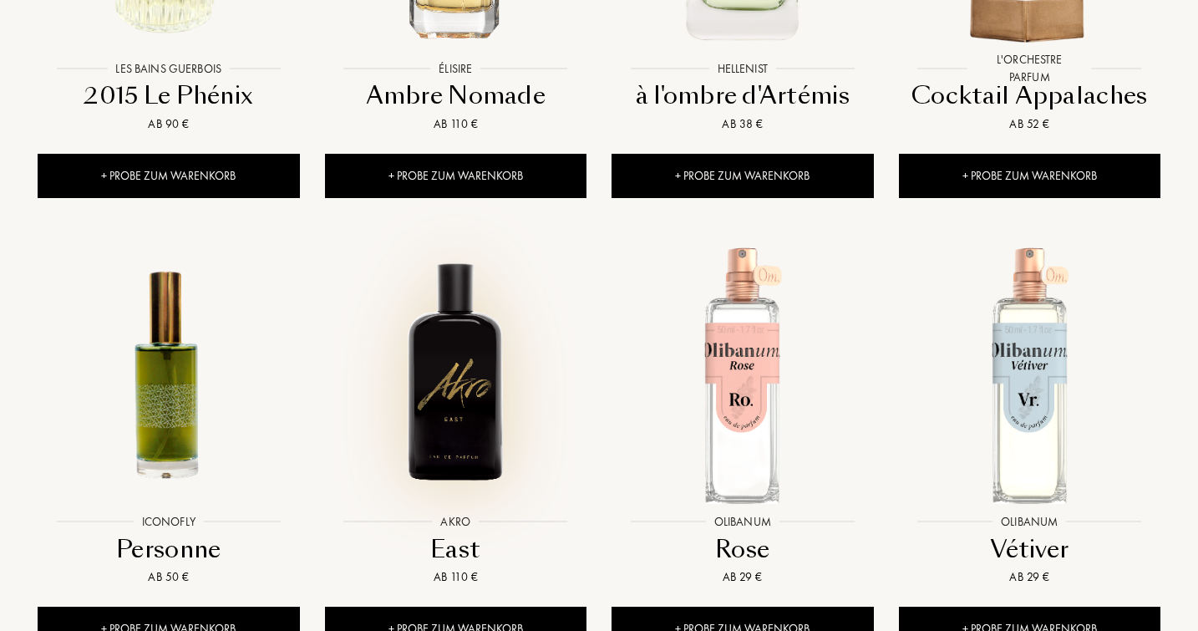
click at [460, 277] on img at bounding box center [456, 375] width 258 height 258
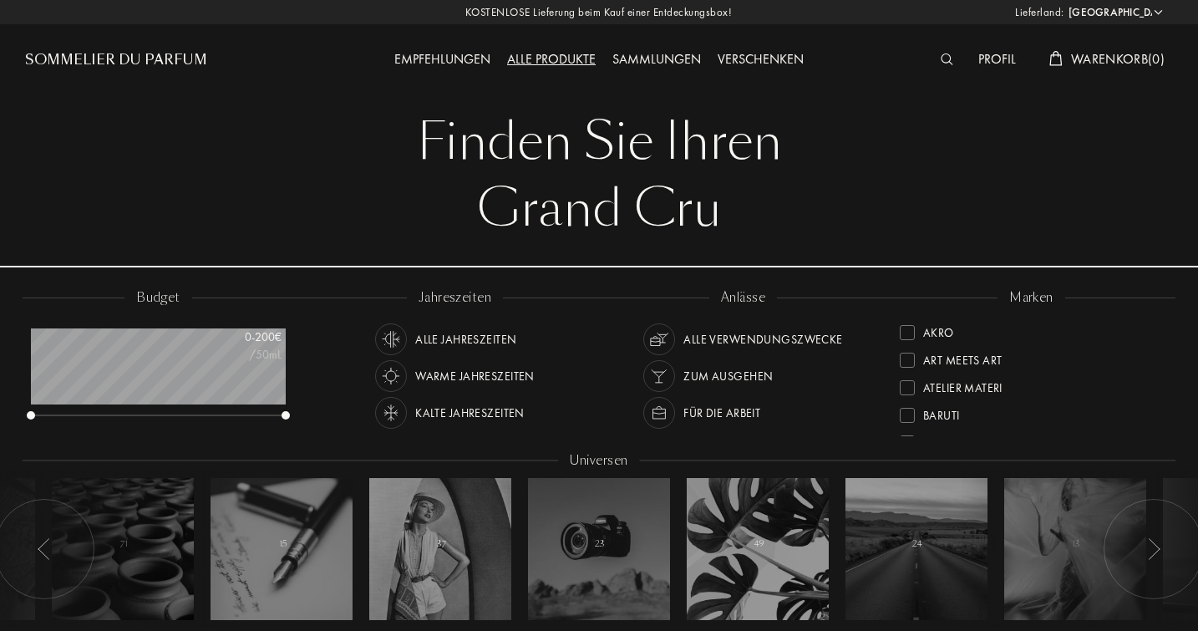
scroll to position [0, 0]
click at [910, 332] on div at bounding box center [907, 332] width 15 height 15
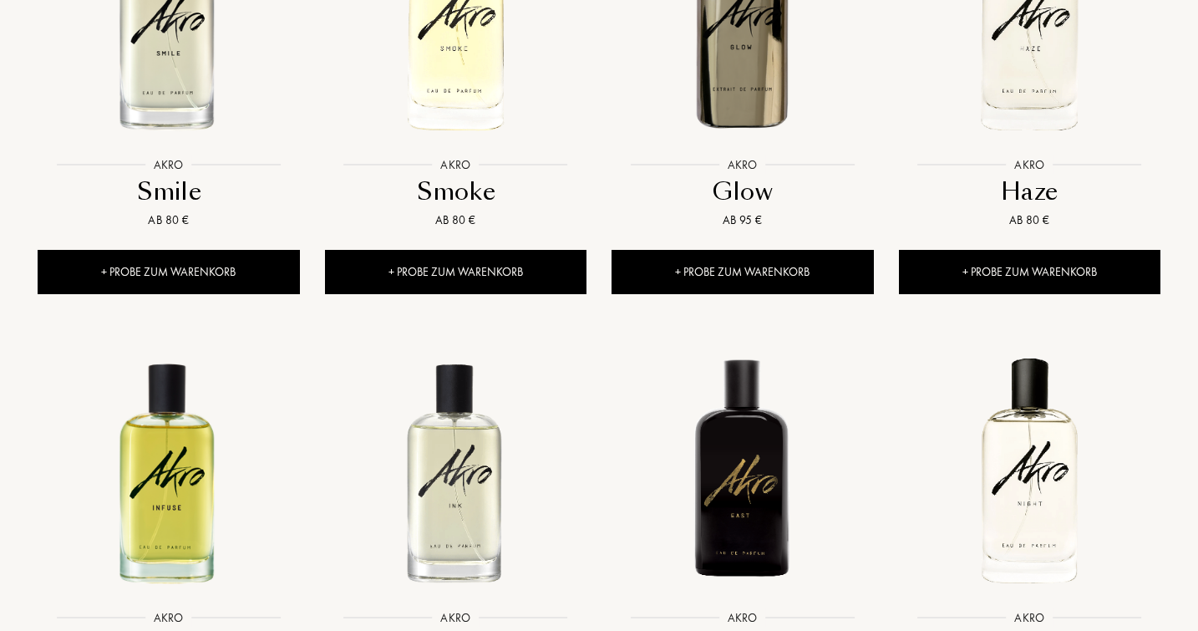
scroll to position [1399, 0]
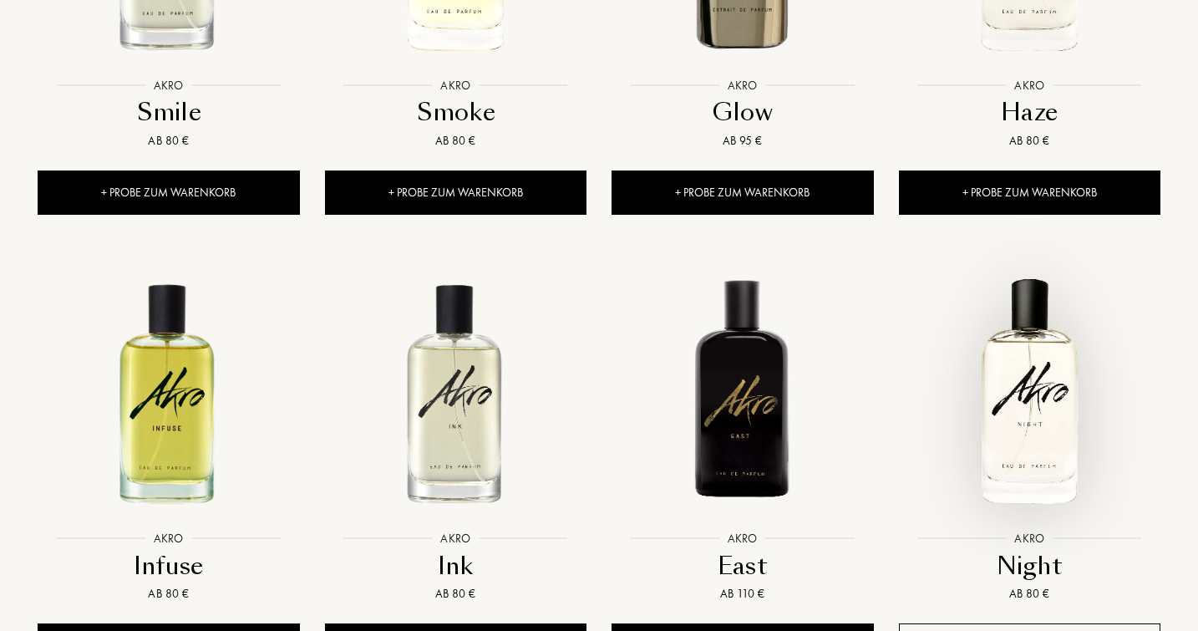
click at [1021, 384] on img at bounding box center [1030, 391] width 258 height 258
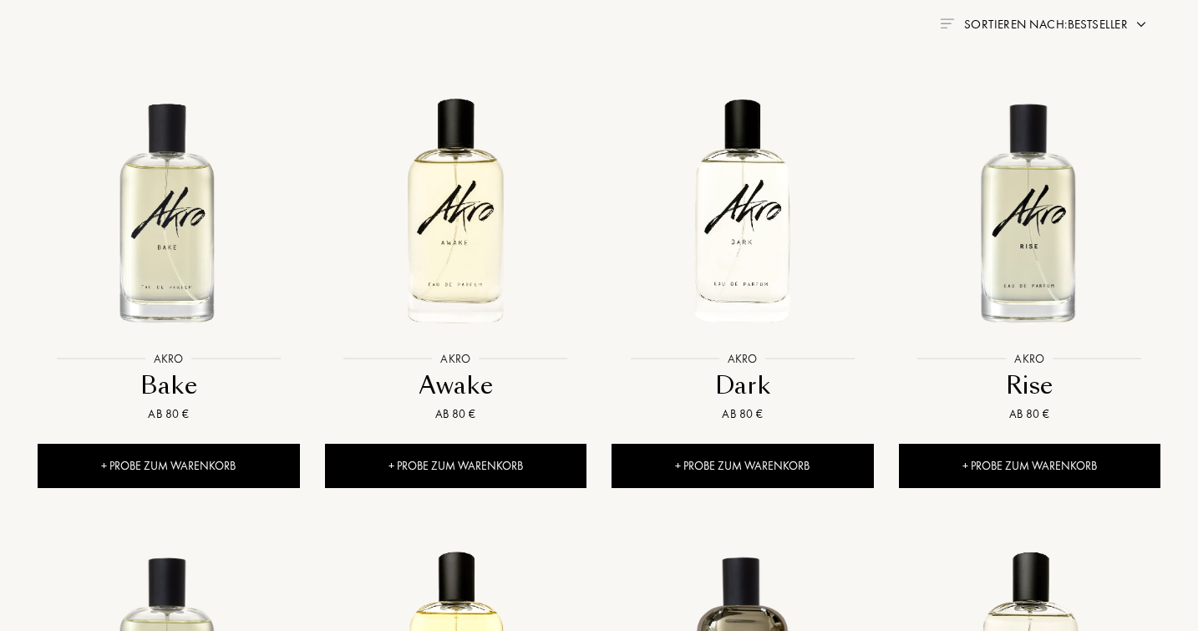
scroll to position [663, 0]
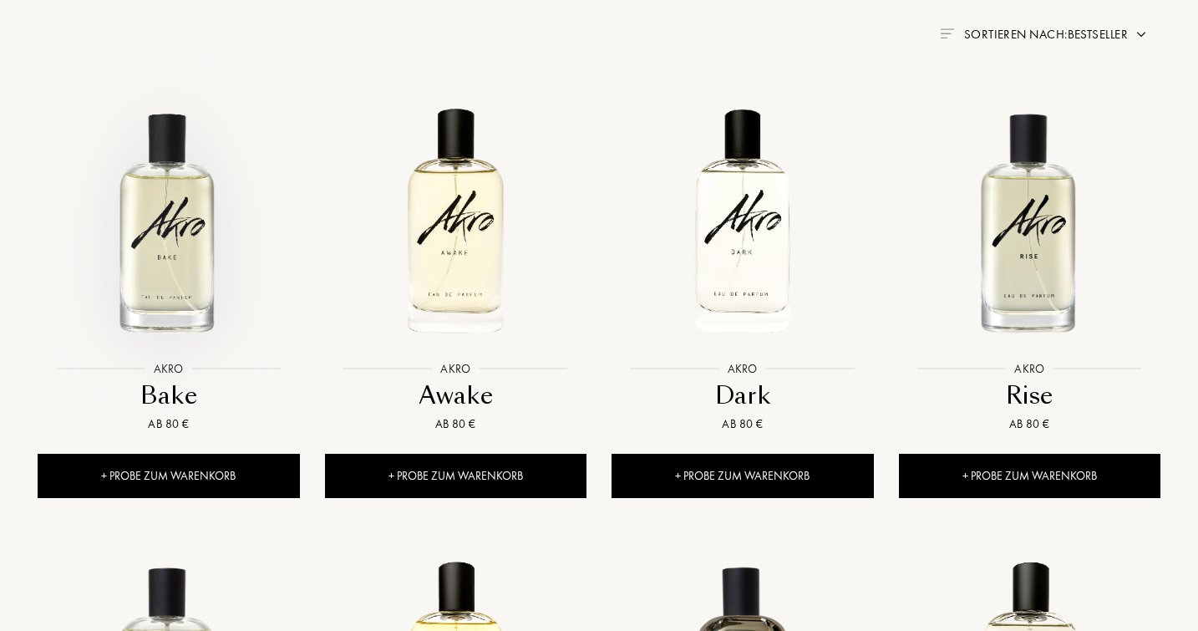
click at [170, 264] on img at bounding box center [168, 221] width 258 height 258
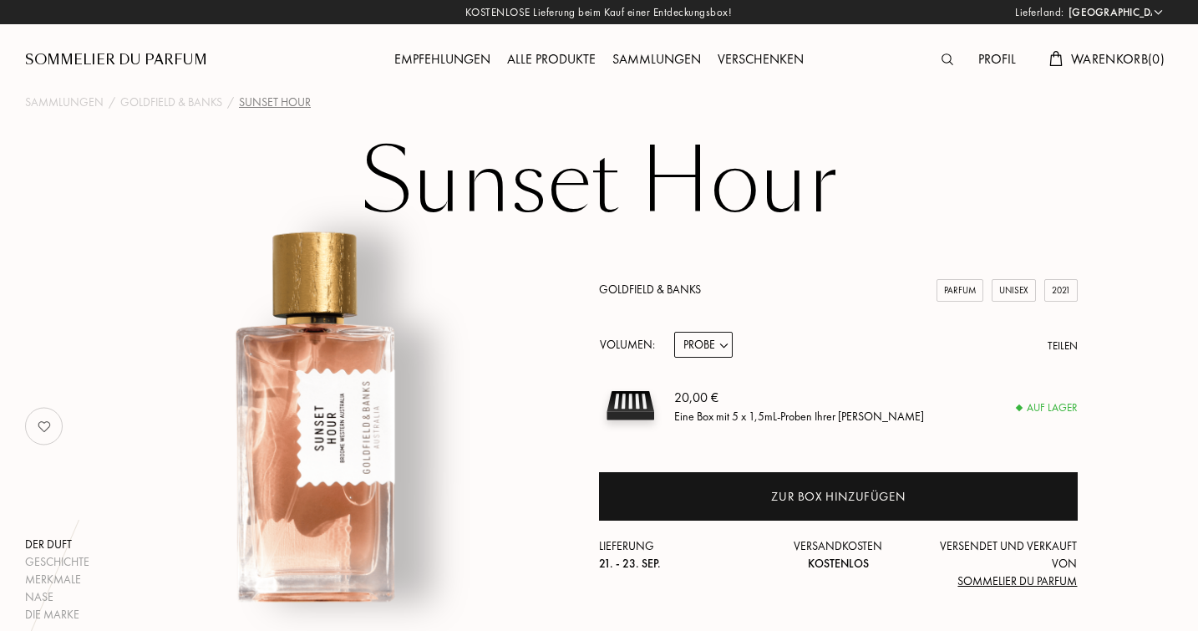
select select "DE"
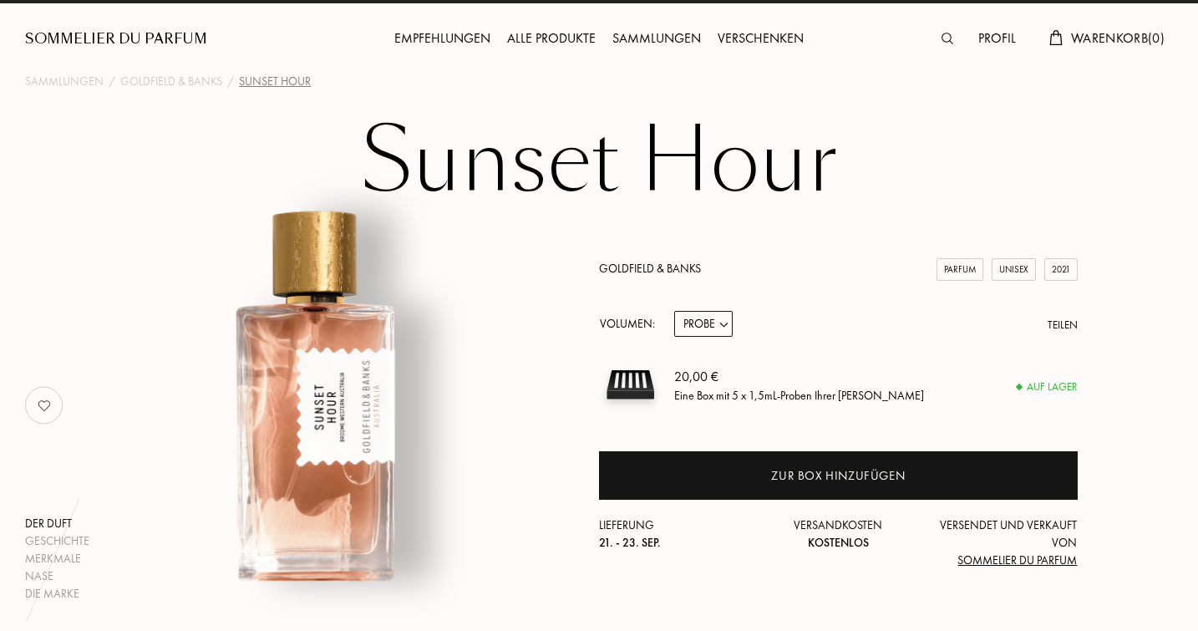
scroll to position [41, 0]
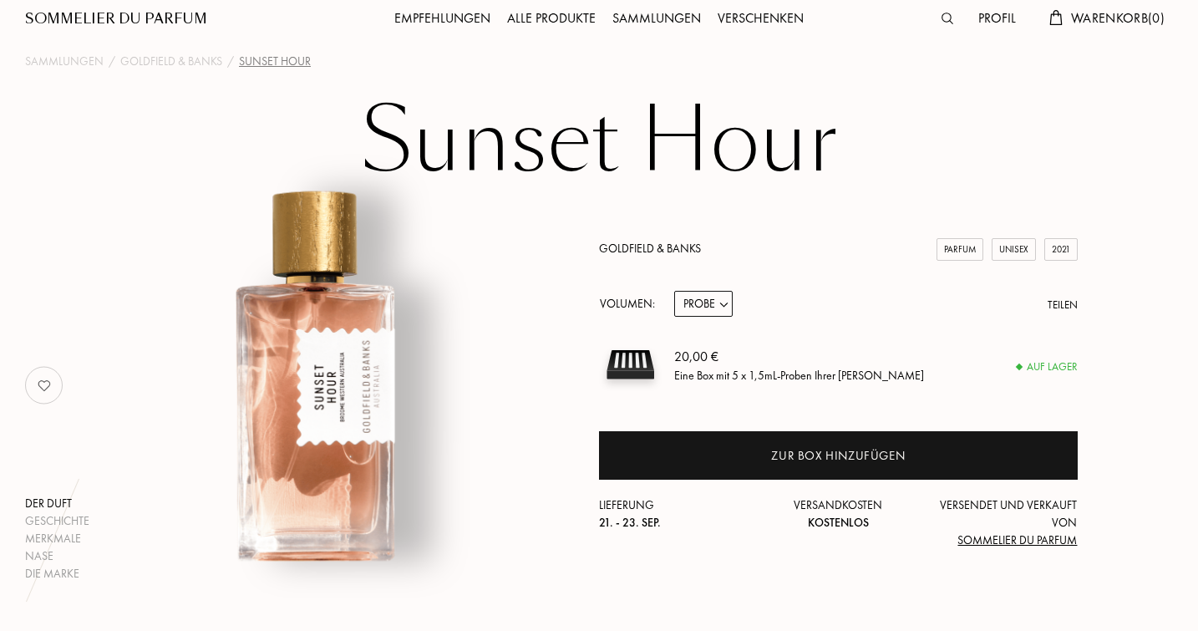
select select "1"
select select "2"
select select "1"
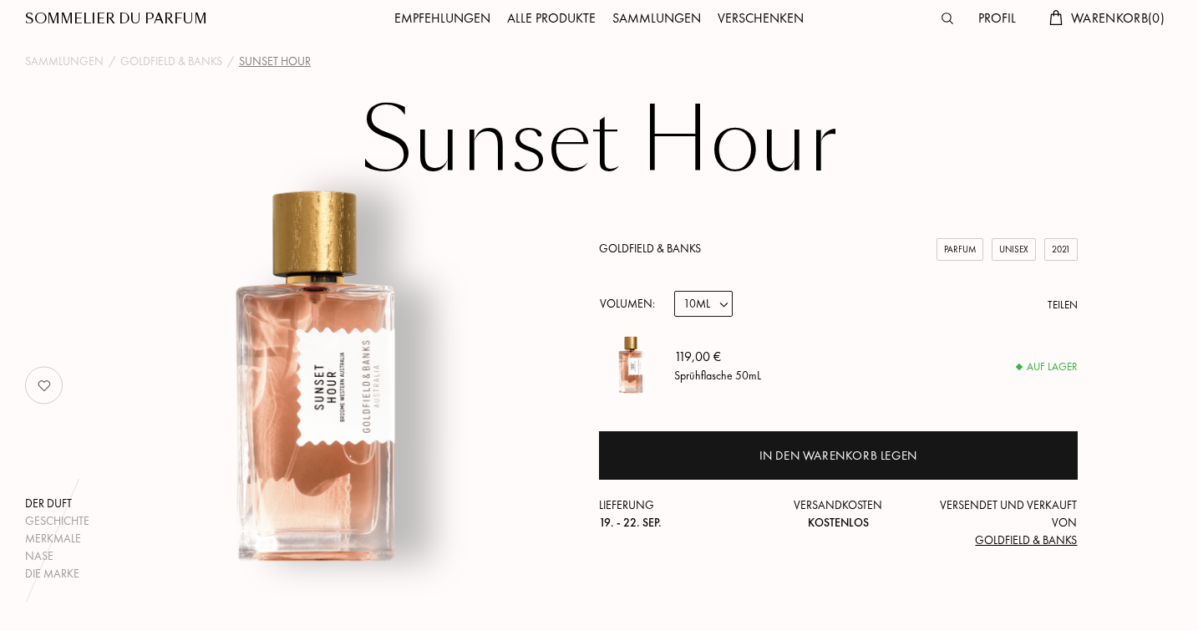
select select "1"
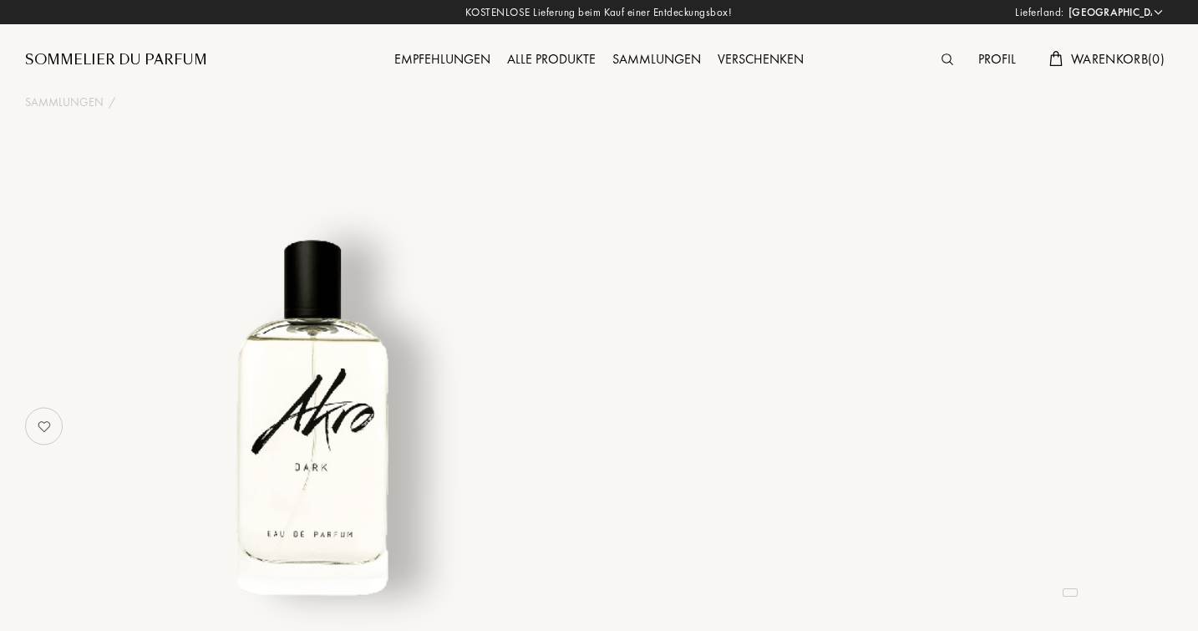
select select "DE"
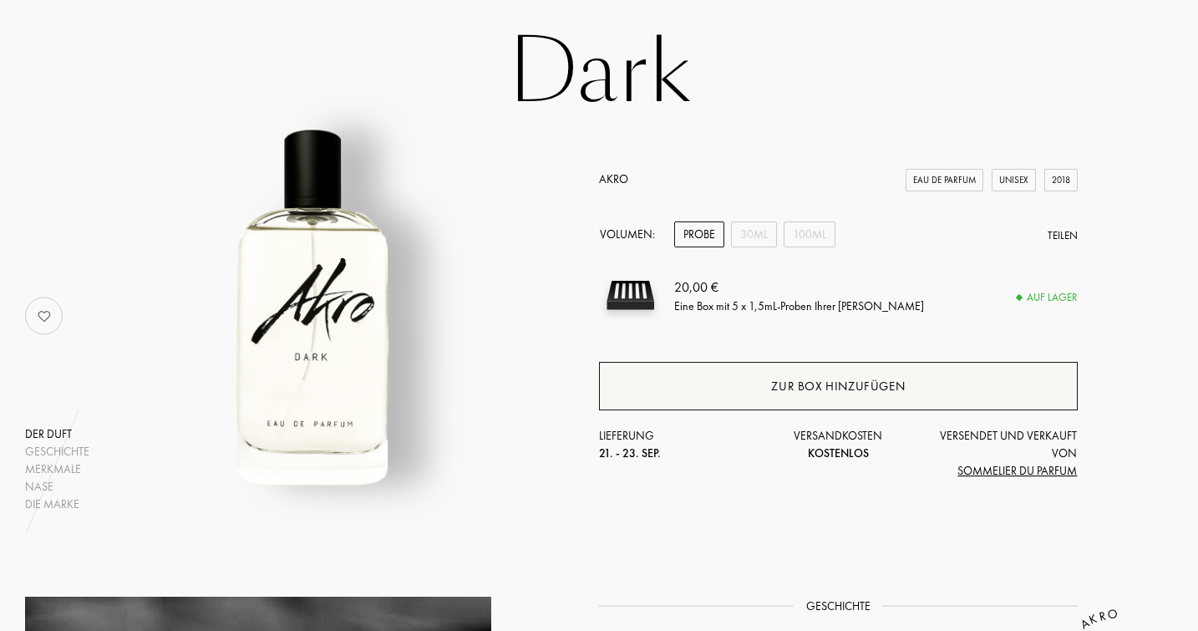
scroll to position [96, 0]
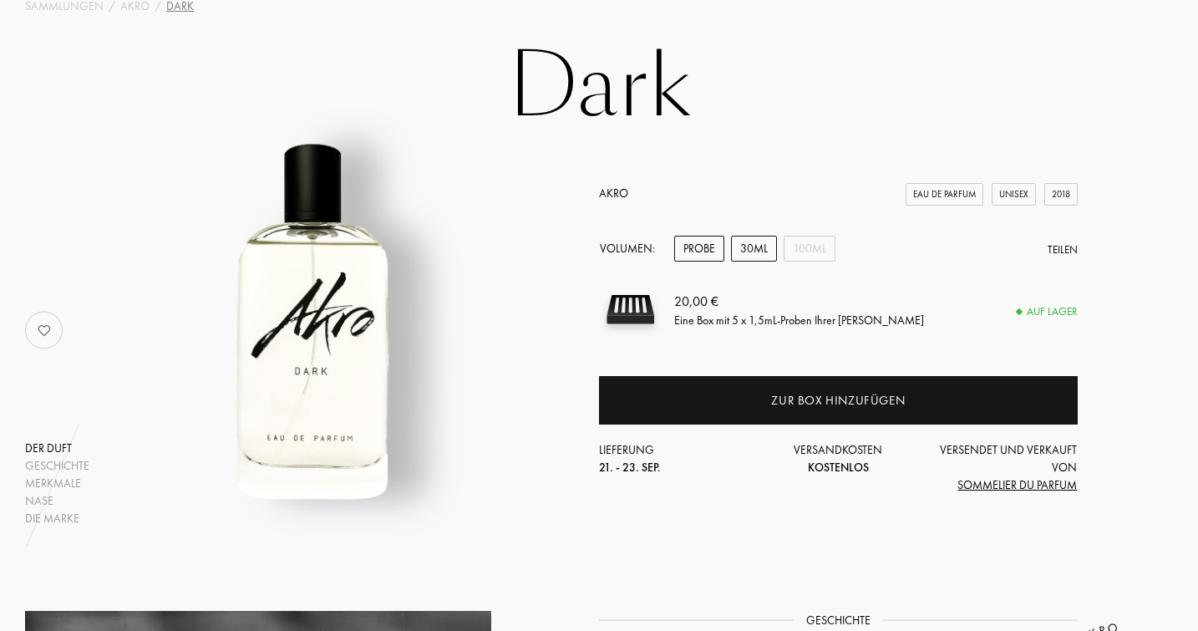
click at [757, 244] on div "30mL" at bounding box center [754, 249] width 46 height 26
click at [706, 244] on div "Probe" at bounding box center [699, 249] width 50 height 26
click at [741, 246] on div "30mL" at bounding box center [754, 249] width 46 height 26
click at [694, 249] on div "Probe" at bounding box center [699, 249] width 50 height 26
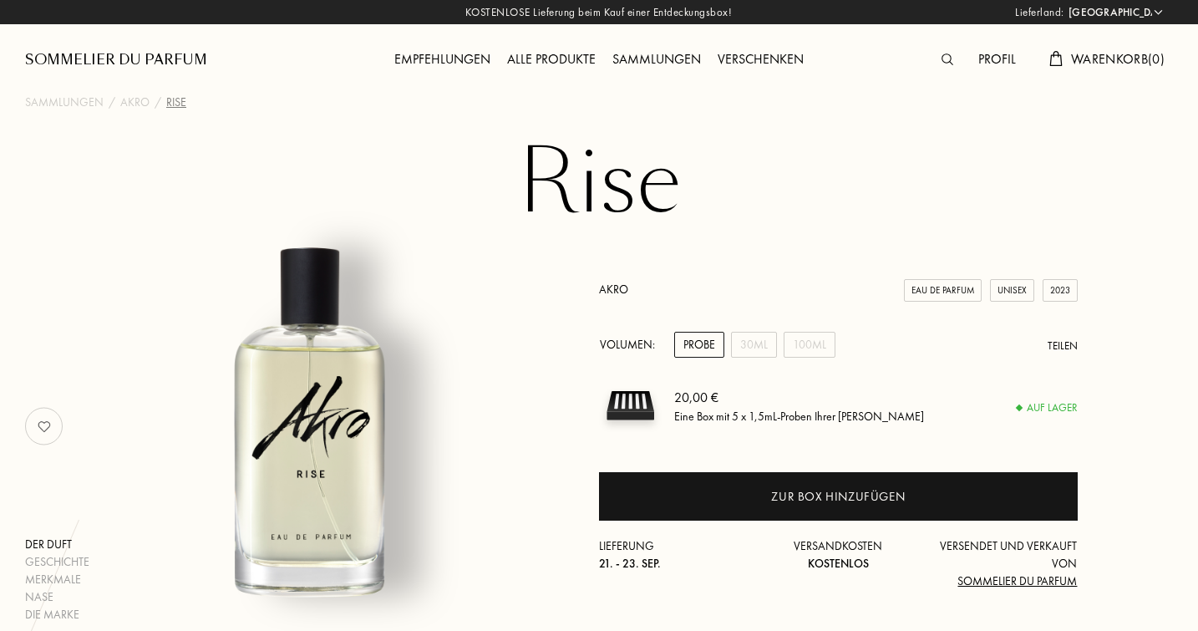
select select "DE"
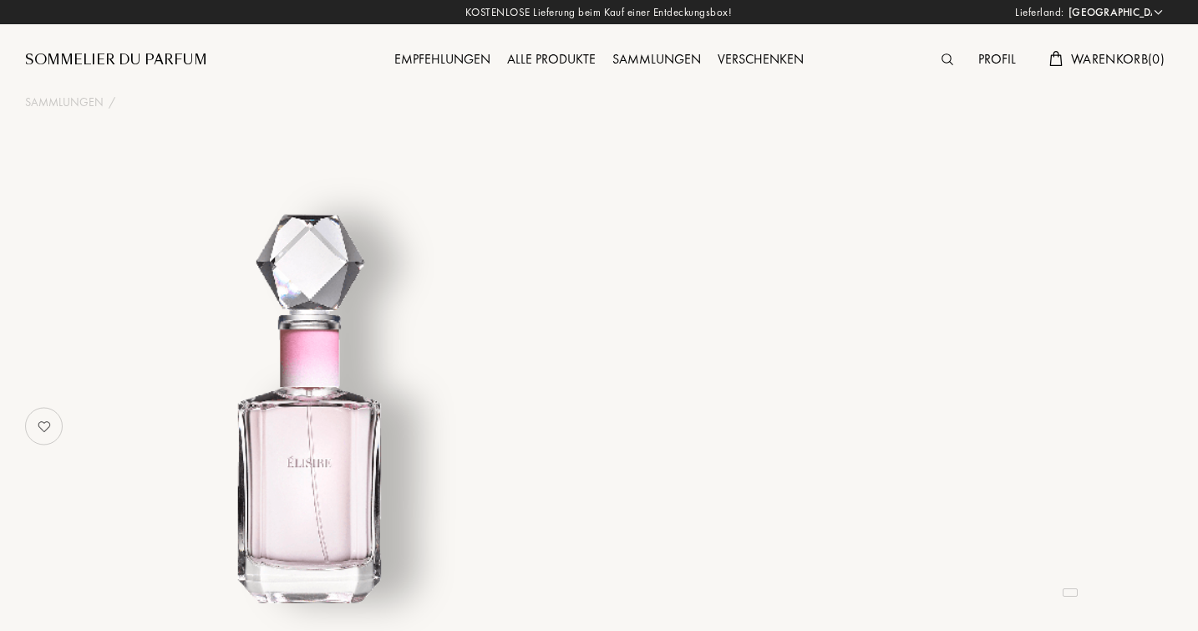
select select "DE"
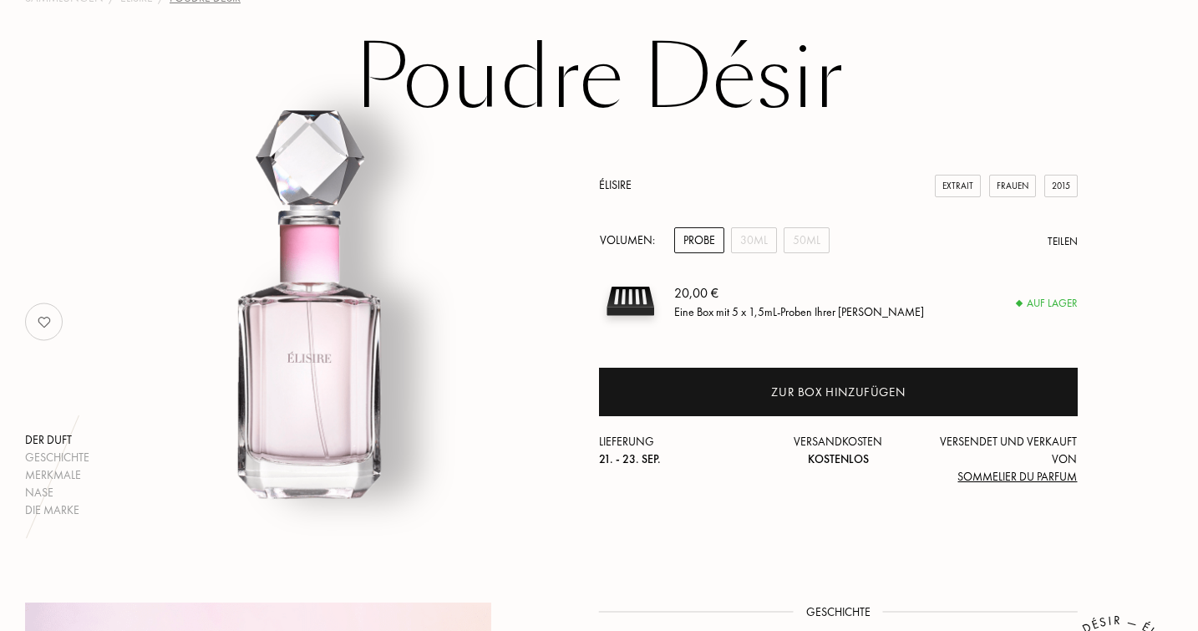
scroll to position [125, 0]
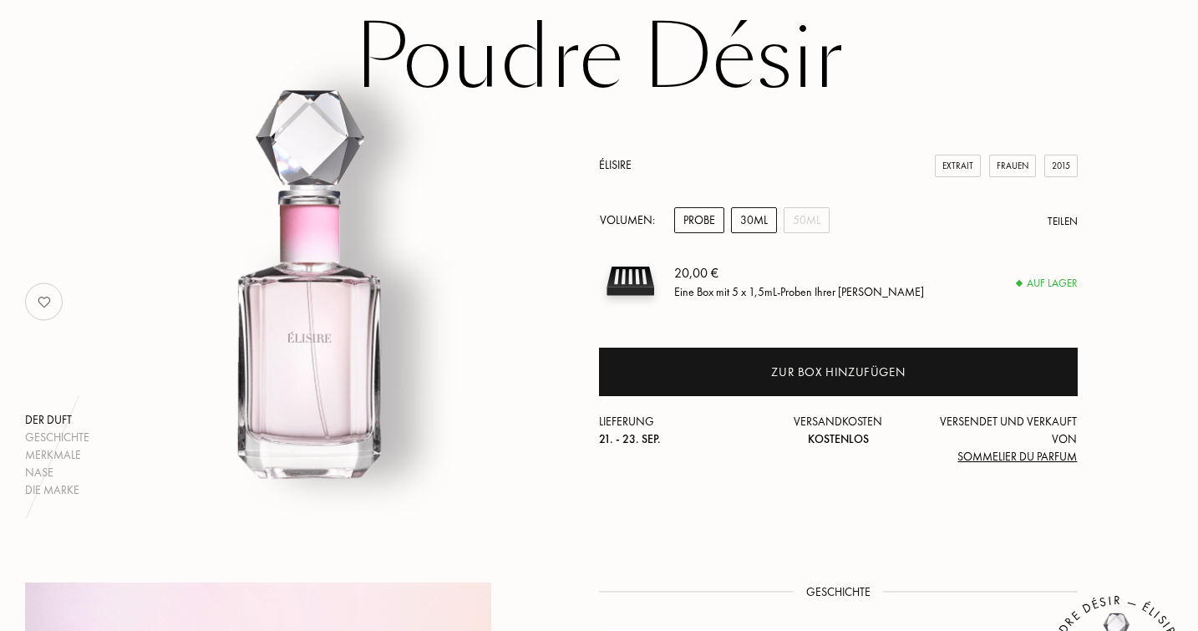
click at [740, 217] on div "30mL" at bounding box center [754, 220] width 46 height 26
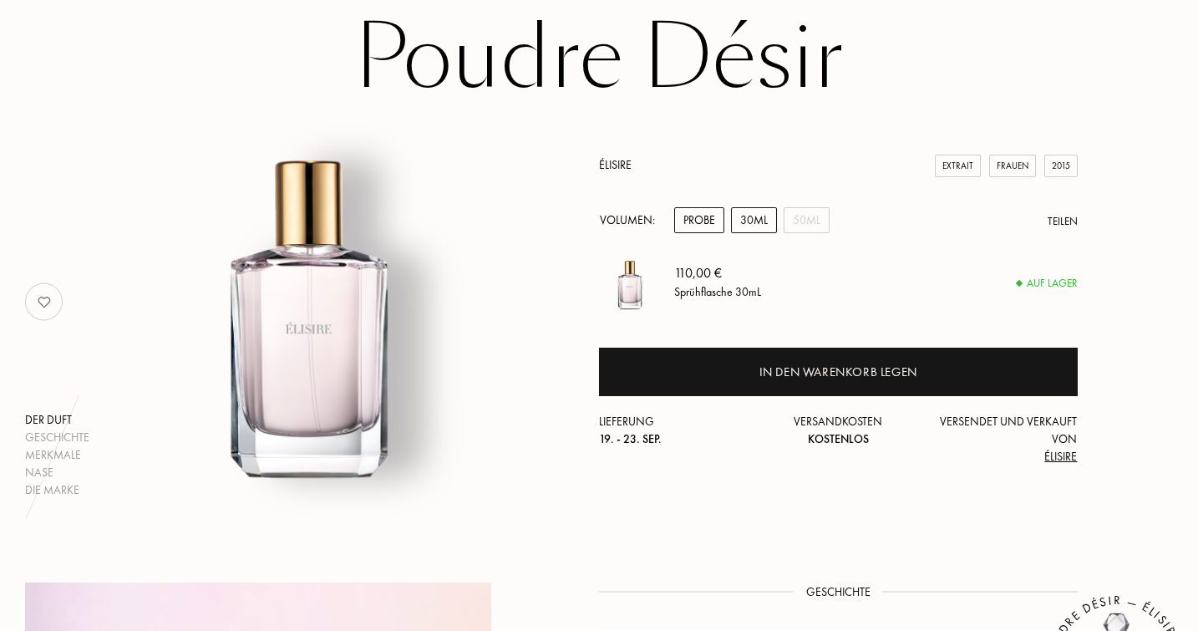
click at [703, 226] on div "Probe" at bounding box center [699, 220] width 50 height 26
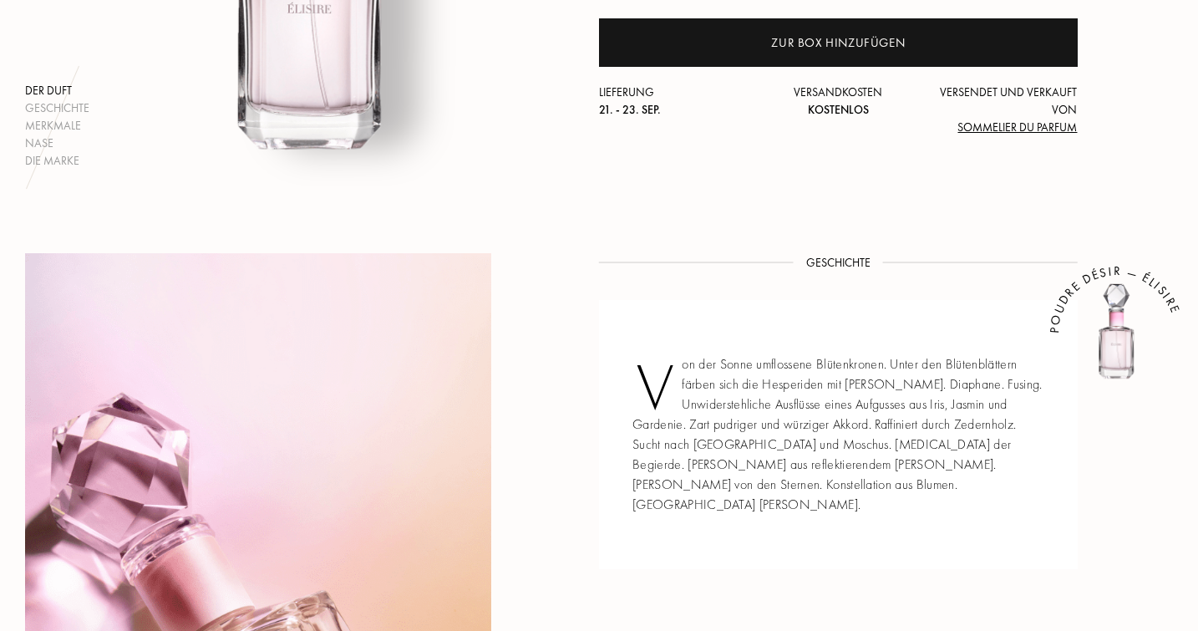
scroll to position [302, 0]
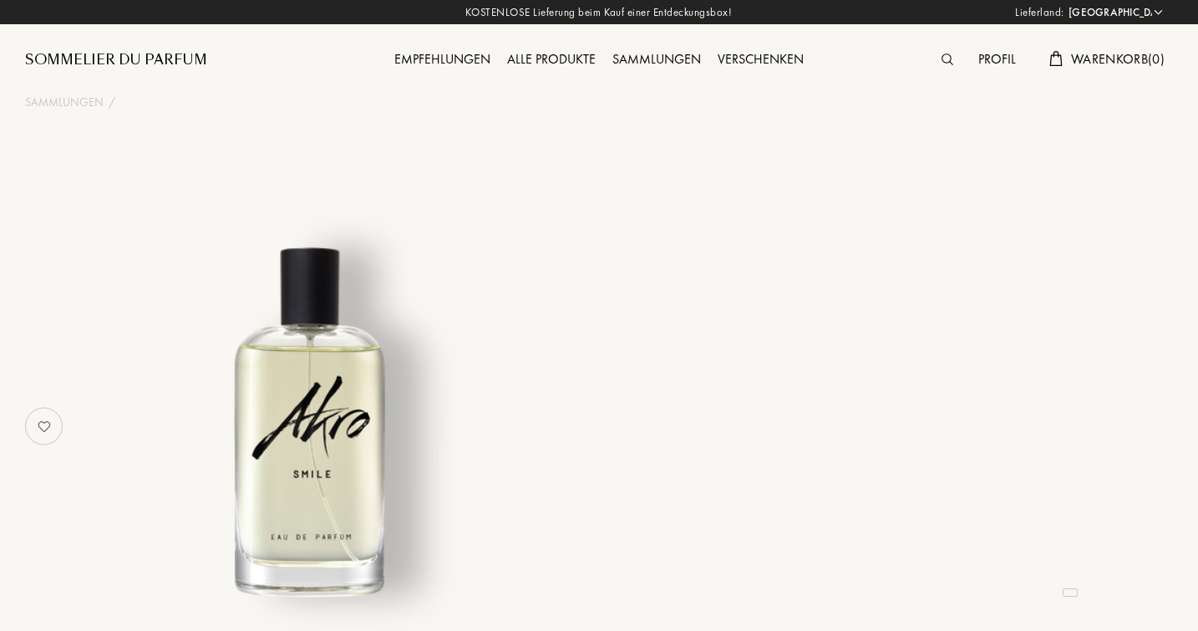
select select "DE"
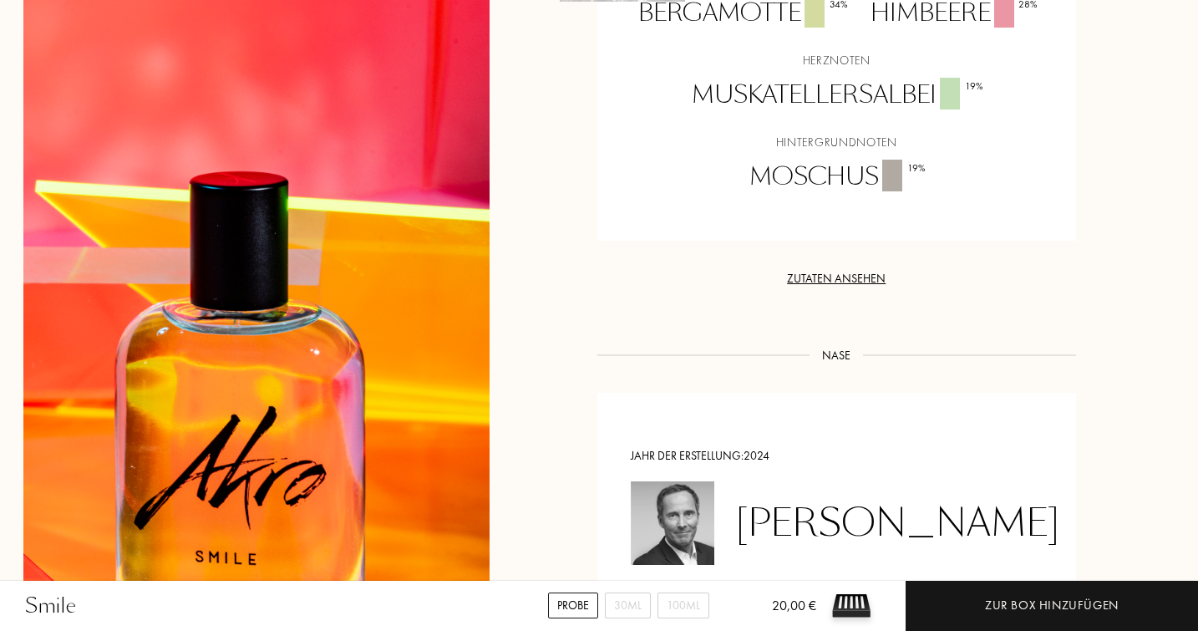
scroll to position [1691, 2]
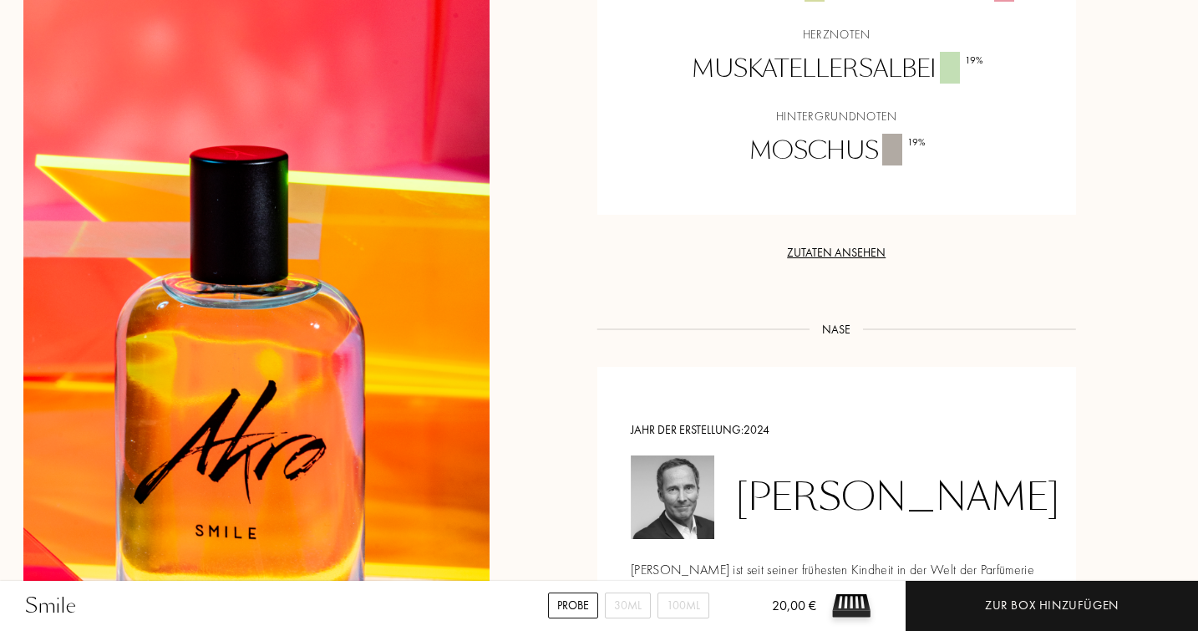
click at [835, 244] on div "Zutaten ansehen" at bounding box center [837, 253] width 479 height 18
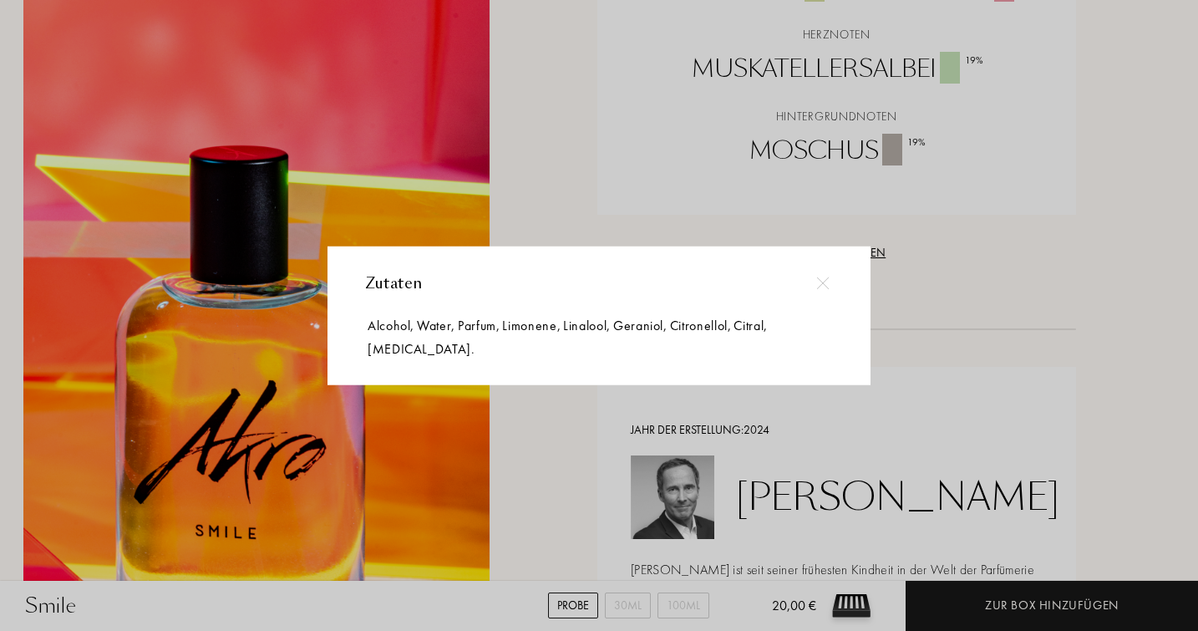
click at [824, 289] on img at bounding box center [822, 283] width 13 height 13
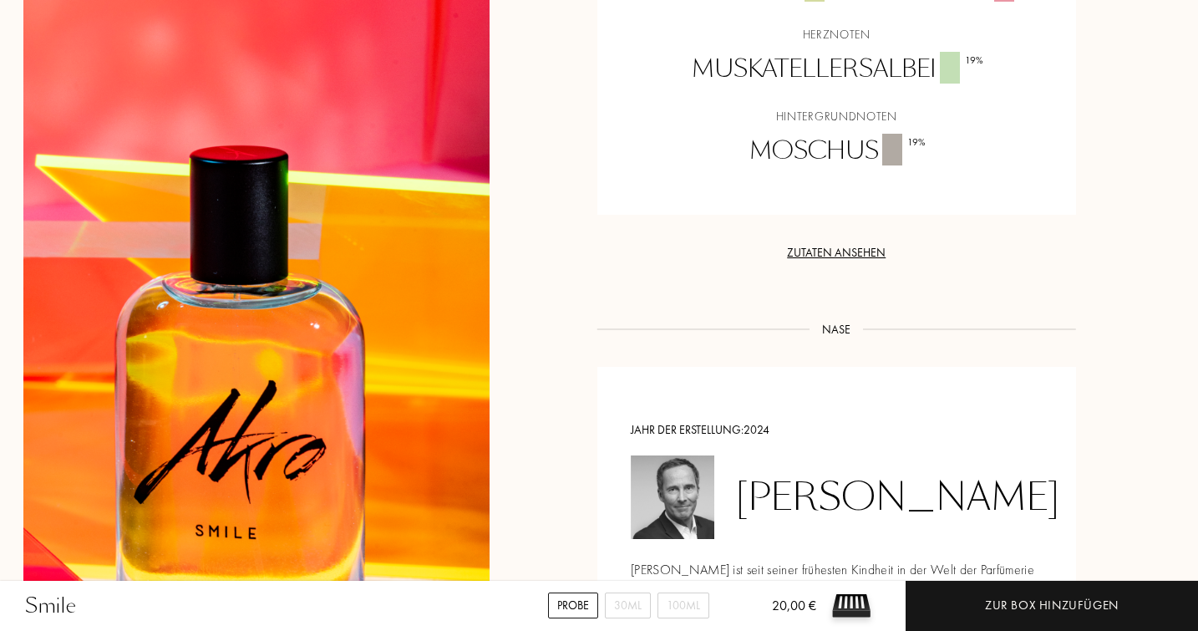
click at [836, 320] on div "Nase" at bounding box center [836, 329] width 53 height 18
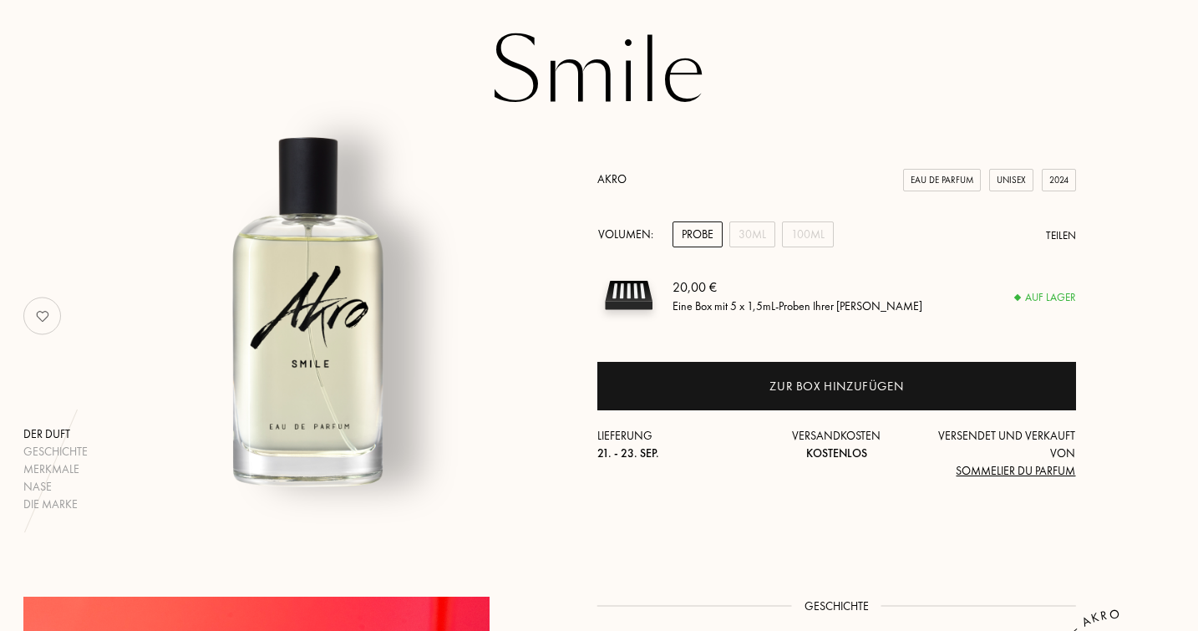
scroll to position [108, 2]
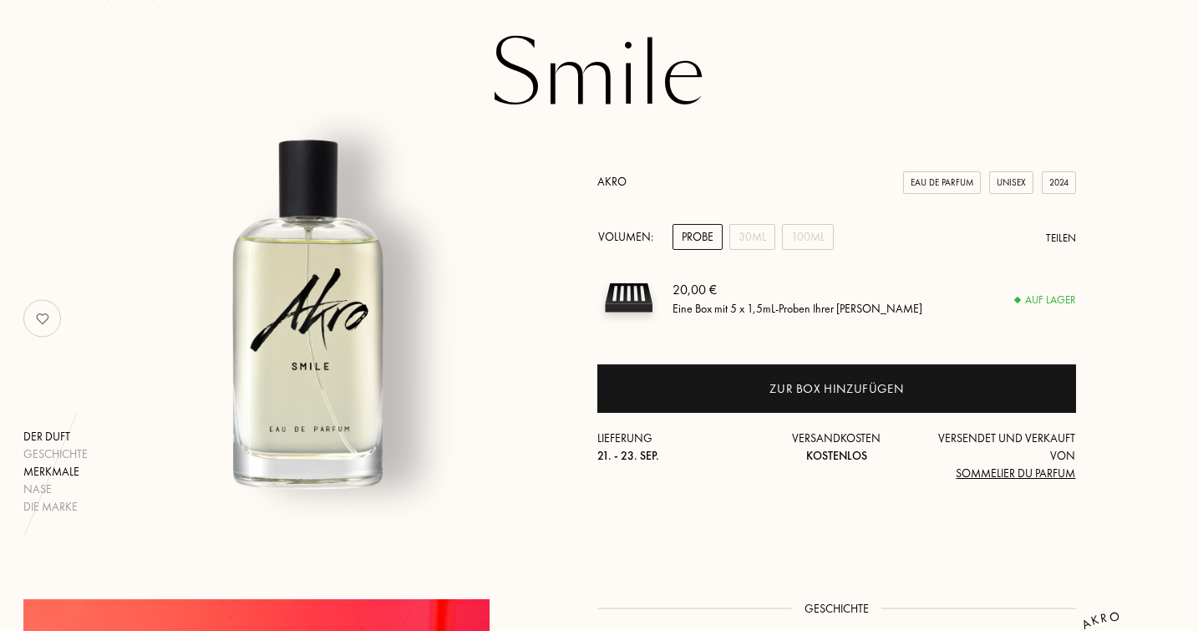
click at [61, 474] on div "Merkmale" at bounding box center [55, 472] width 64 height 18
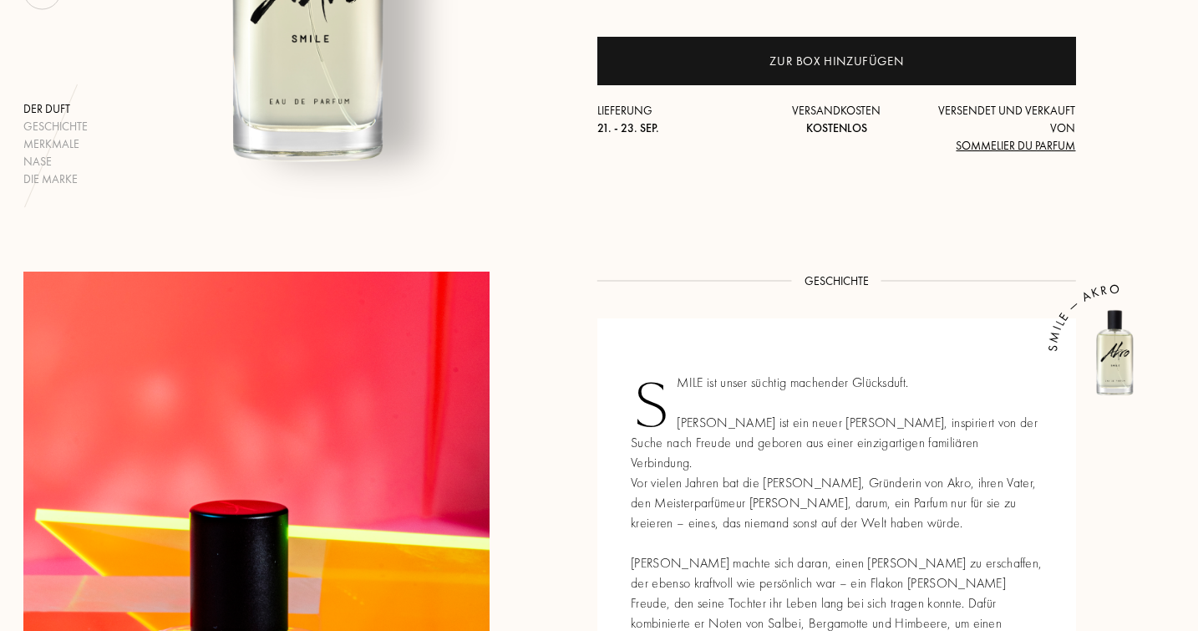
scroll to position [432, 2]
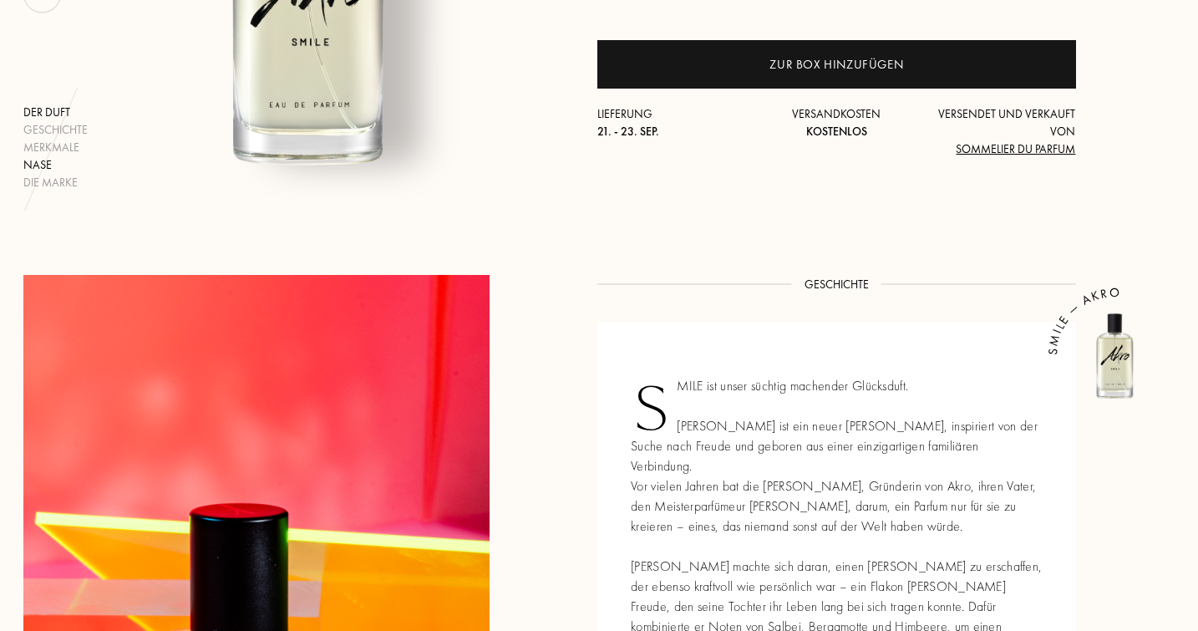
click at [38, 163] on div "Nase" at bounding box center [55, 165] width 64 height 18
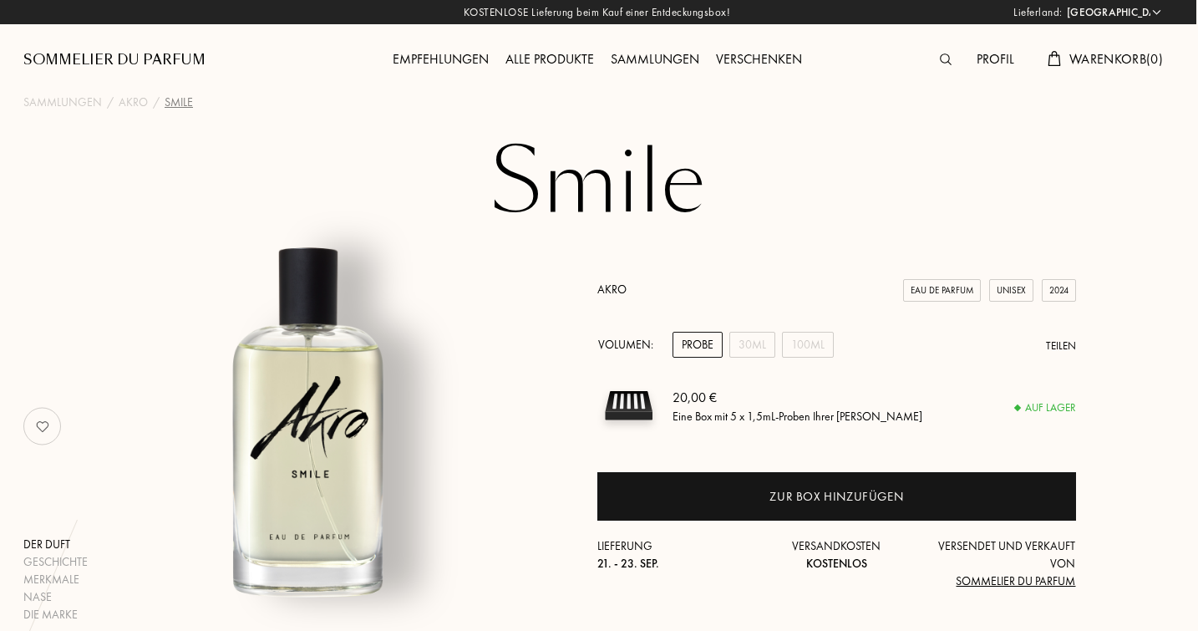
scroll to position [0, 2]
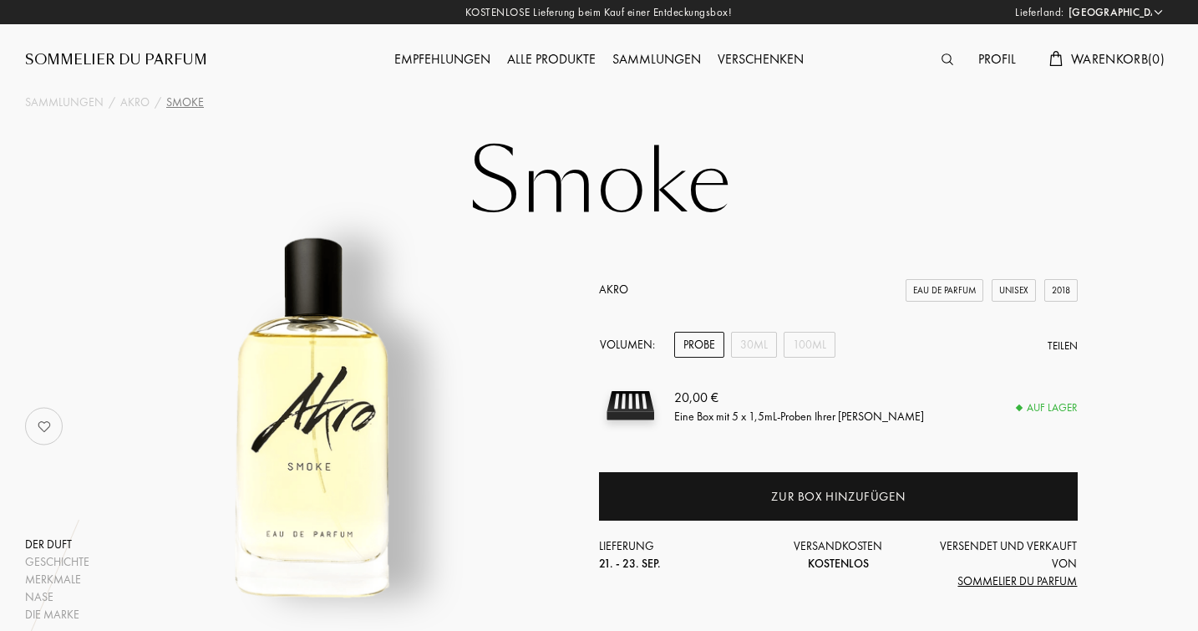
select select "DE"
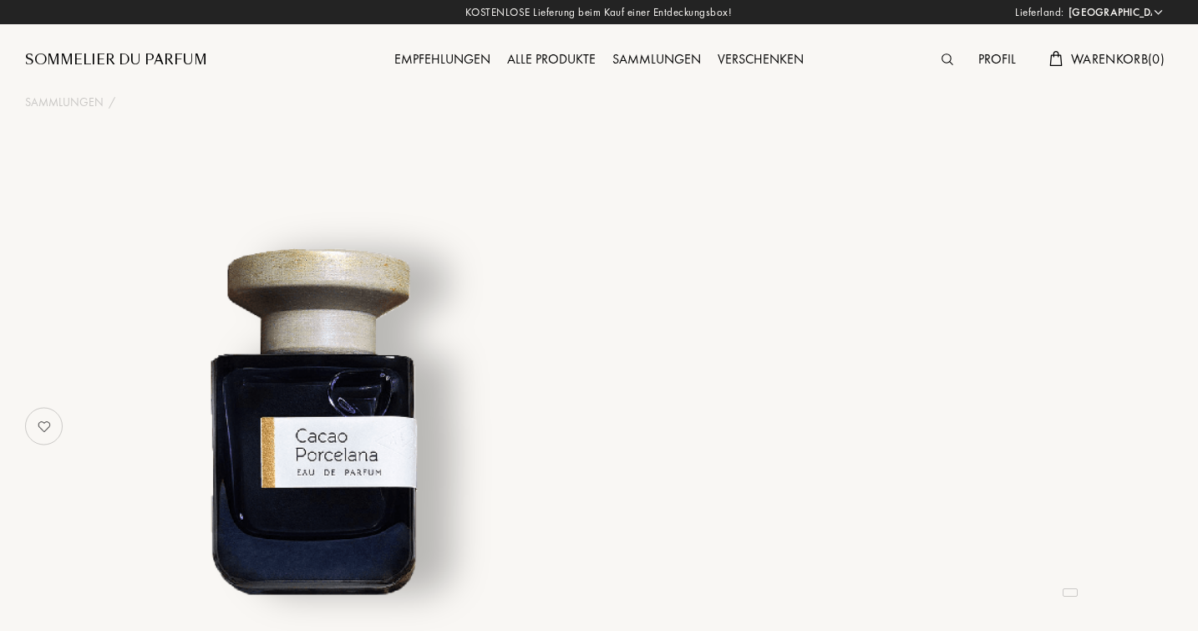
select select "DE"
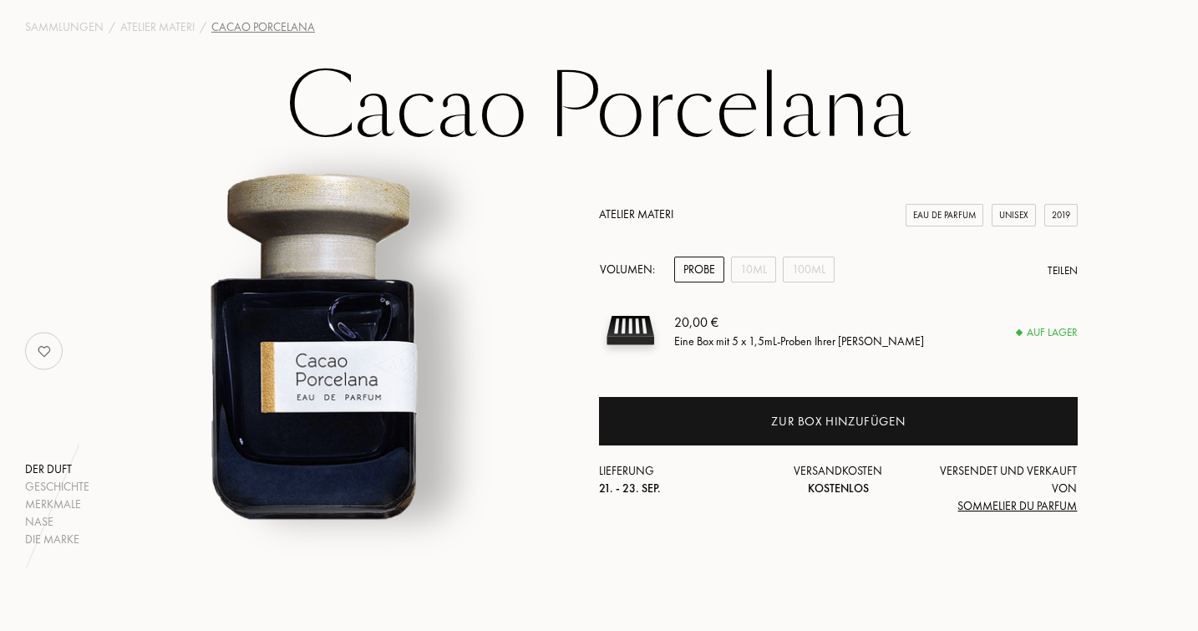
scroll to position [85, 0]
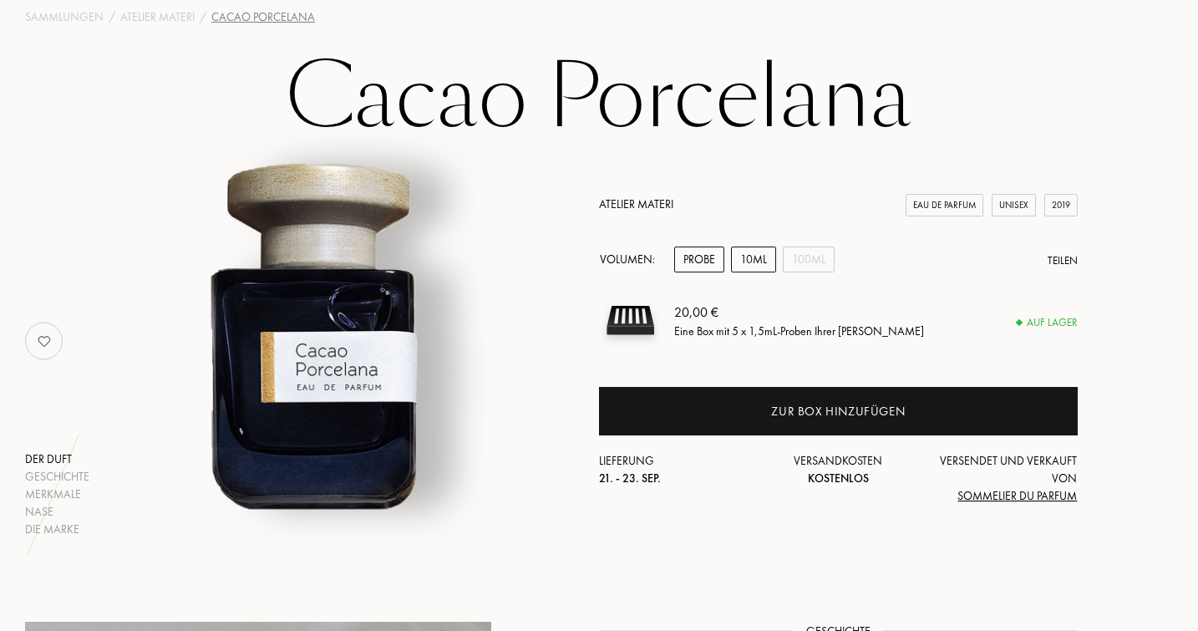
click at [749, 260] on div "10mL" at bounding box center [753, 260] width 45 height 26
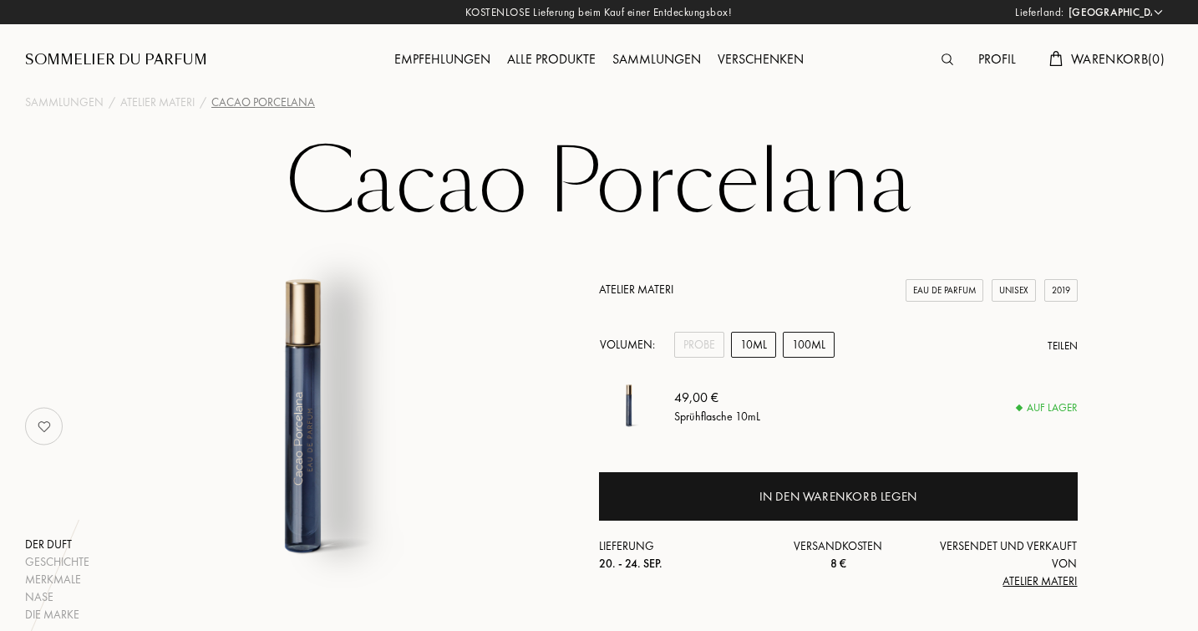
scroll to position [0, 0]
click at [811, 343] on div "100mL" at bounding box center [809, 345] width 52 height 26
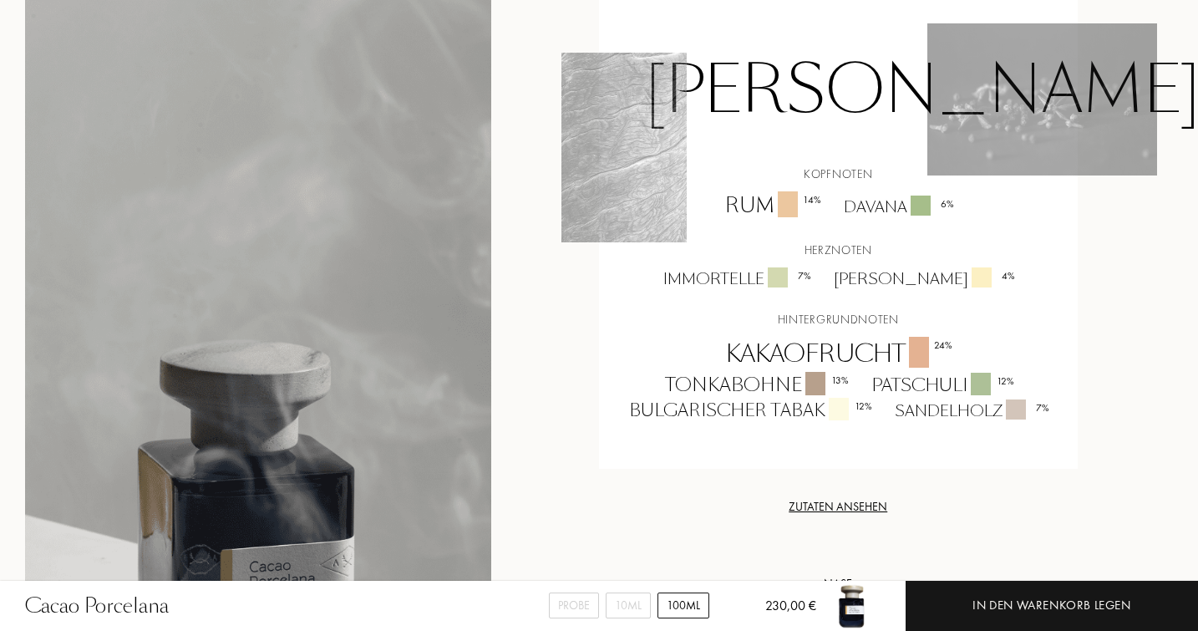
scroll to position [1387, 0]
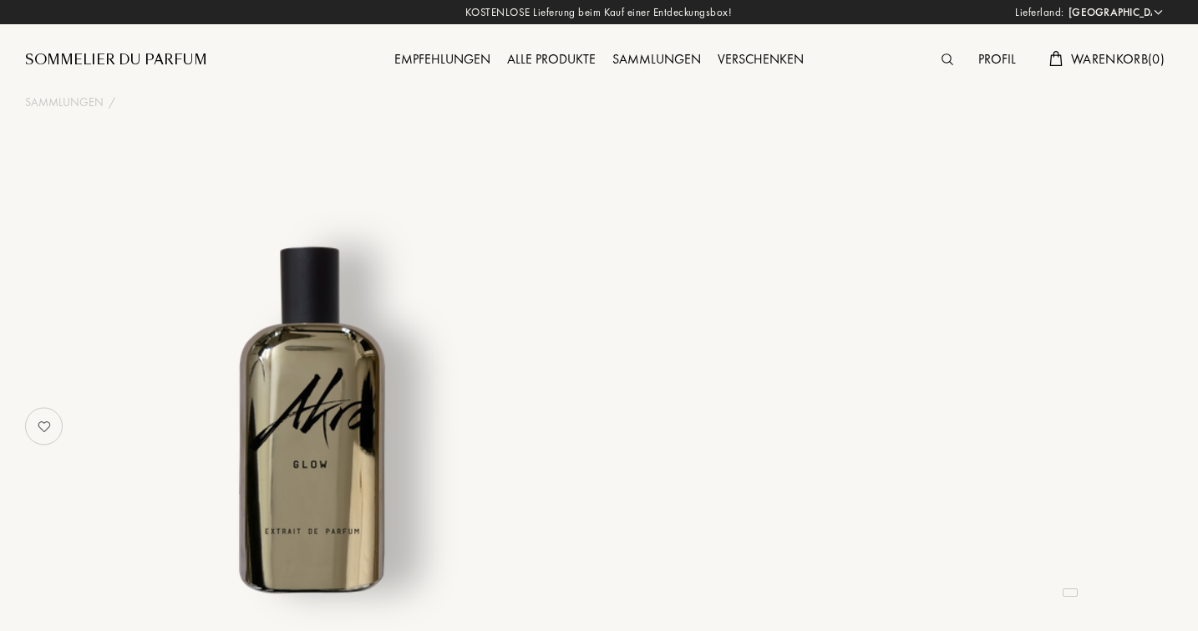
select select "DE"
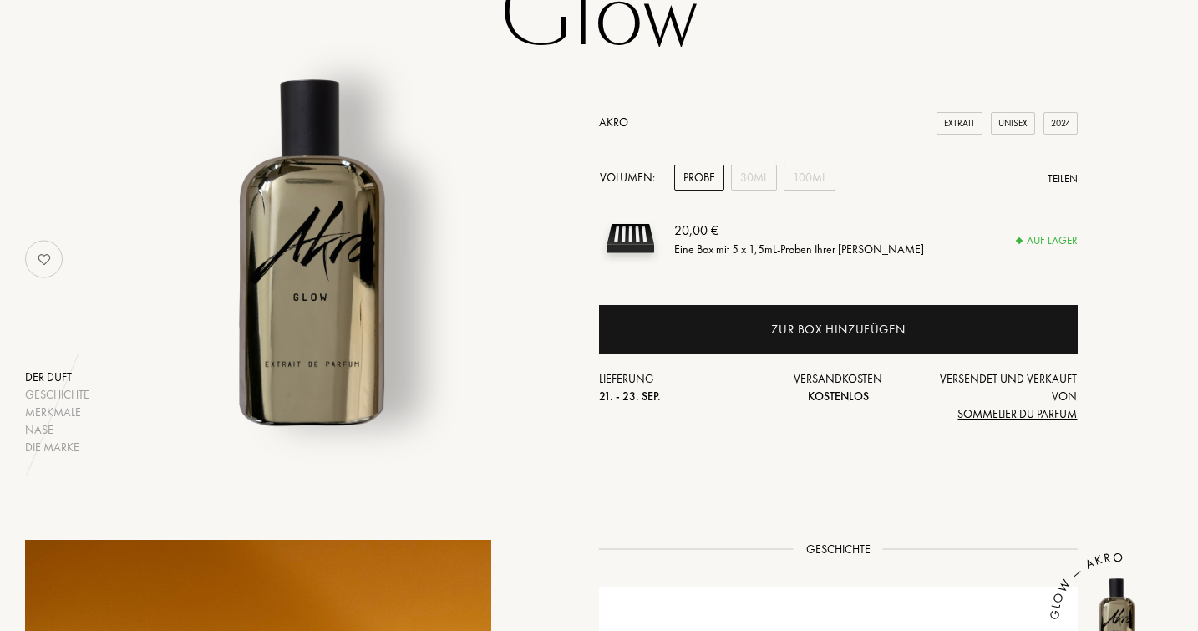
scroll to position [170, 0]
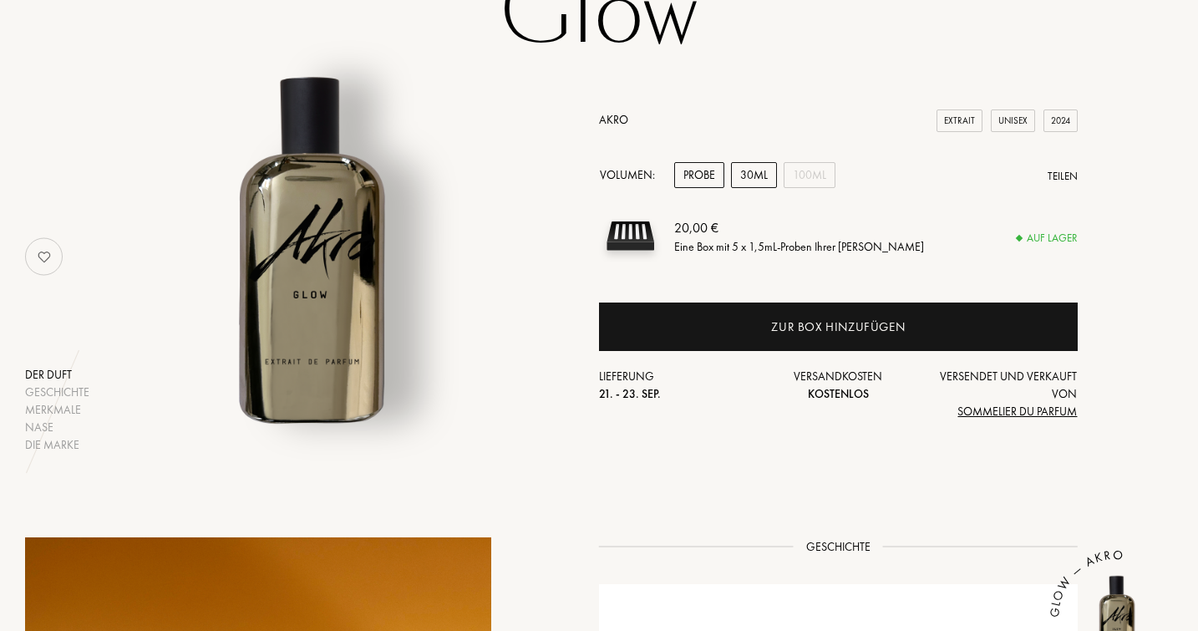
click at [757, 173] on div "30mL" at bounding box center [754, 175] width 46 height 26
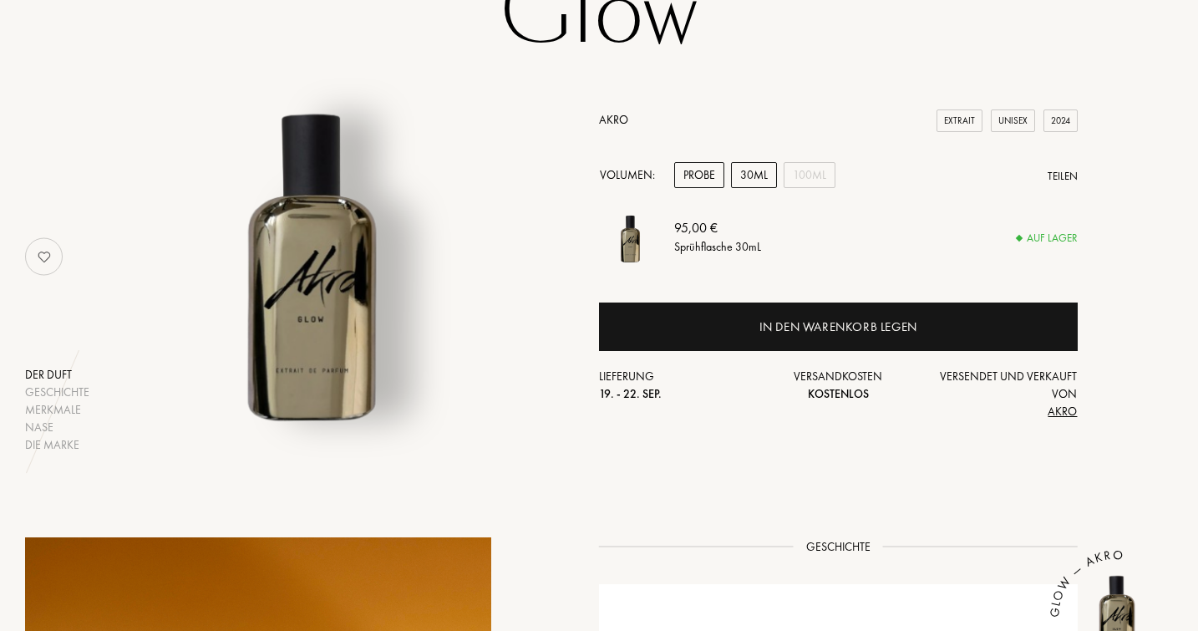
click at [705, 167] on div "Probe" at bounding box center [699, 175] width 50 height 26
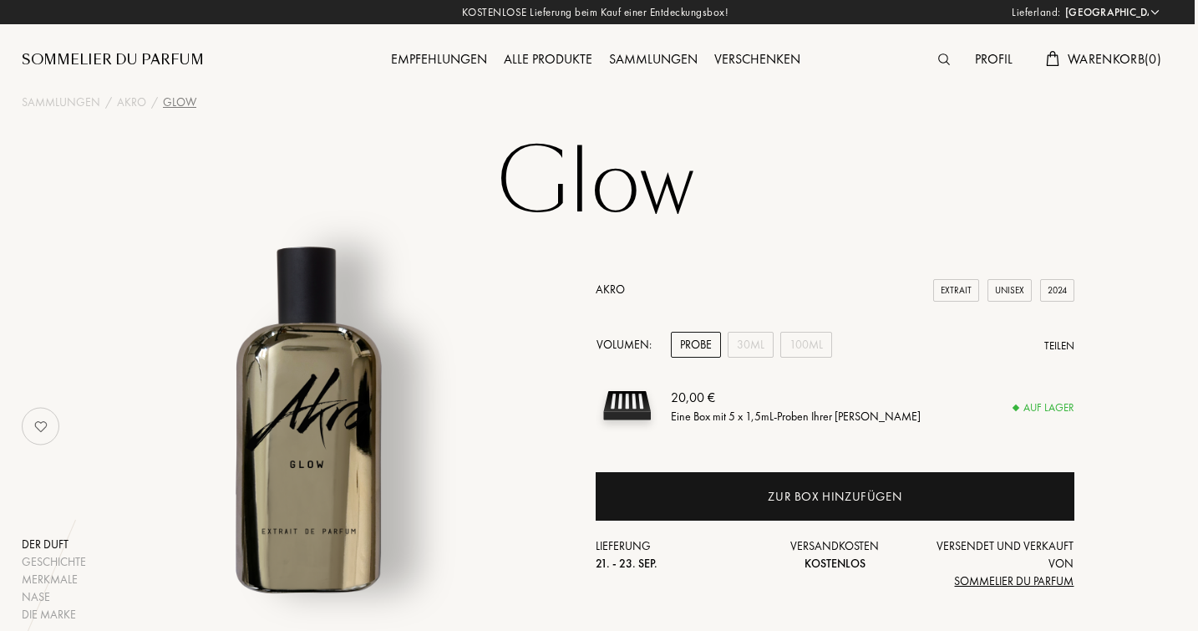
scroll to position [0, 3]
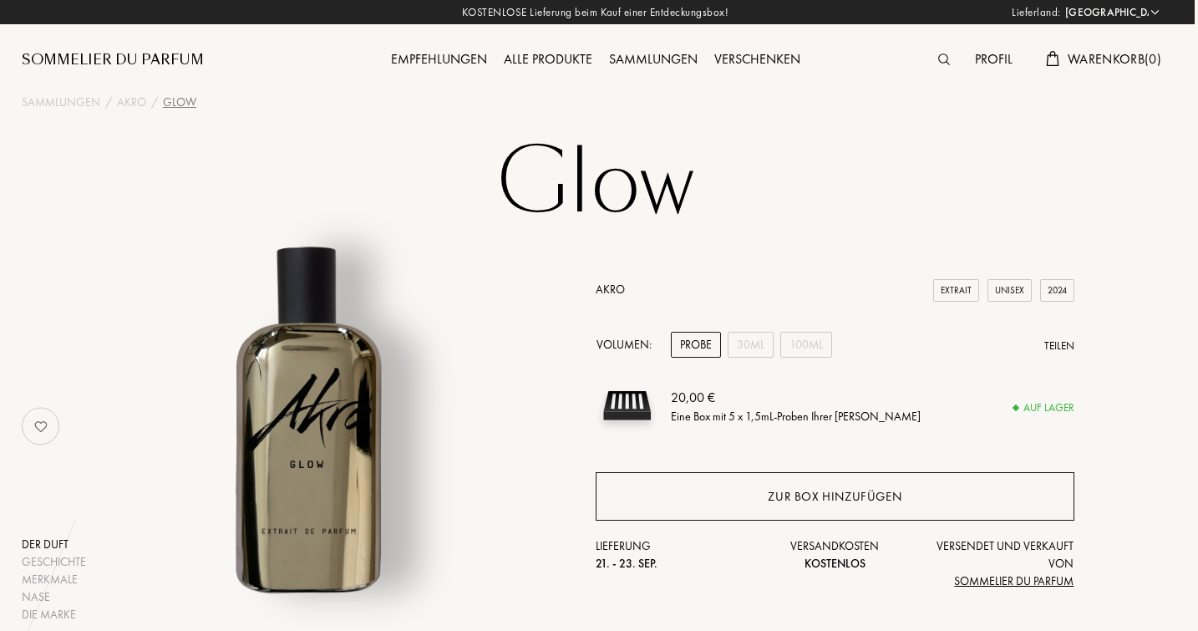
click at [805, 493] on div "Zur Box hinzufügen" at bounding box center [835, 496] width 134 height 19
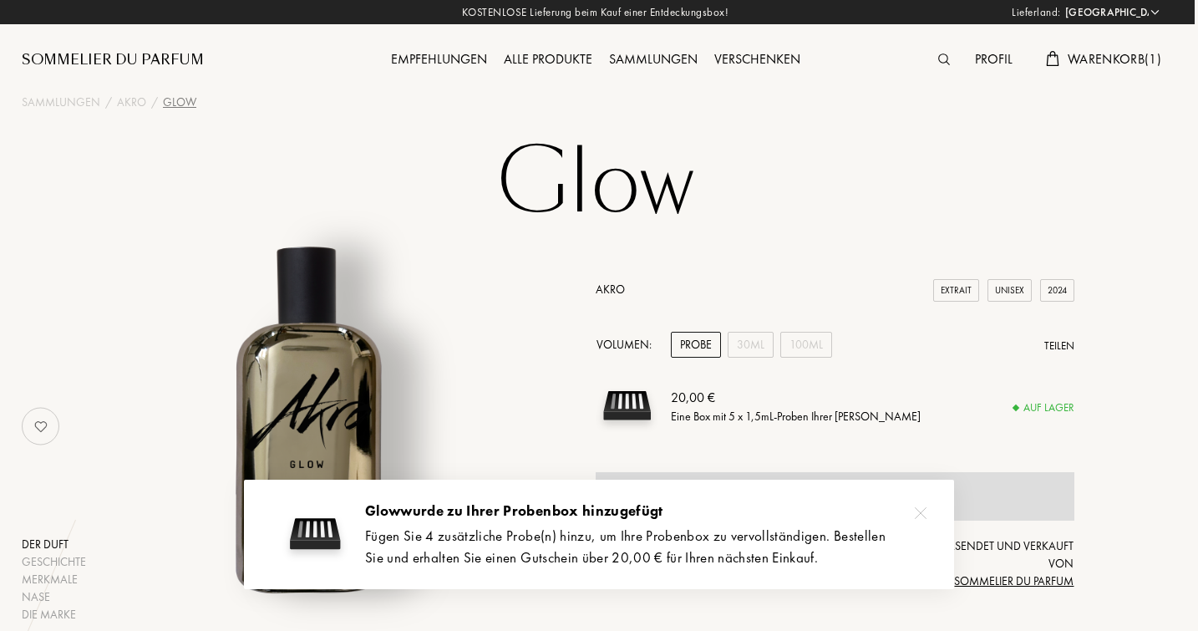
click at [921, 514] on img at bounding box center [921, 513] width 12 height 12
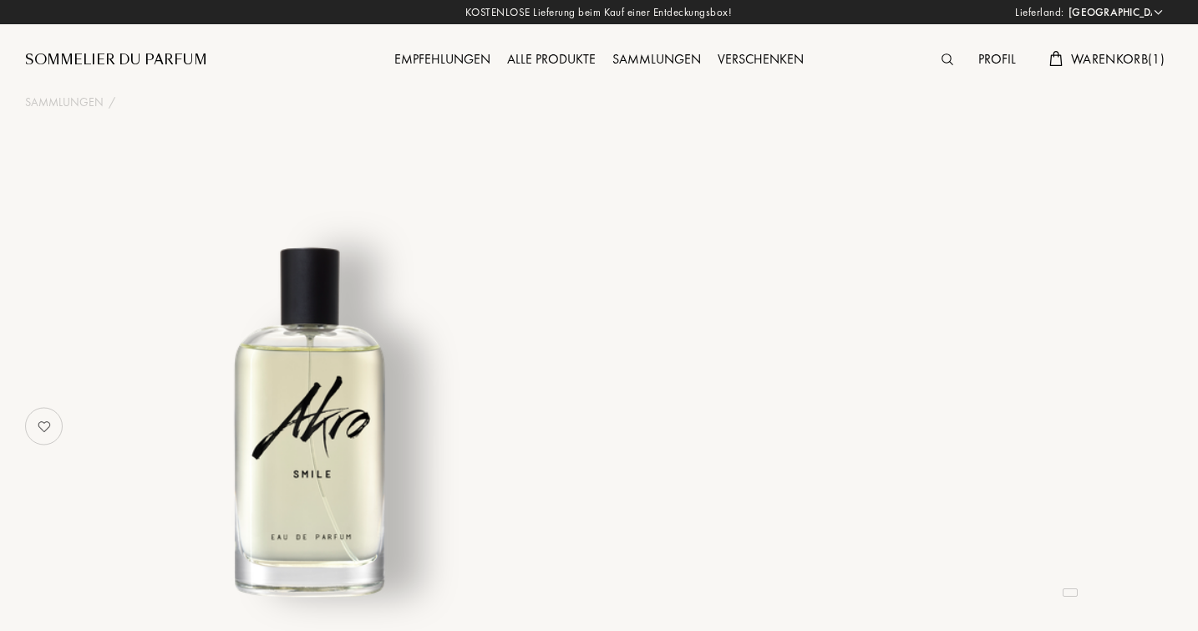
select select "DE"
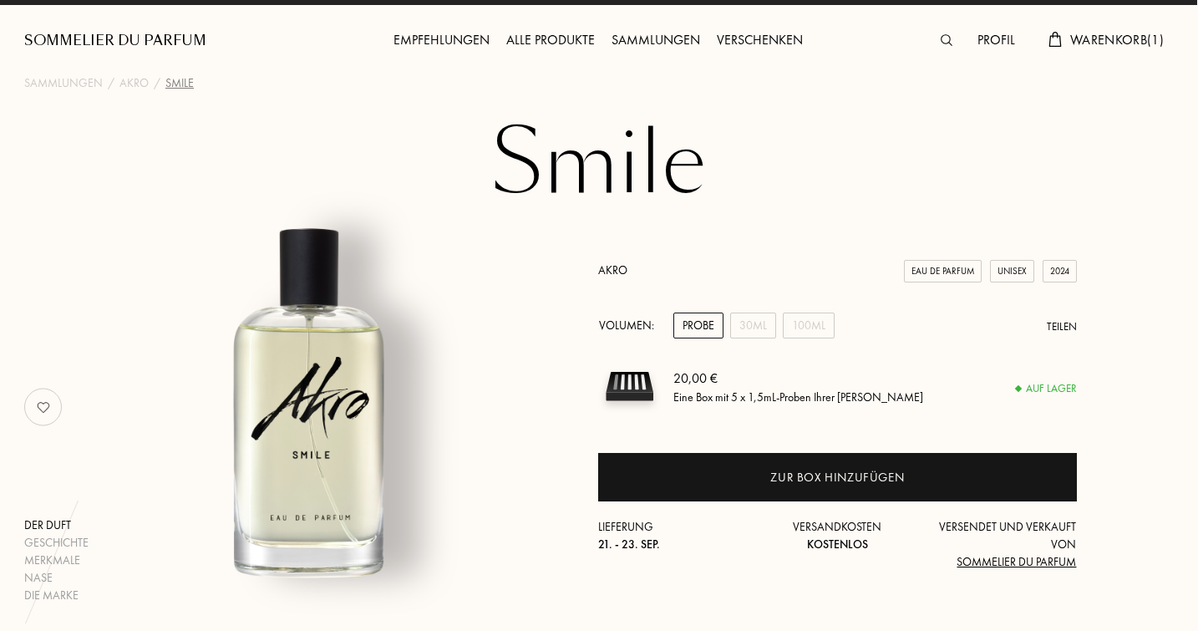
scroll to position [22, 1]
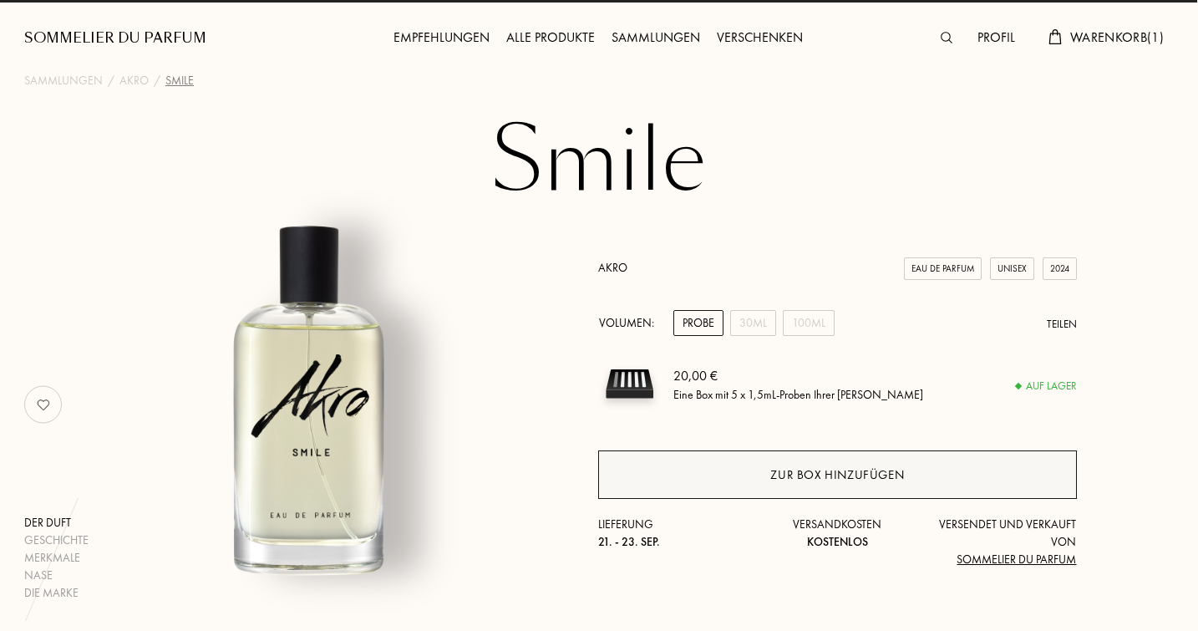
click at [832, 472] on div "Zur Box hinzufügen" at bounding box center [838, 474] width 134 height 19
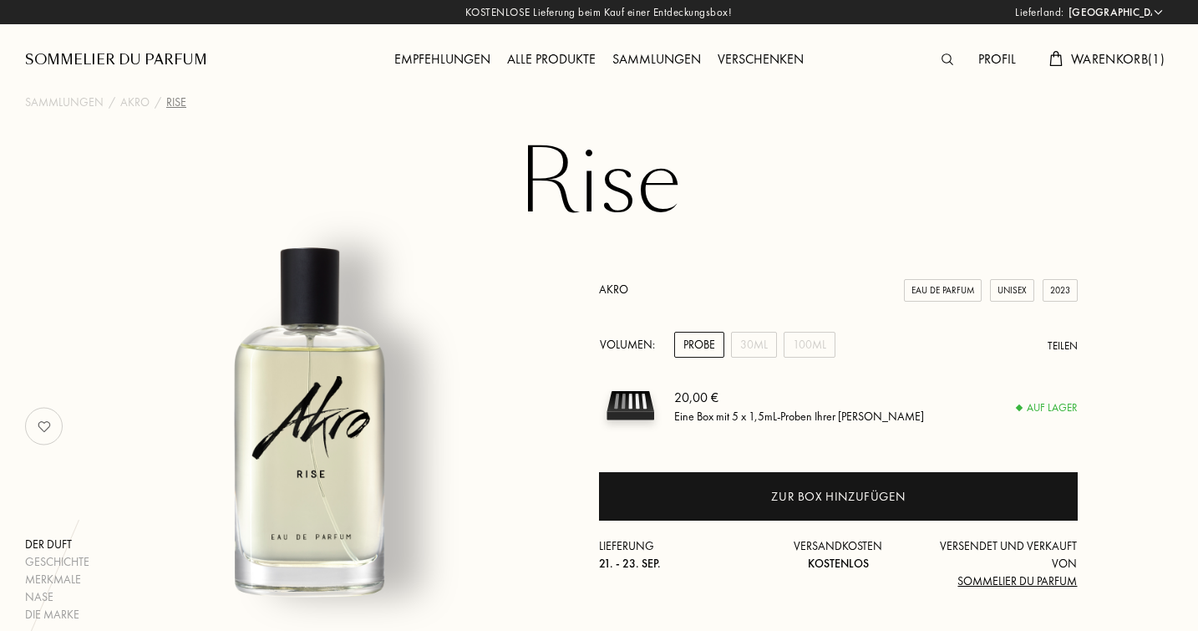
select select "DE"
click at [755, 343] on div "30mL" at bounding box center [753, 345] width 46 height 26
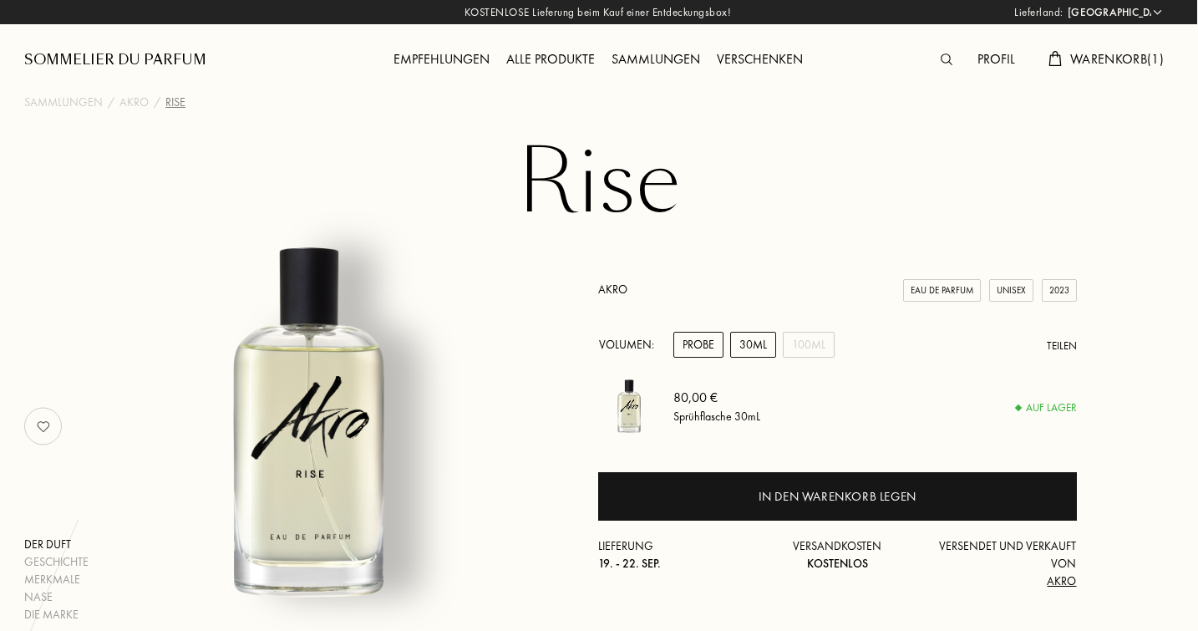
click at [701, 343] on div "Probe" at bounding box center [699, 345] width 50 height 26
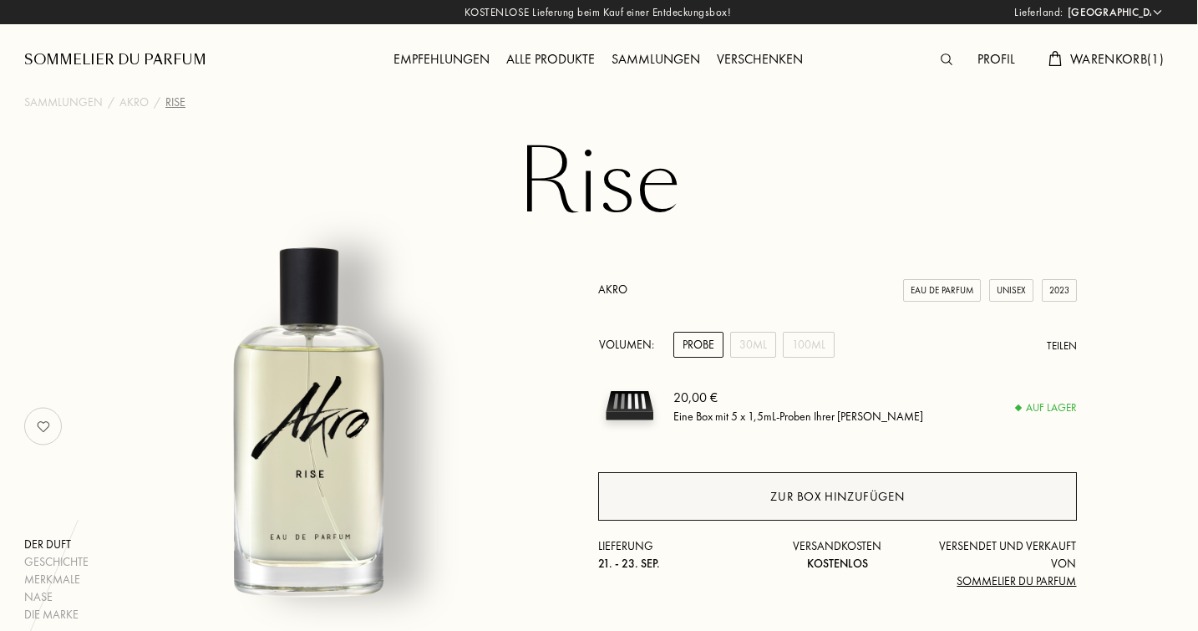
click at [855, 495] on div "Zur Box hinzufügen" at bounding box center [838, 496] width 134 height 19
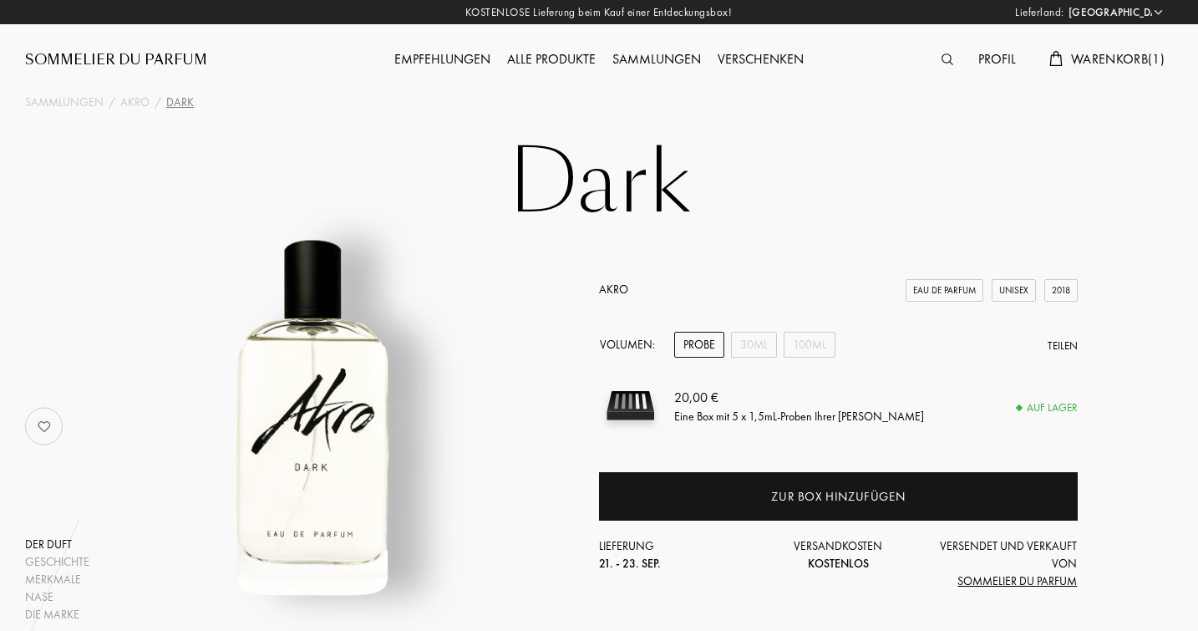
select select "DE"
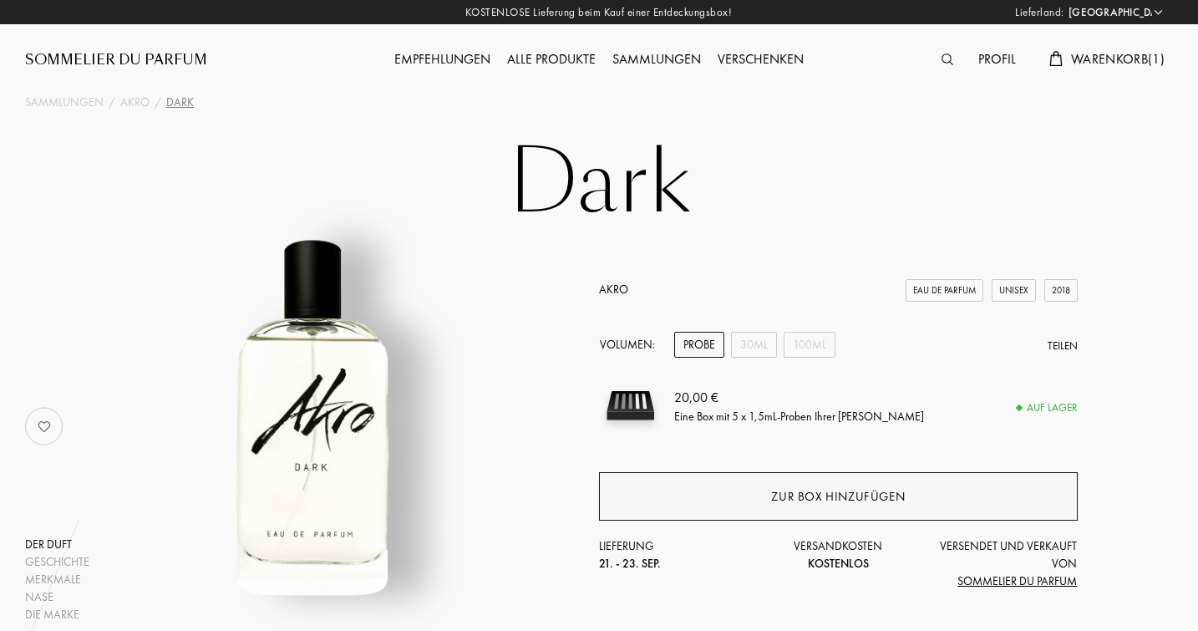
click at [784, 484] on div "Zur Box hinzufügen" at bounding box center [838, 496] width 479 height 48
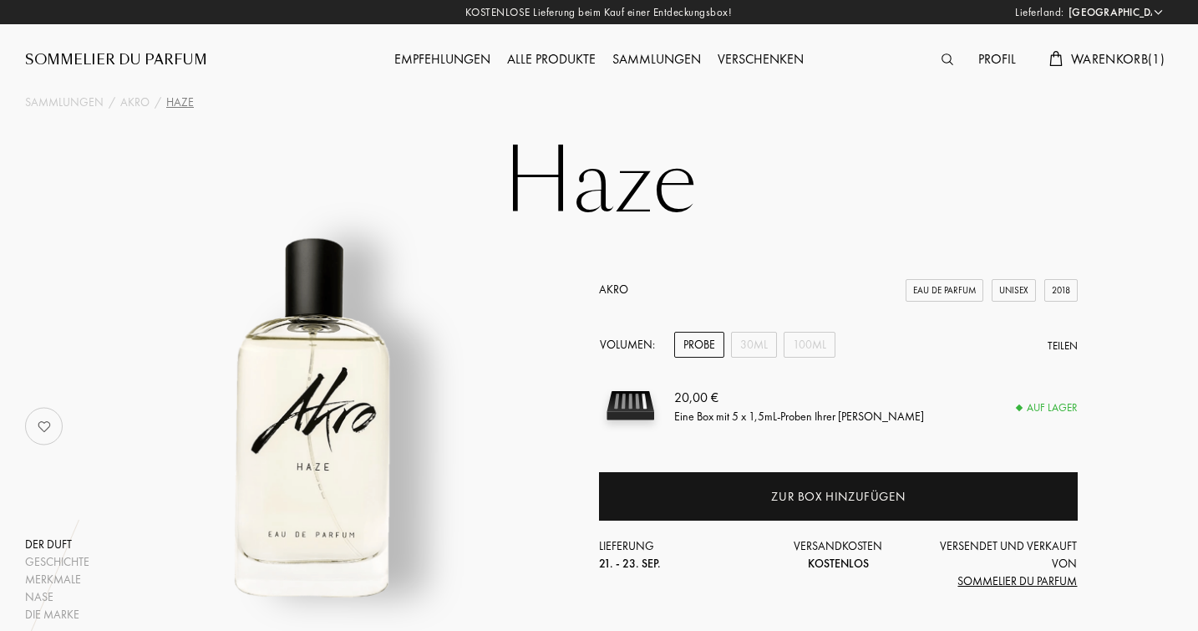
select select "DE"
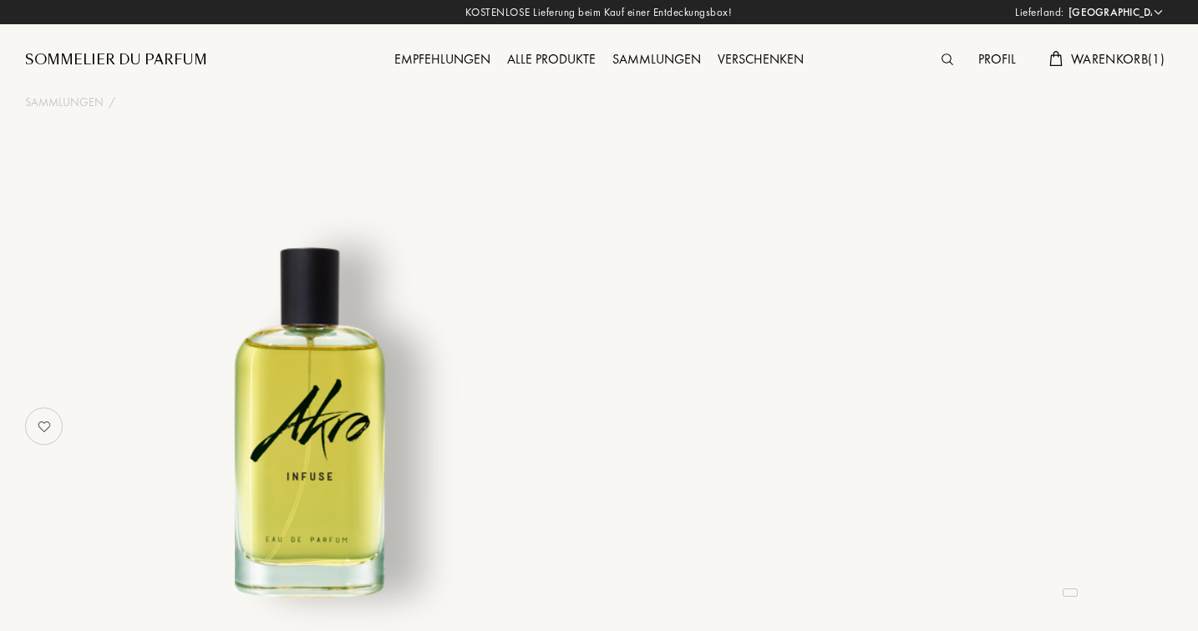
select select "DE"
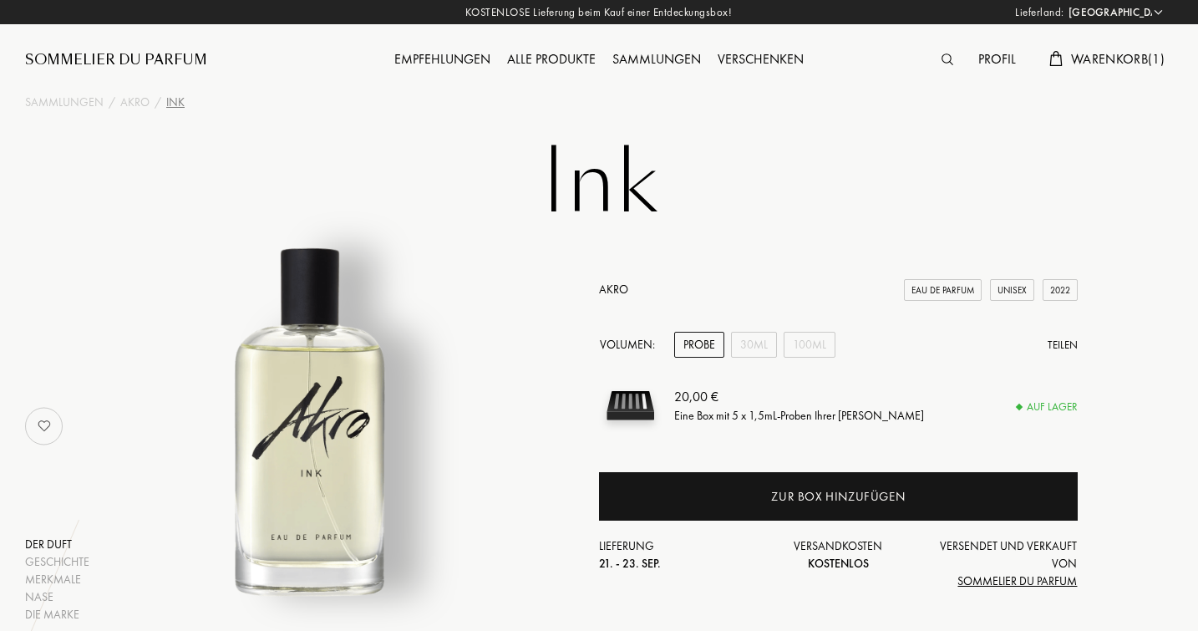
select select "DE"
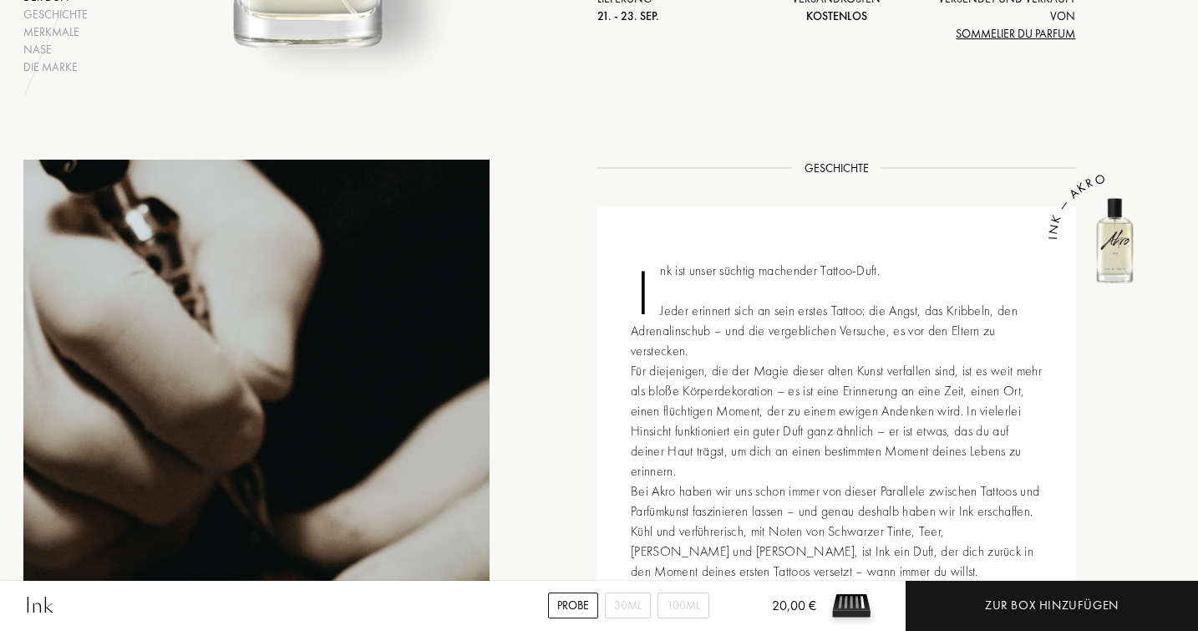
scroll to position [547, 2]
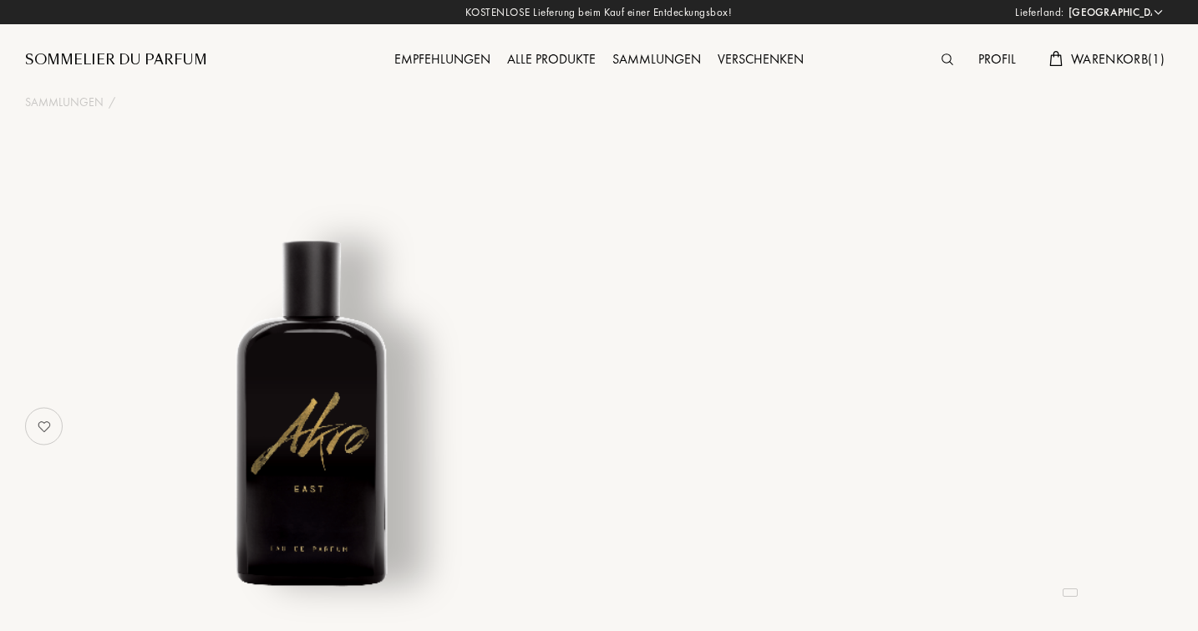
select select "DE"
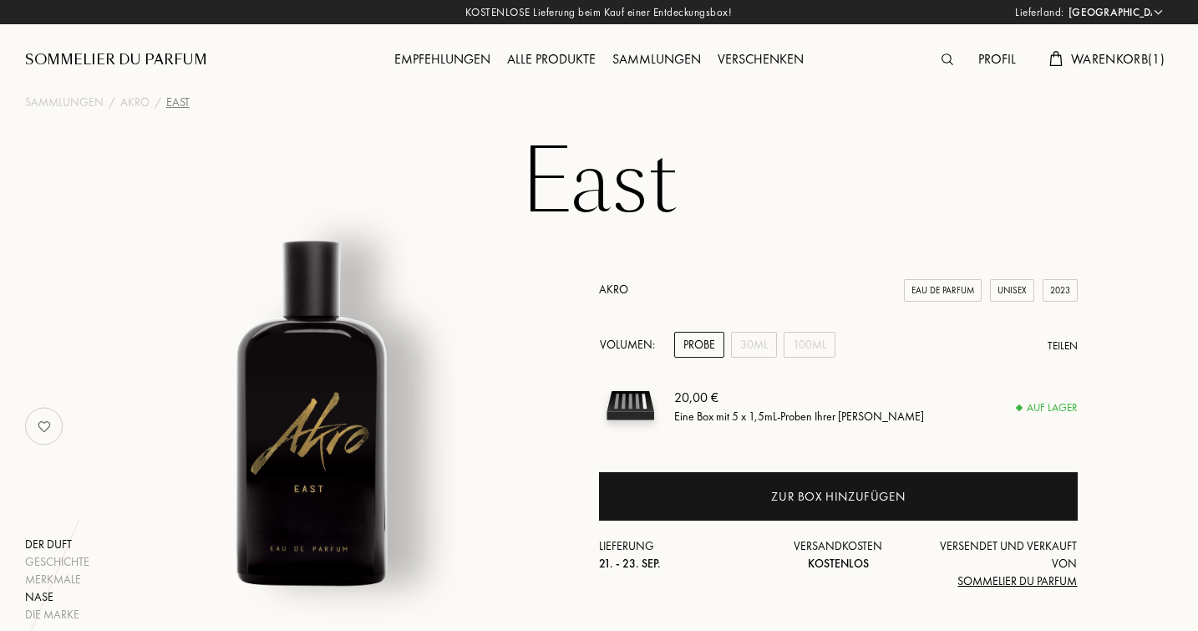
click at [33, 594] on div "Nase" at bounding box center [57, 597] width 64 height 18
click at [754, 338] on div "30mL" at bounding box center [753, 345] width 46 height 26
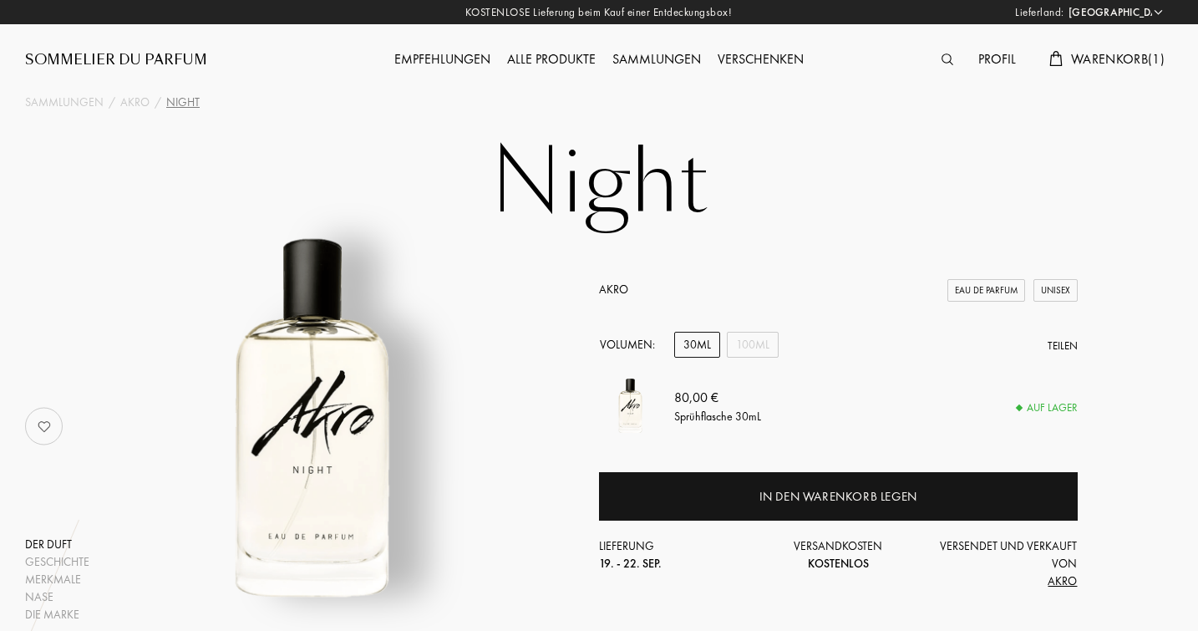
select select "DE"
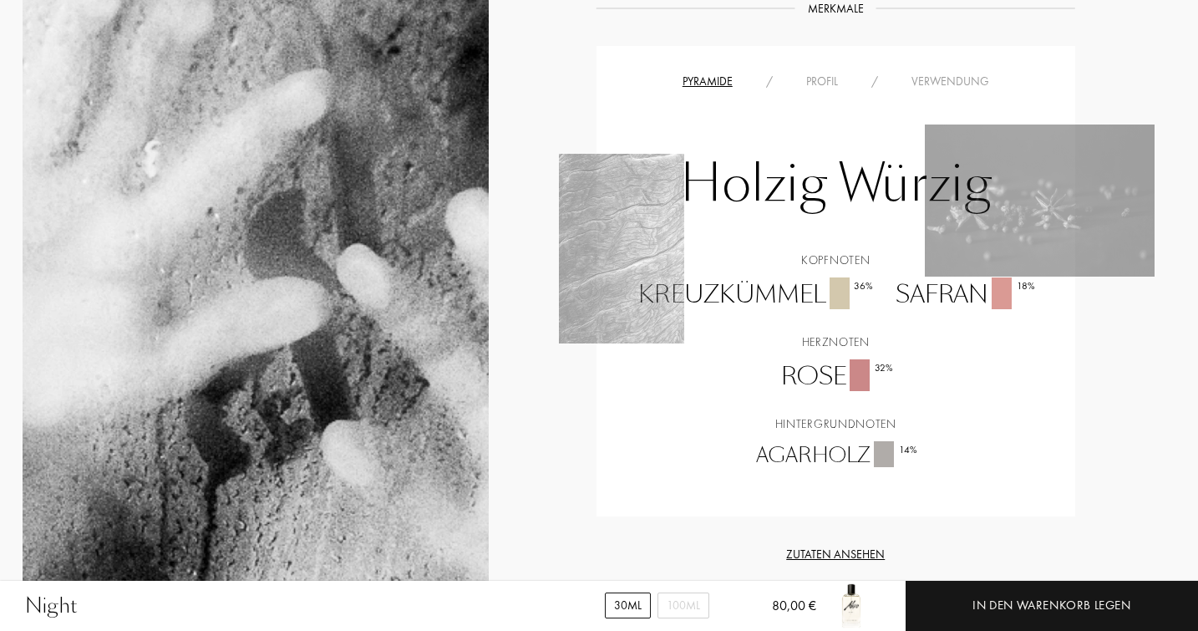
scroll to position [1200, 3]
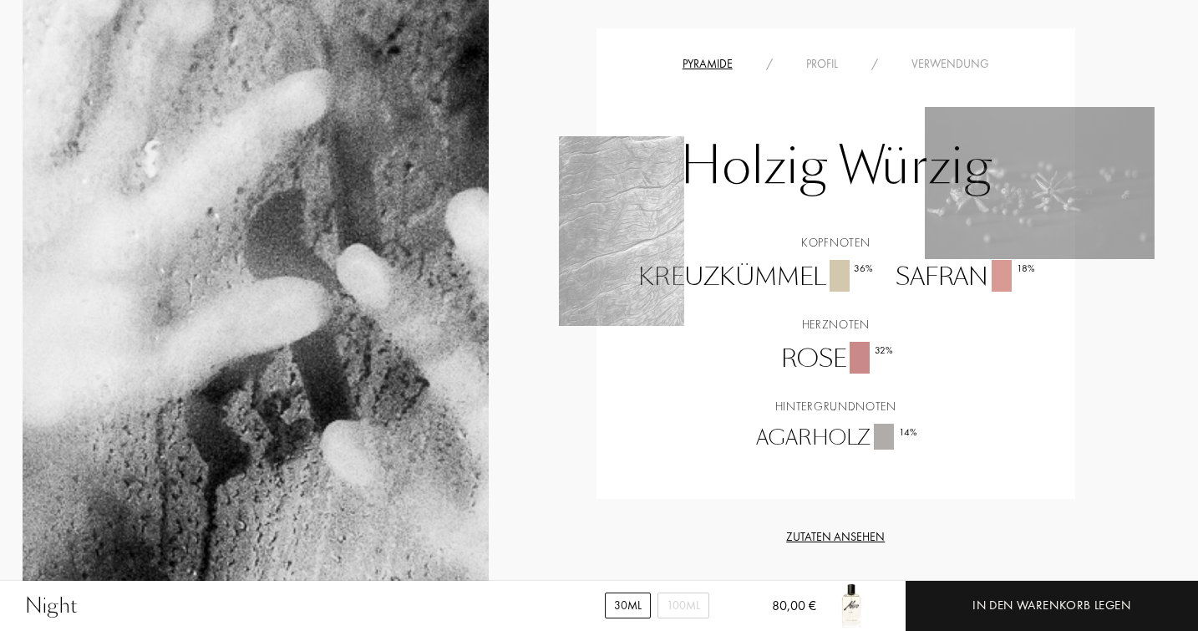
click at [833, 528] on div "Zutaten ansehen" at bounding box center [836, 537] width 479 height 18
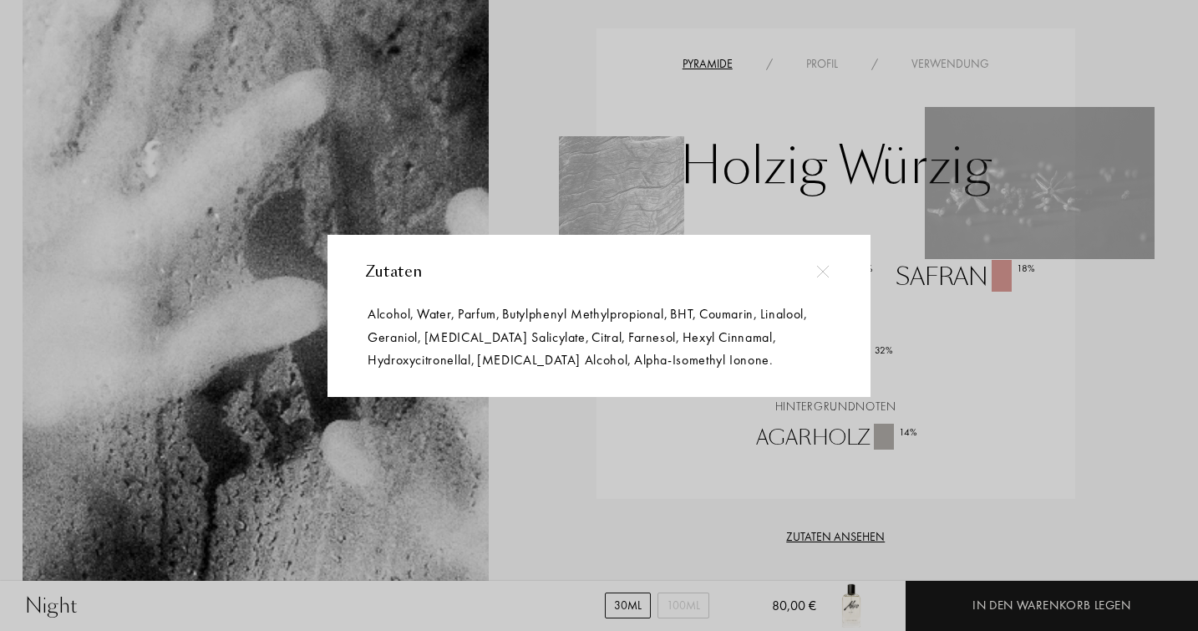
click at [1120, 410] on div at bounding box center [601, 315] width 1203 height 631
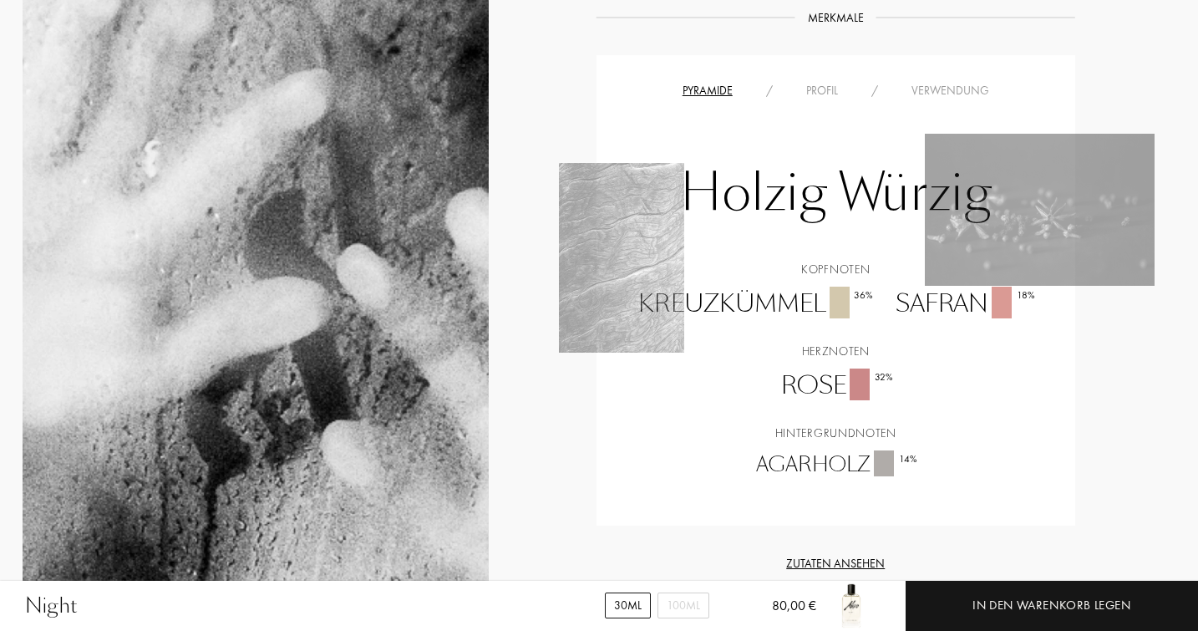
scroll to position [1173, 3]
click at [875, 389] on div "Kopfnoten Kreuzkümmel 36 % Safran 18 % Herznoten Rose 32 % Hintergrundnoten Aga…" at bounding box center [836, 371] width 454 height 219
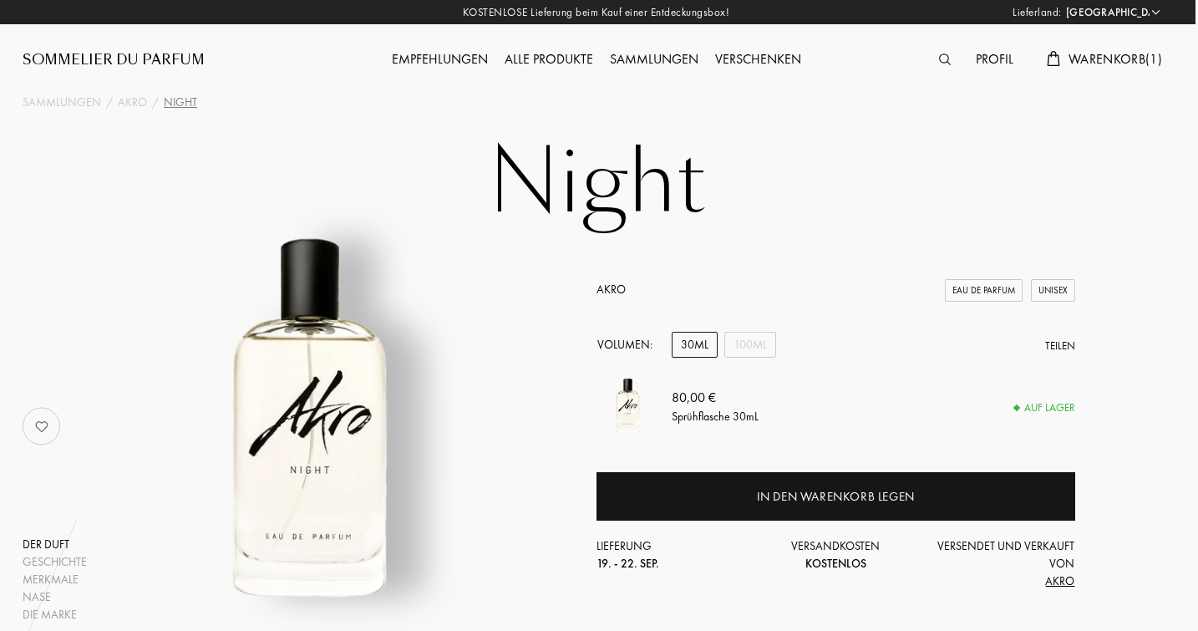
scroll to position [0, 3]
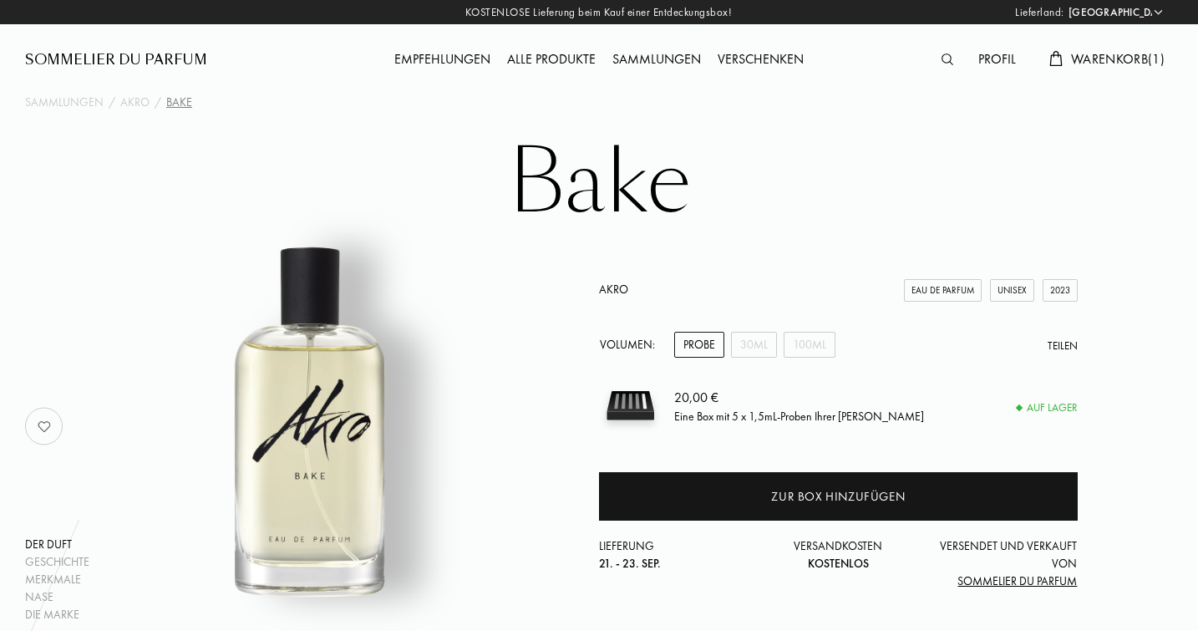
select select "DE"
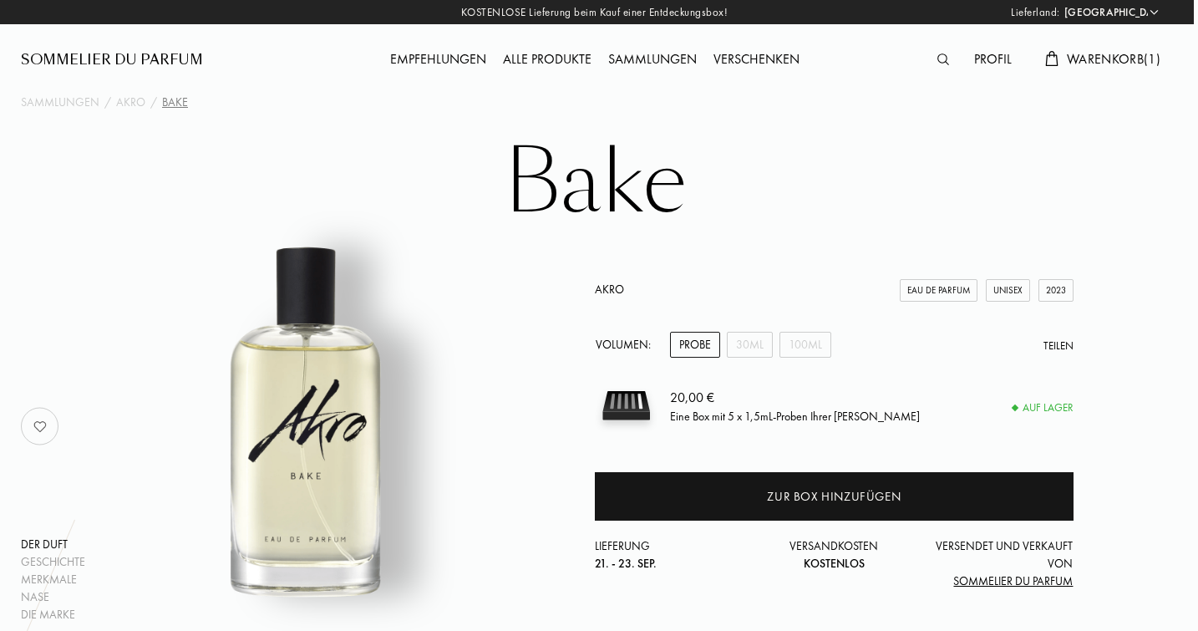
scroll to position [0, 4]
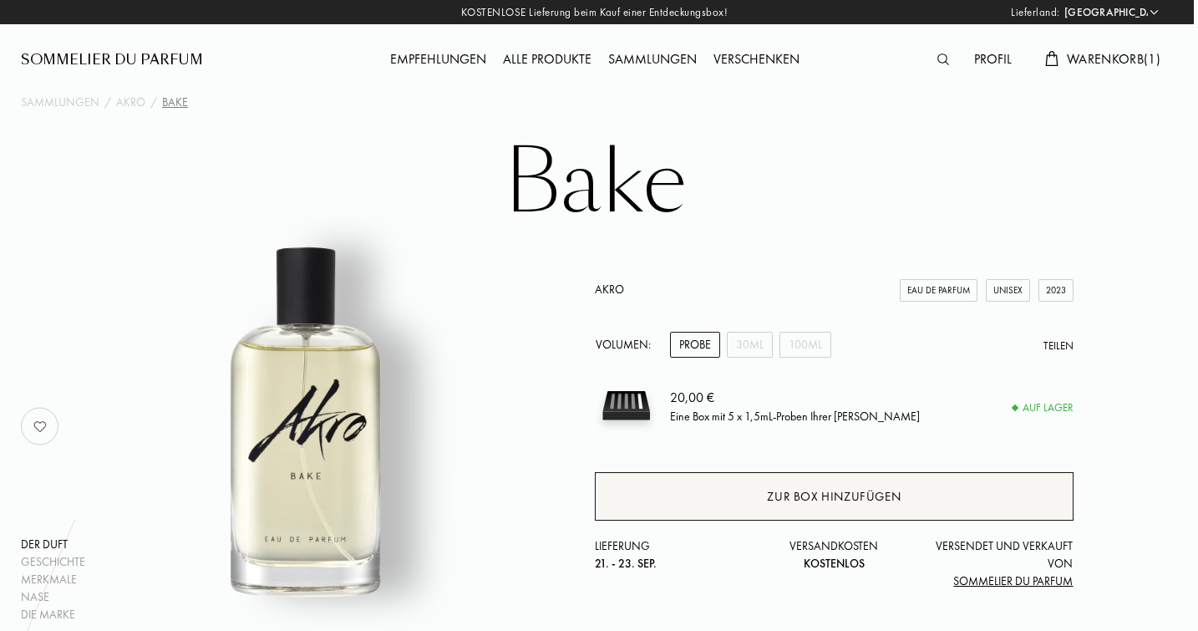
click at [804, 501] on div "Zur Box hinzufügen" at bounding box center [834, 496] width 134 height 19
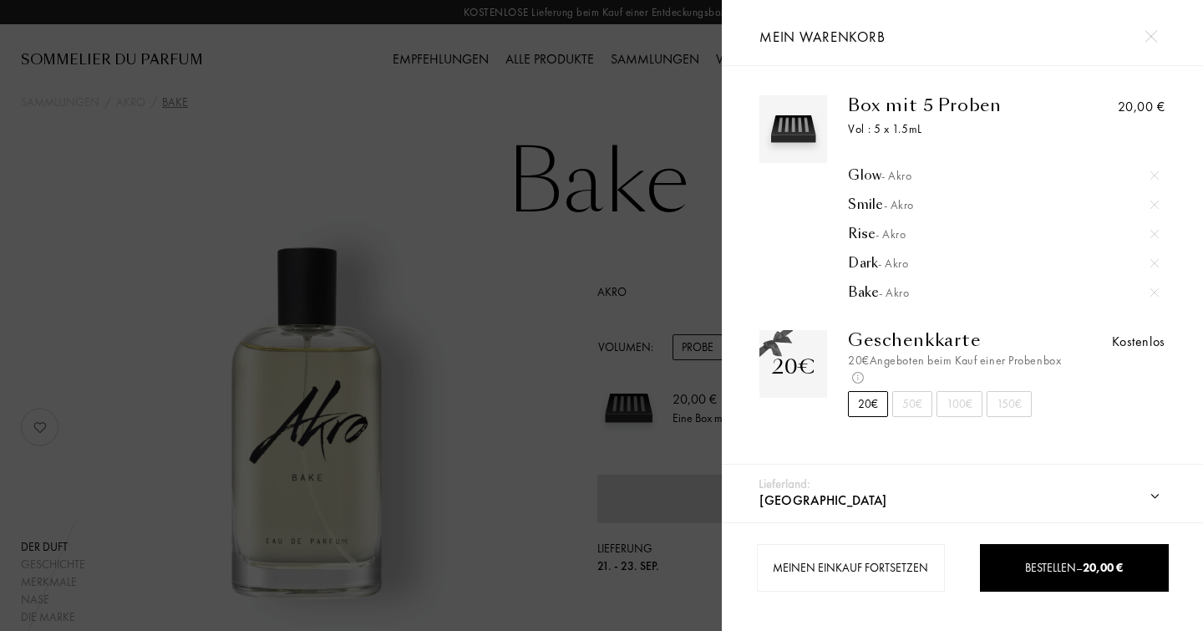
click at [1156, 35] on img at bounding box center [1151, 36] width 13 height 13
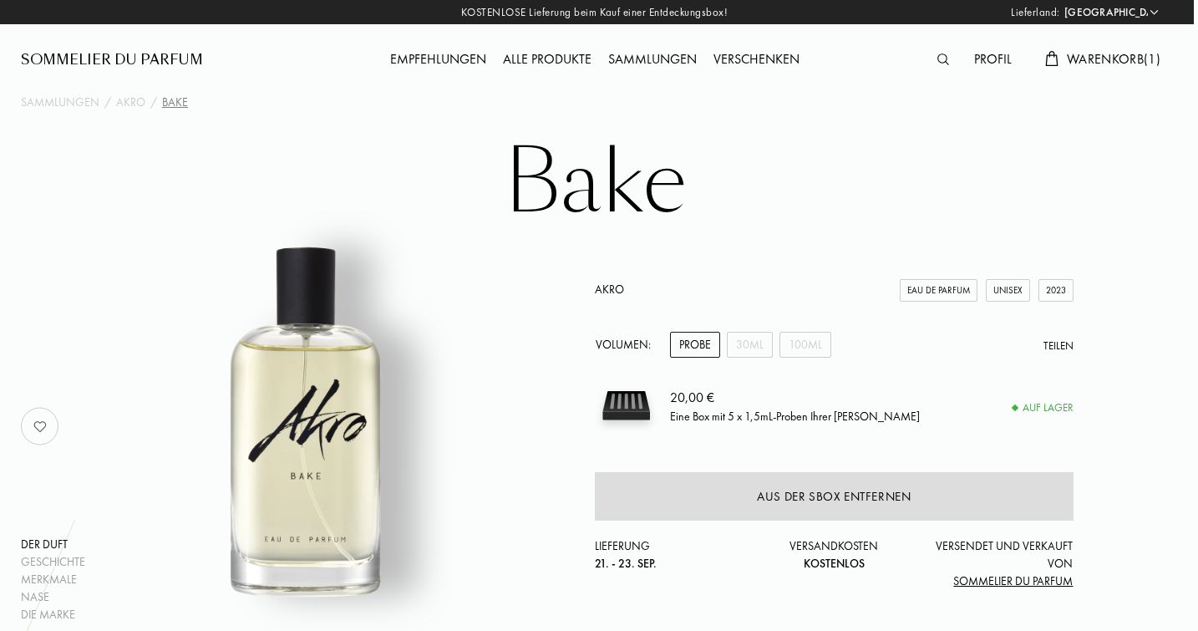
click at [1076, 55] on span "Warenkorb ( 1 )" at bounding box center [1114, 59] width 94 height 18
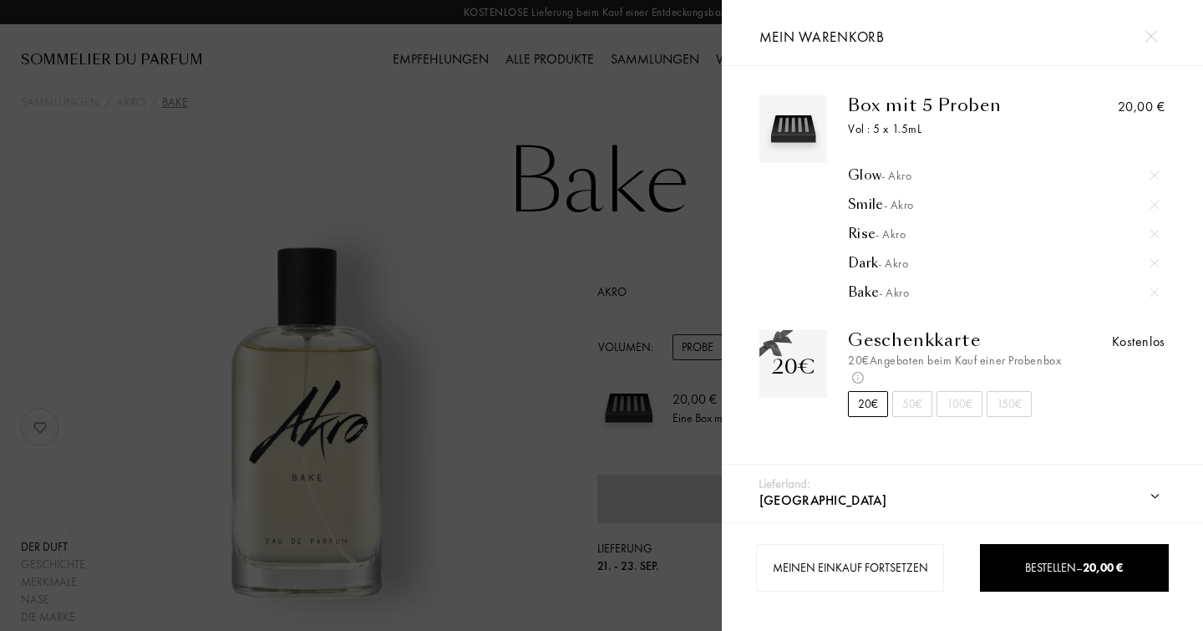
click at [1149, 36] on img at bounding box center [1151, 36] width 13 height 13
